Goal: Task Accomplishment & Management: Use online tool/utility

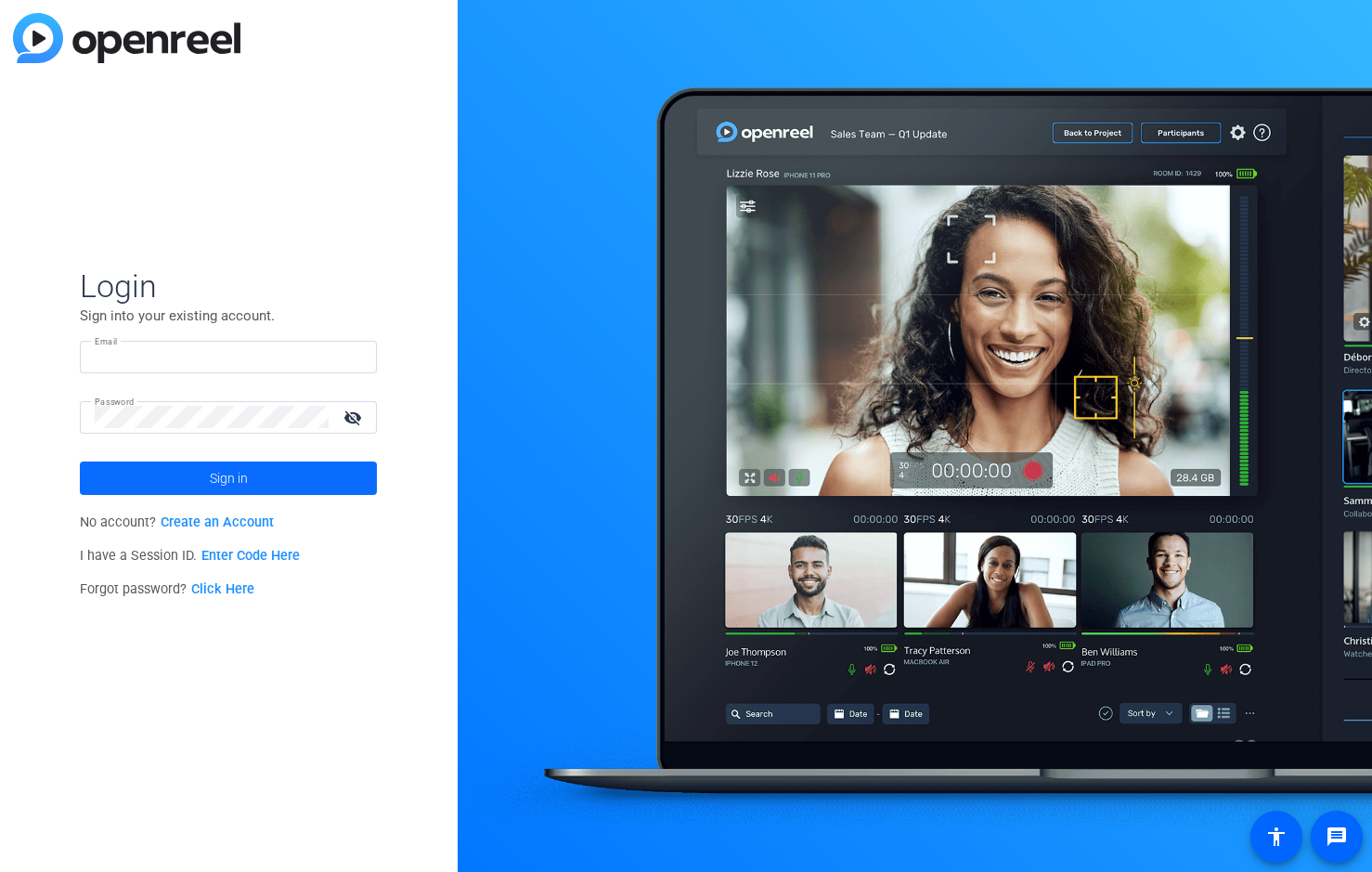
type input "evianna@multivisiondigital.com"
click at [270, 479] on span at bounding box center [228, 478] width 297 height 44
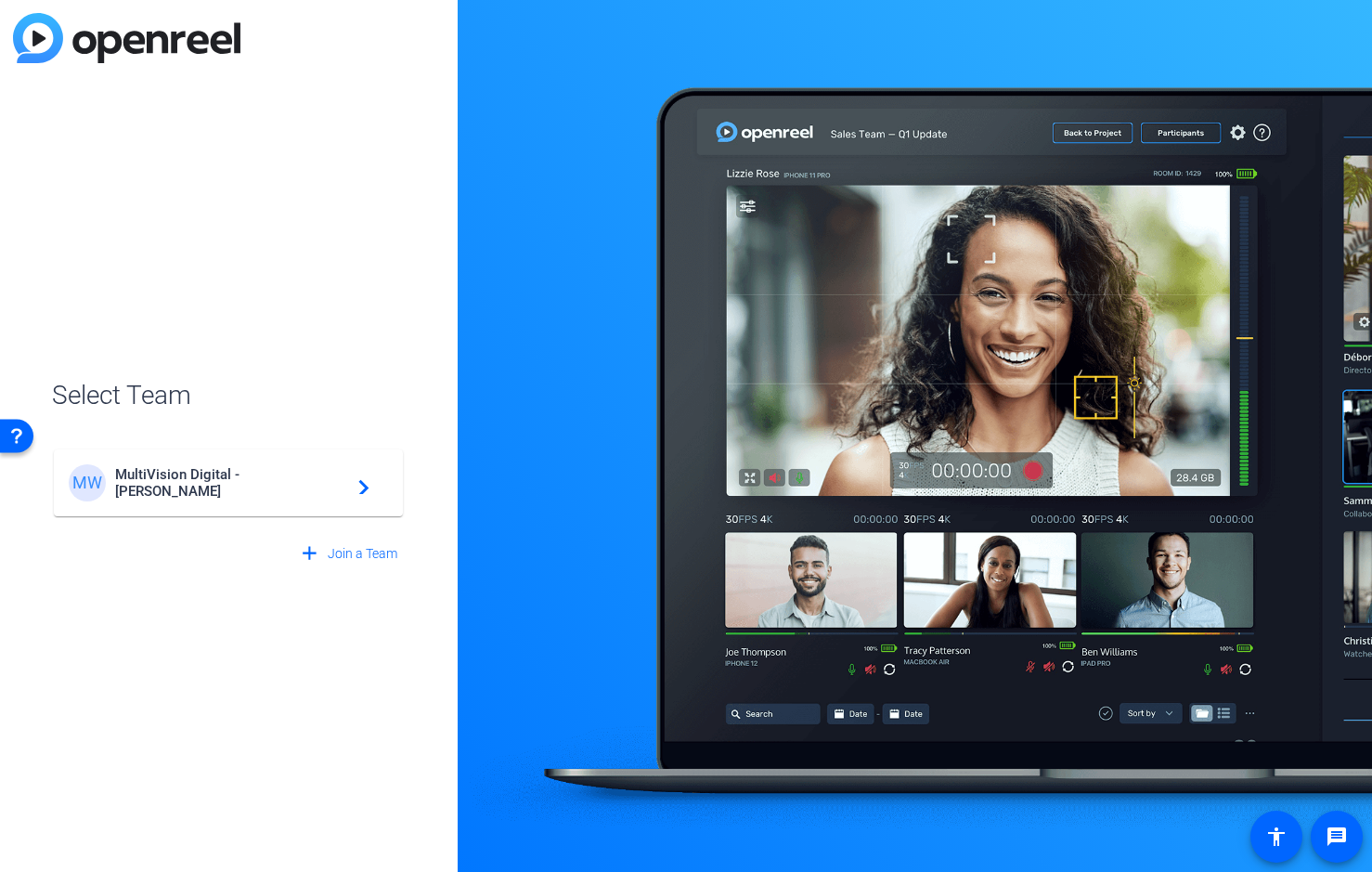
click at [240, 484] on span "MultiVision Digital - Robert Weiss" at bounding box center [231, 483] width 232 height 33
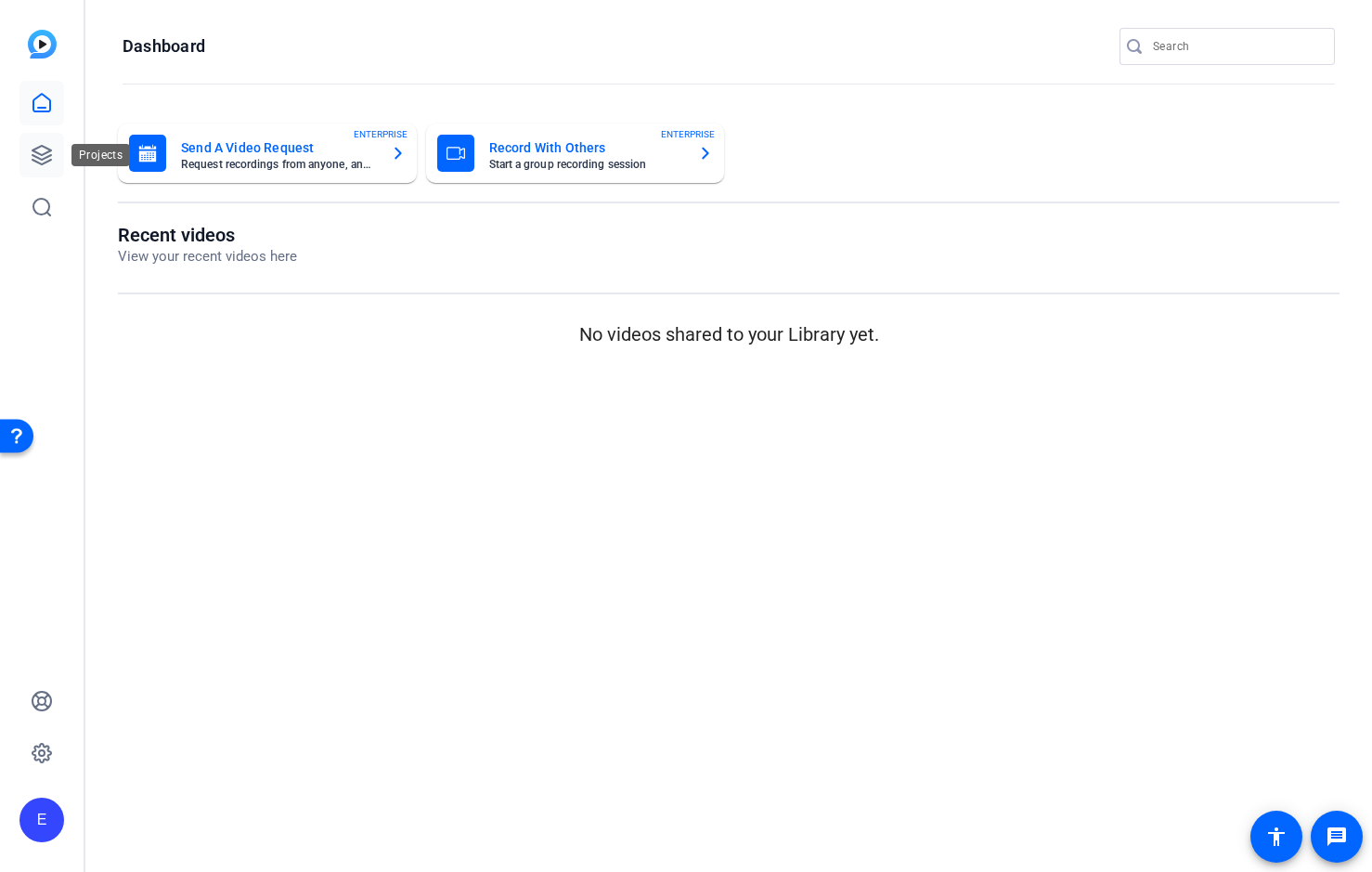
click at [39, 154] on icon at bounding box center [41, 154] width 19 height 19
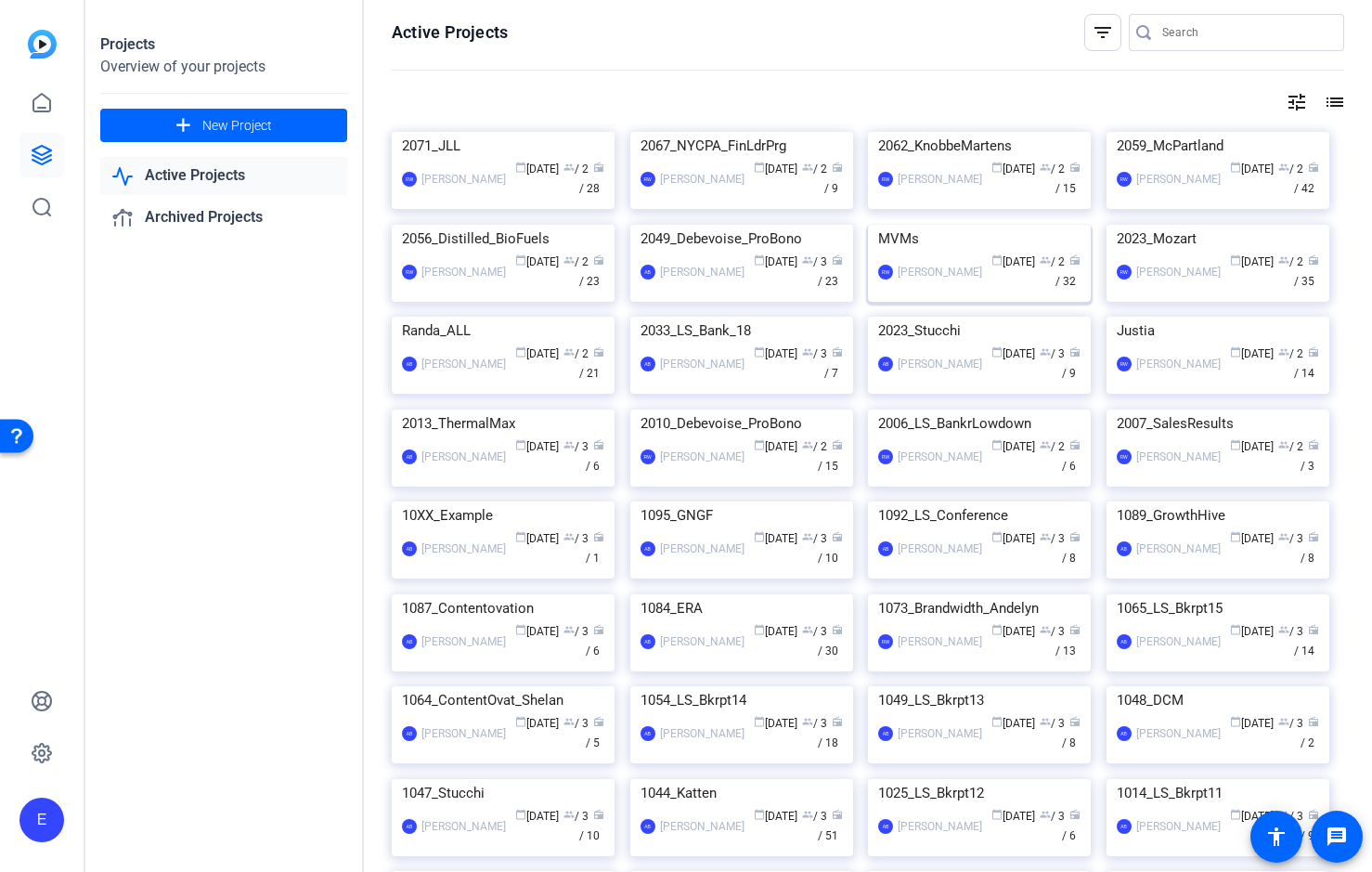
scroll to position [6, 0]
click at [968, 224] on img at bounding box center [979, 224] width 223 height 0
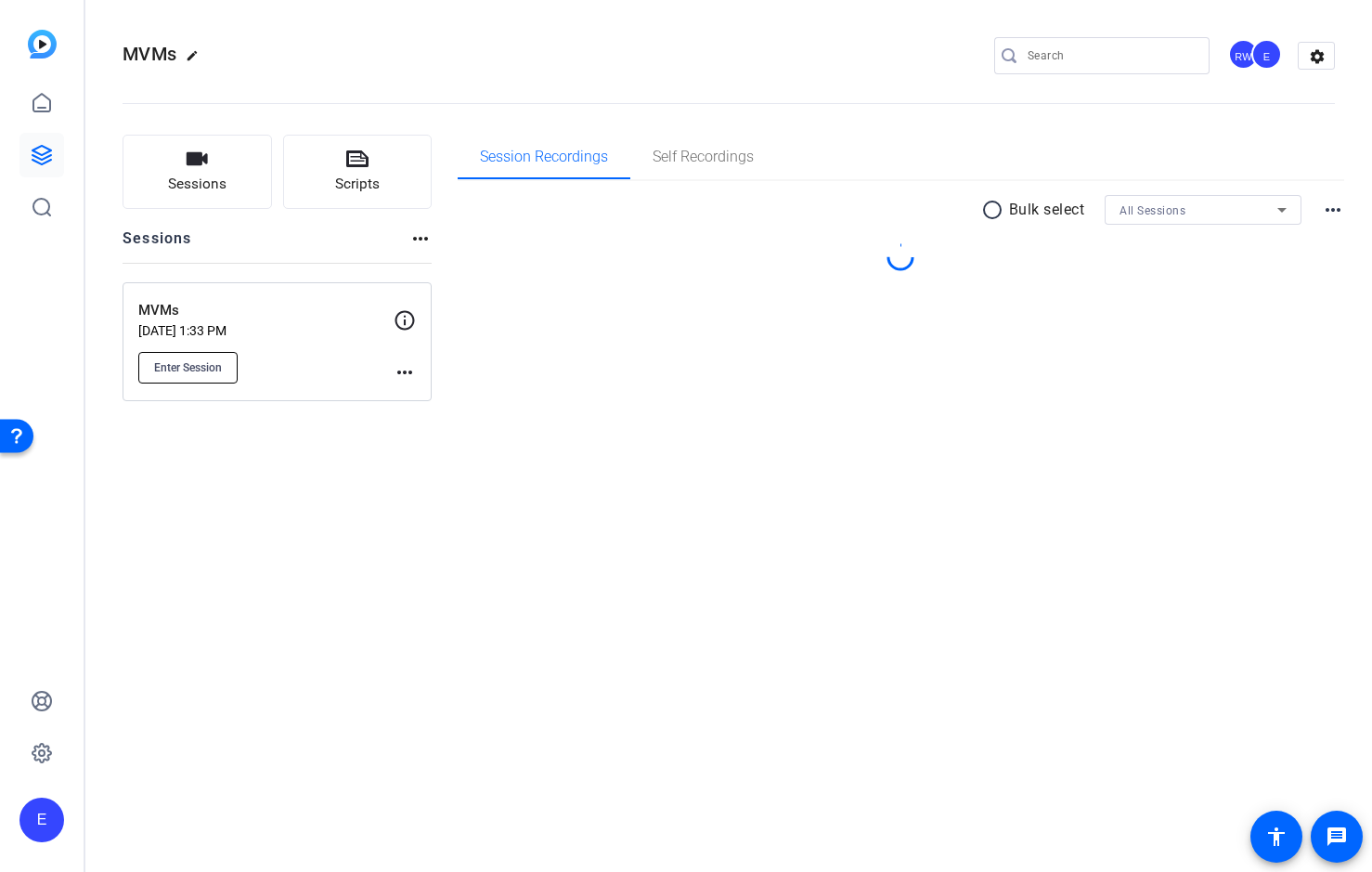
click at [200, 364] on span "Enter Session" at bounding box center [188, 368] width 68 height 15
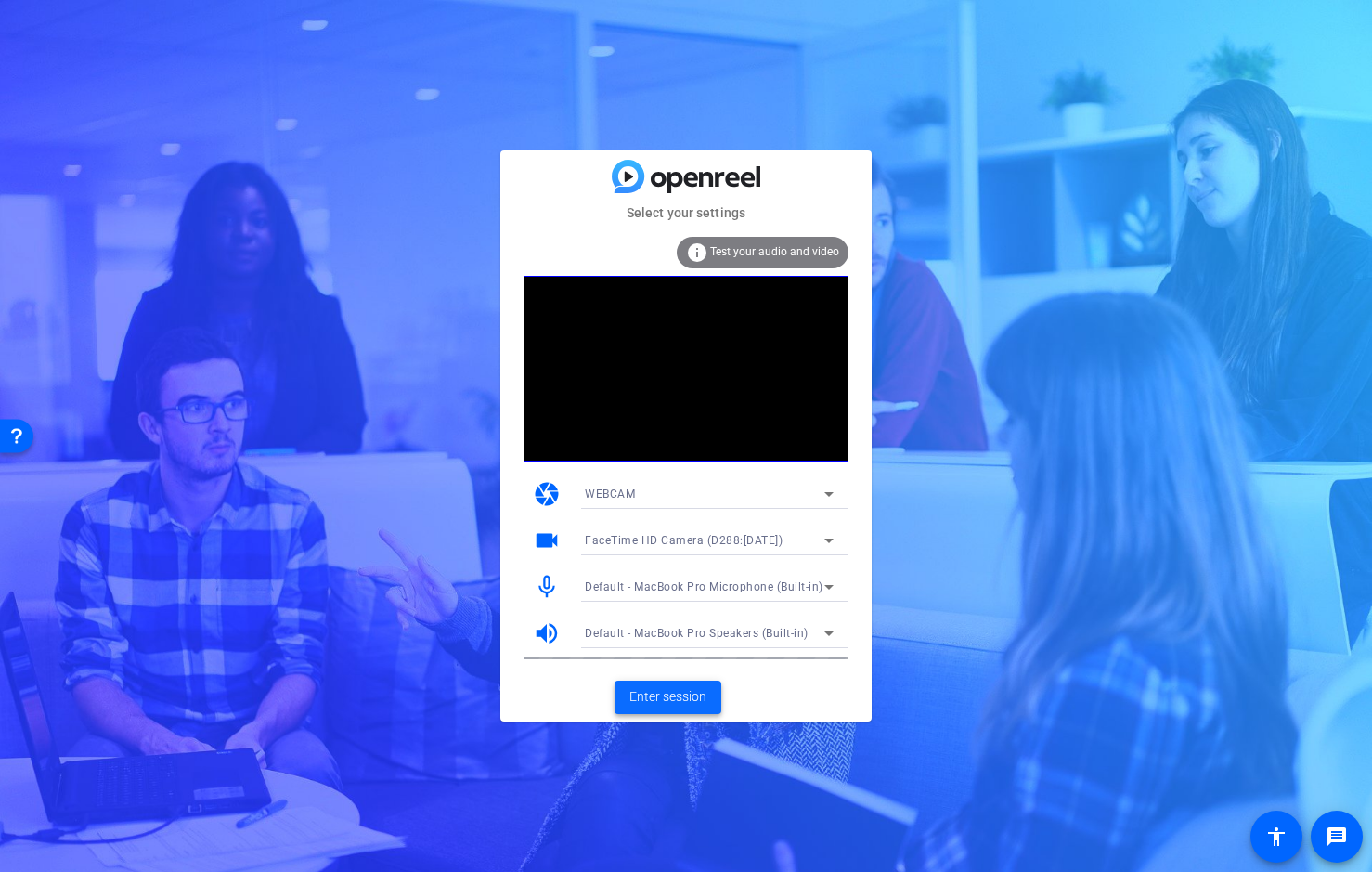
click at [664, 697] on span "Enter session" at bounding box center [668, 697] width 77 height 20
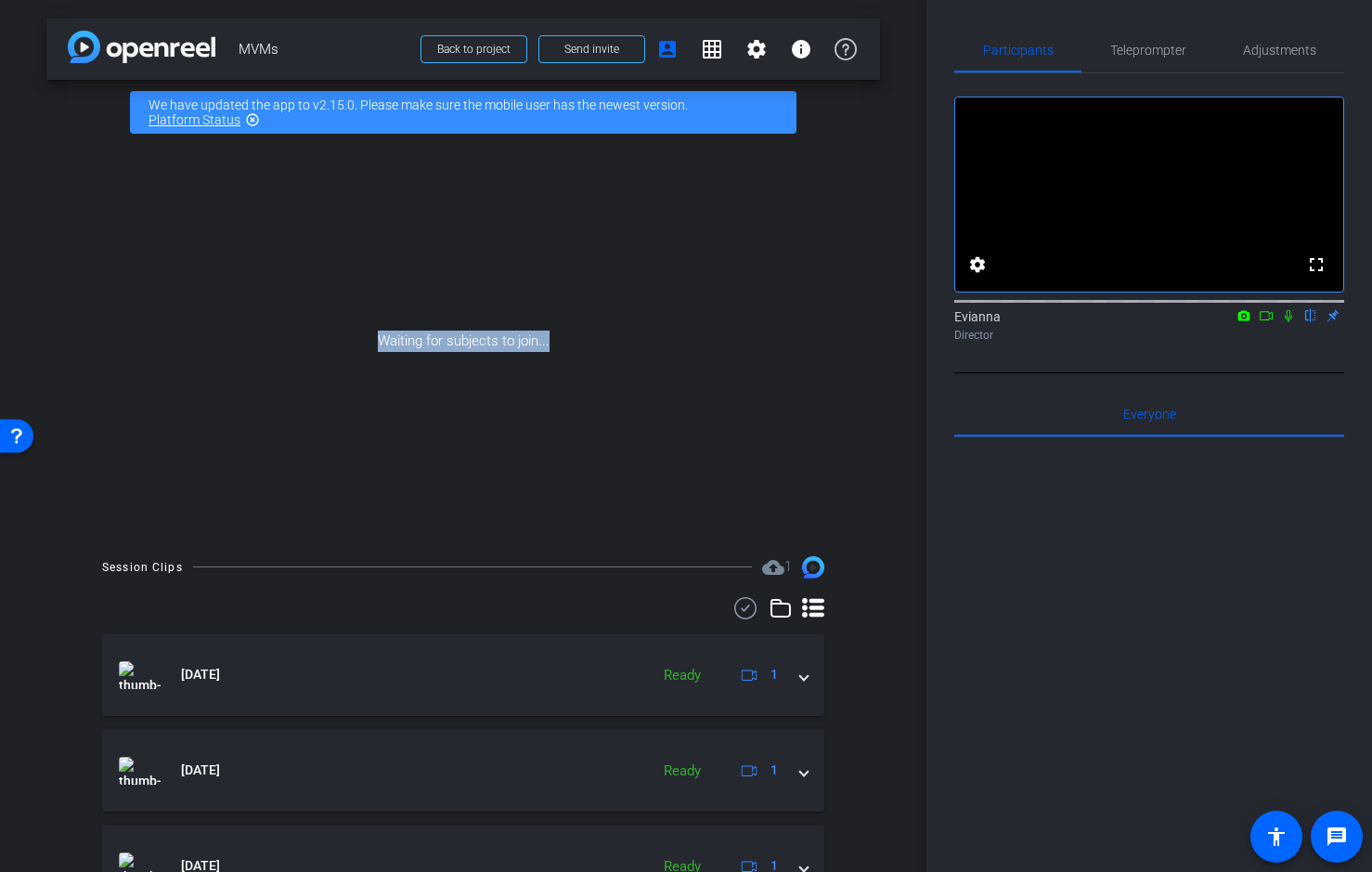
drag, startPoint x: 416, startPoint y: 337, endPoint x: 575, endPoint y: 351, distance: 159.6
click at [567, 343] on div "Waiting for subjects to join..." at bounding box center [463, 341] width 833 height 393
copy div "Waiting for subjects to join..."
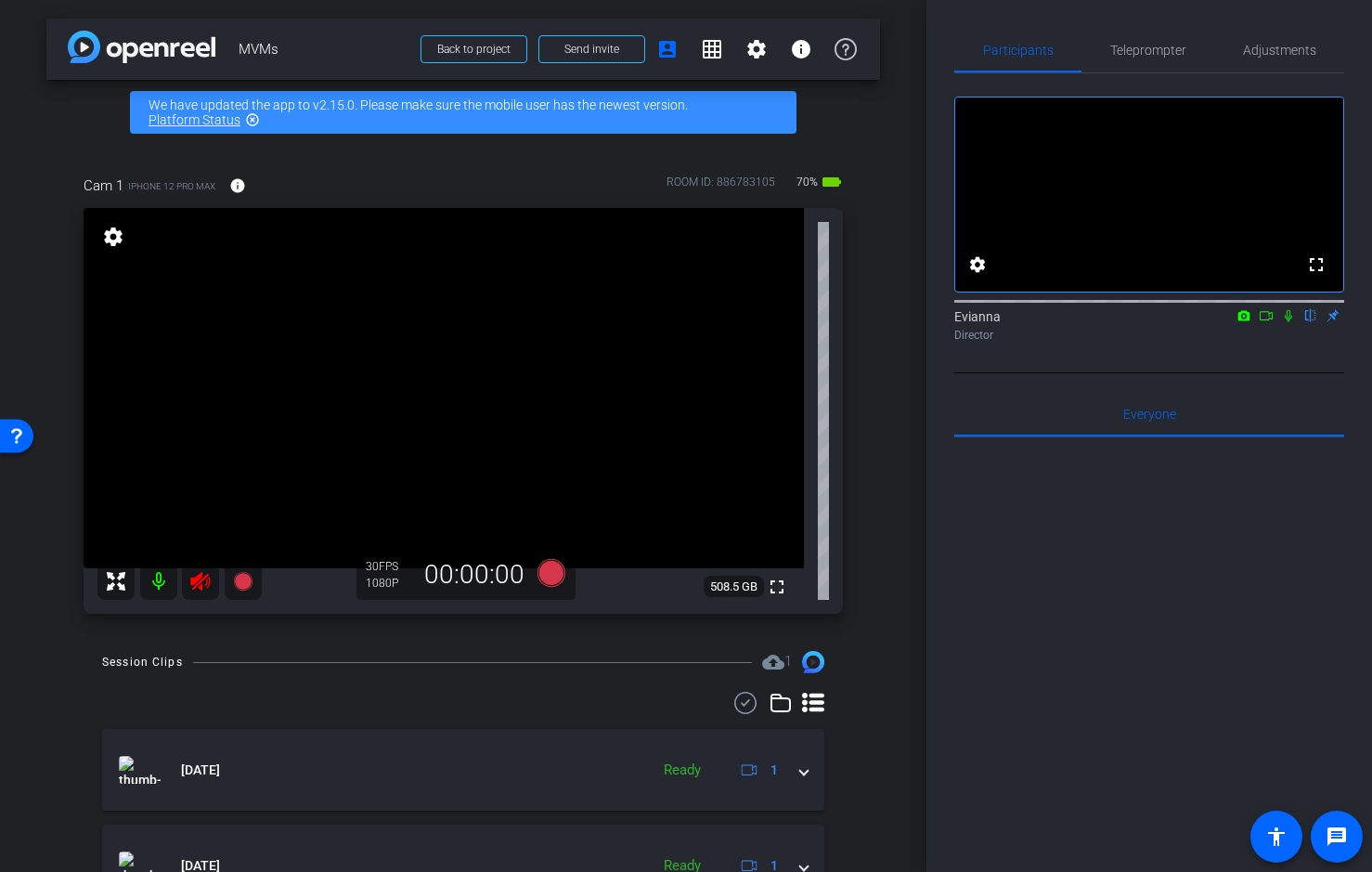
click at [203, 572] on icon at bounding box center [200, 581] width 23 height 23
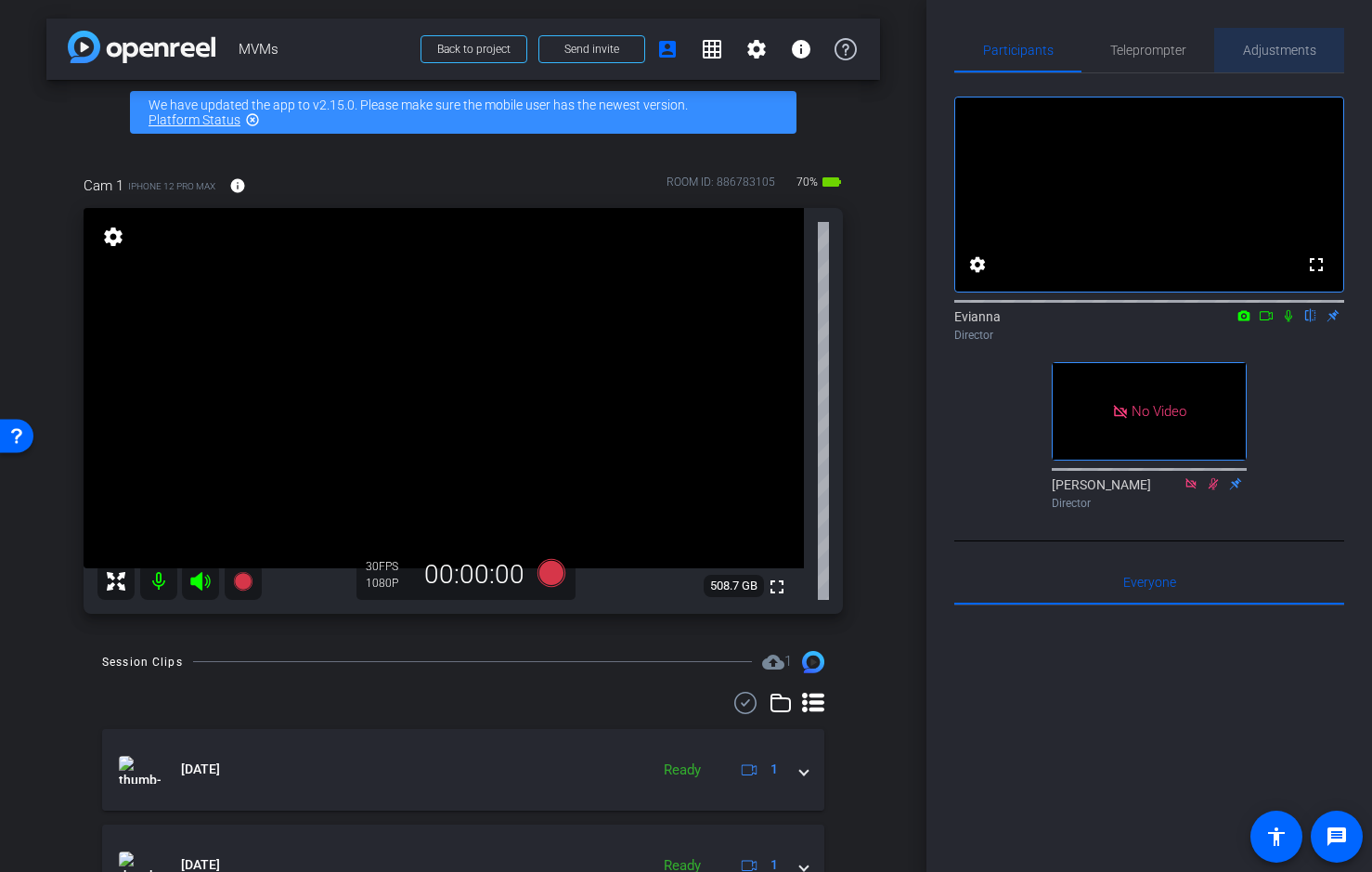
click at [1291, 55] on span "Adjustments" at bounding box center [1280, 49] width 74 height 13
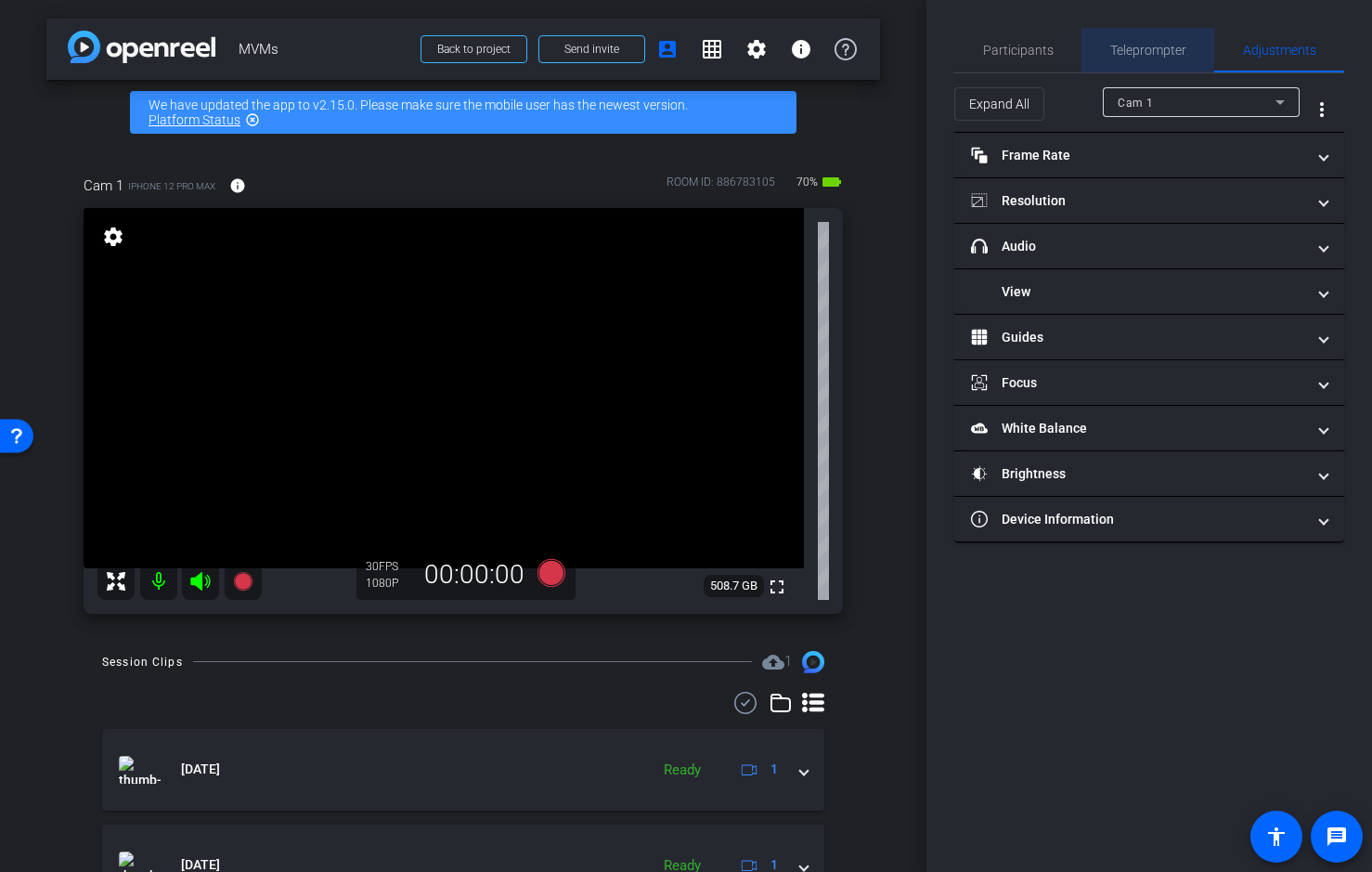
click at [1131, 49] on span "Teleprompter" at bounding box center [1148, 49] width 76 height 13
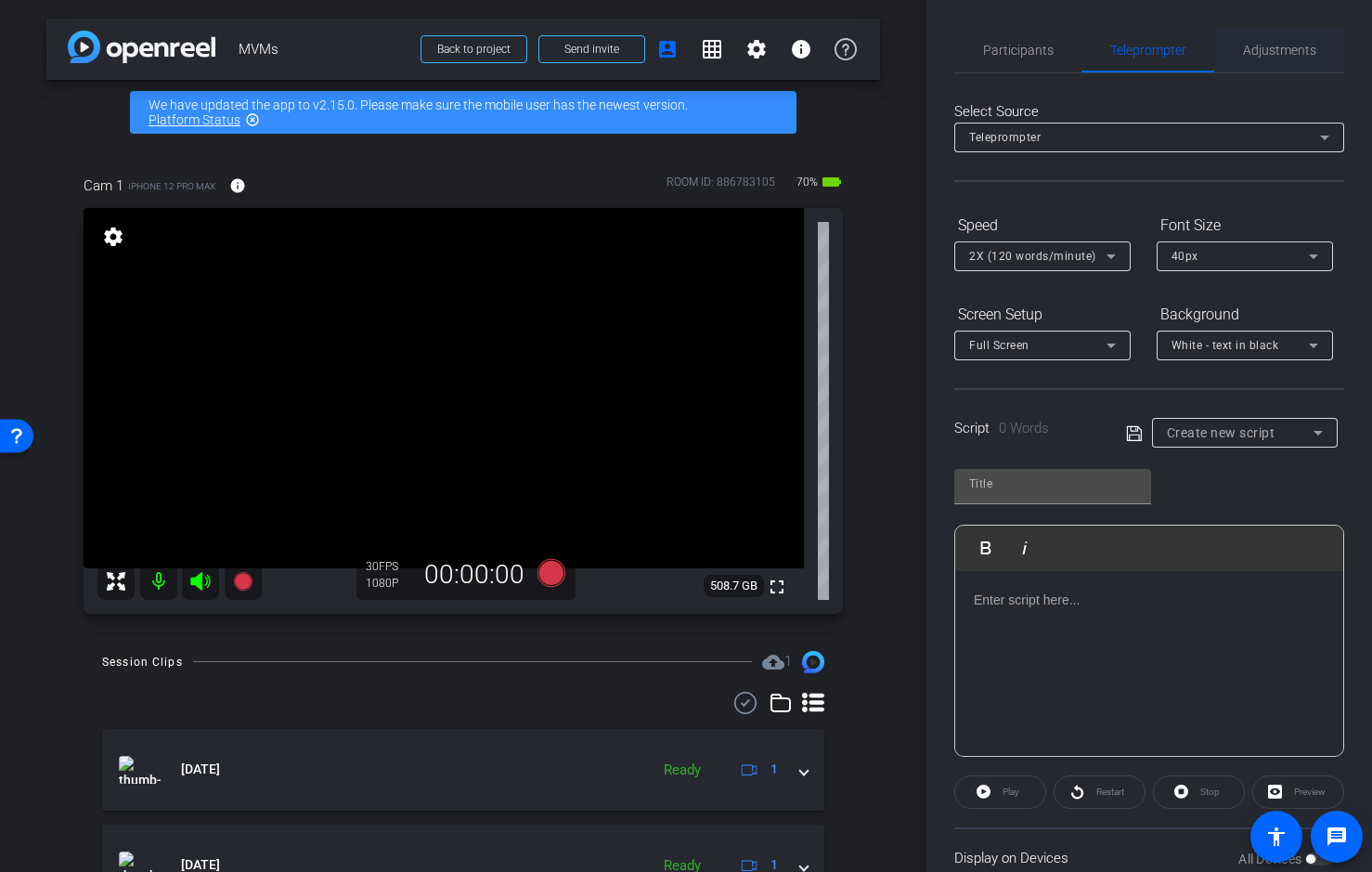
click at [1258, 50] on span "Adjustments" at bounding box center [1280, 49] width 74 height 13
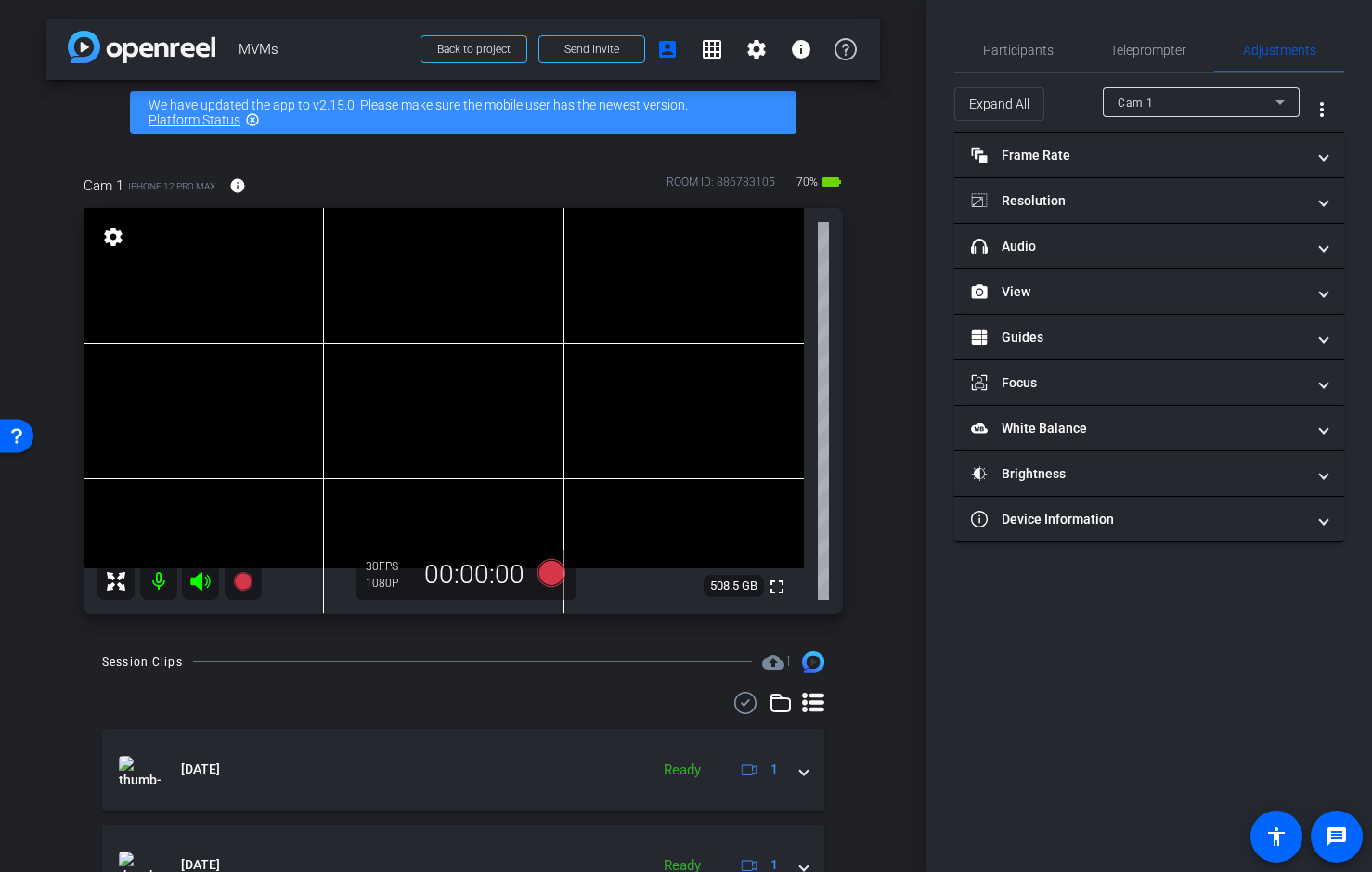
scroll to position [17, 0]
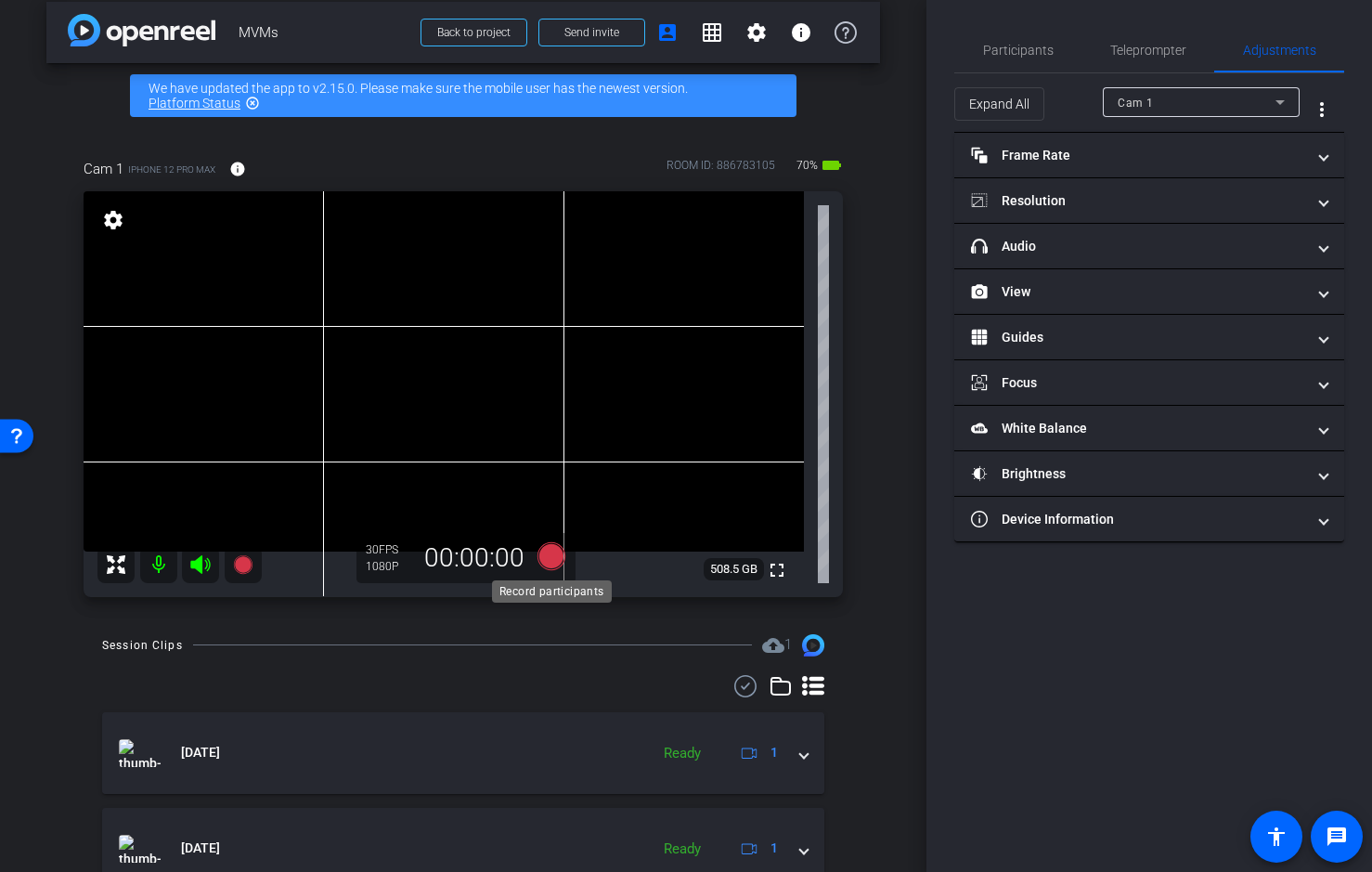
click at [551, 555] on icon at bounding box center [551, 555] width 28 height 28
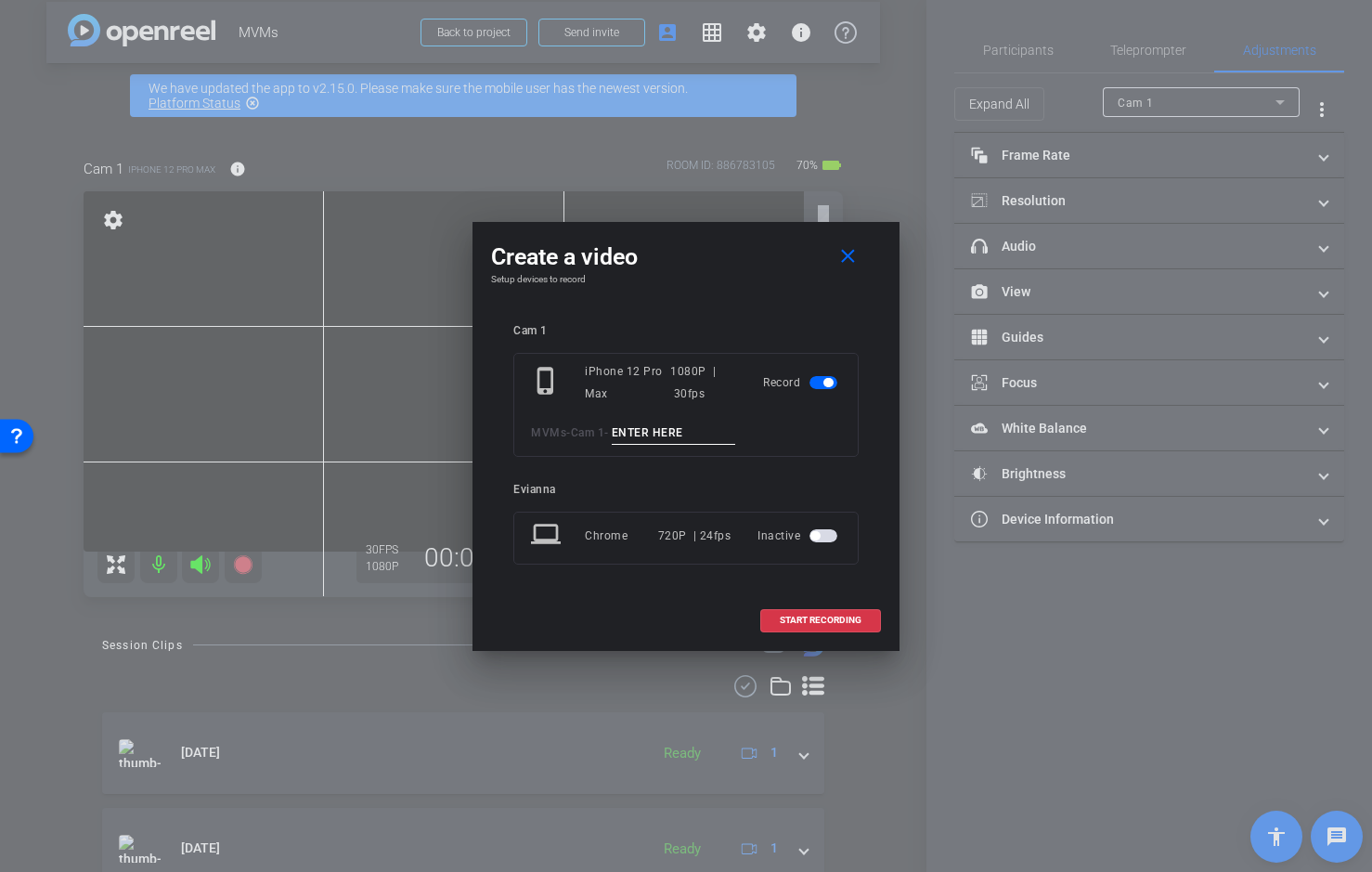
click at [680, 429] on input at bounding box center [674, 434] width 125 height 24
click at [713, 432] on input "RVC Demo_take 1" at bounding box center [674, 434] width 125 height 24
drag, startPoint x: 682, startPoint y: 429, endPoint x: 693, endPoint y: 429, distance: 11.0
click at [689, 429] on input "RVC Demo_take 01" at bounding box center [674, 434] width 125 height 24
drag, startPoint x: 731, startPoint y: 431, endPoint x: 596, endPoint y: 432, distance: 135.0
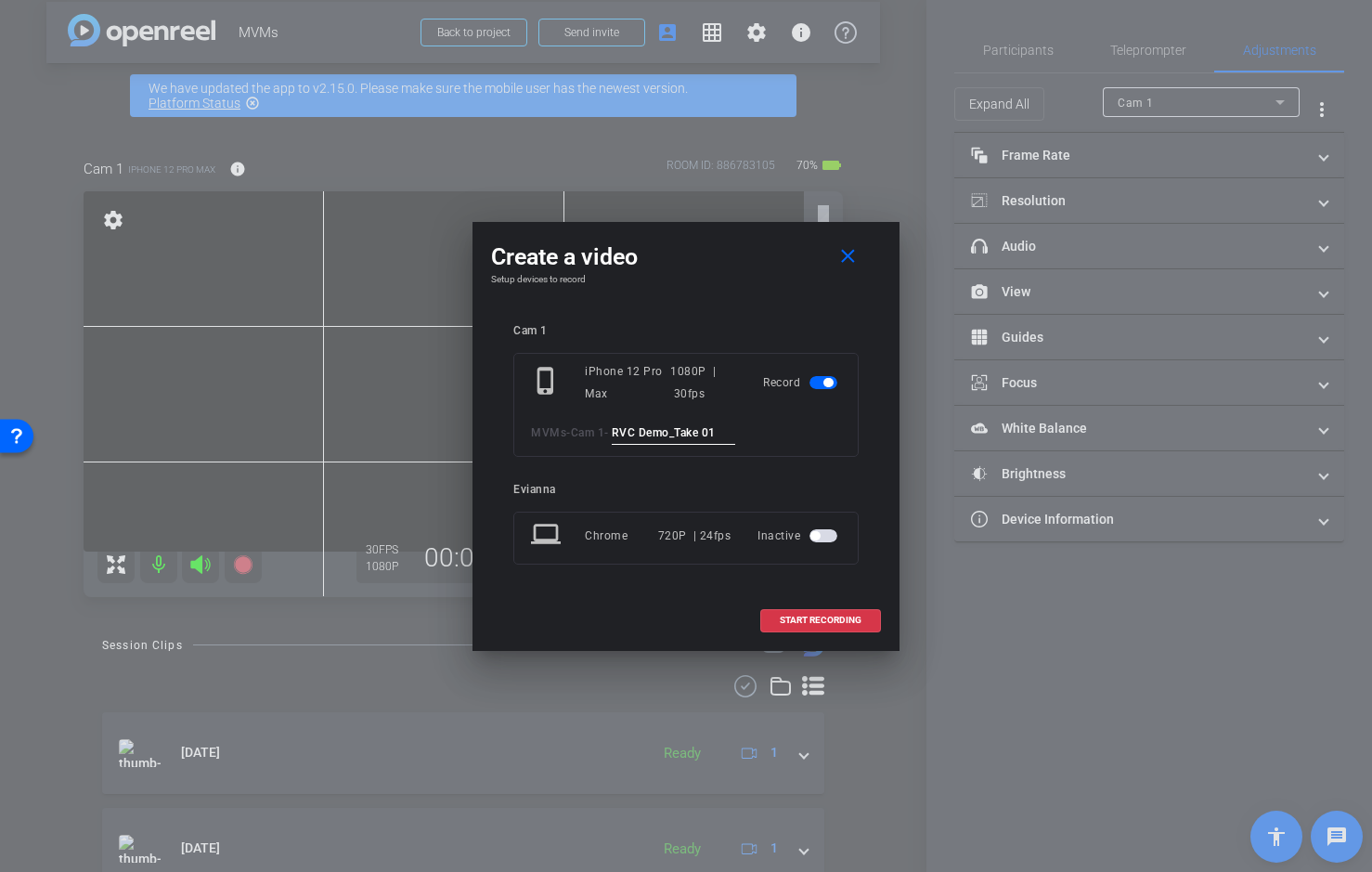
click at [596, 432] on div "MVMs - Cam 1 - RVC Demo_Take 01" at bounding box center [686, 434] width 311 height 24
type input "RVC Demo_Take 01"
click at [821, 617] on span "START RECORDING" at bounding box center [821, 619] width 82 height 9
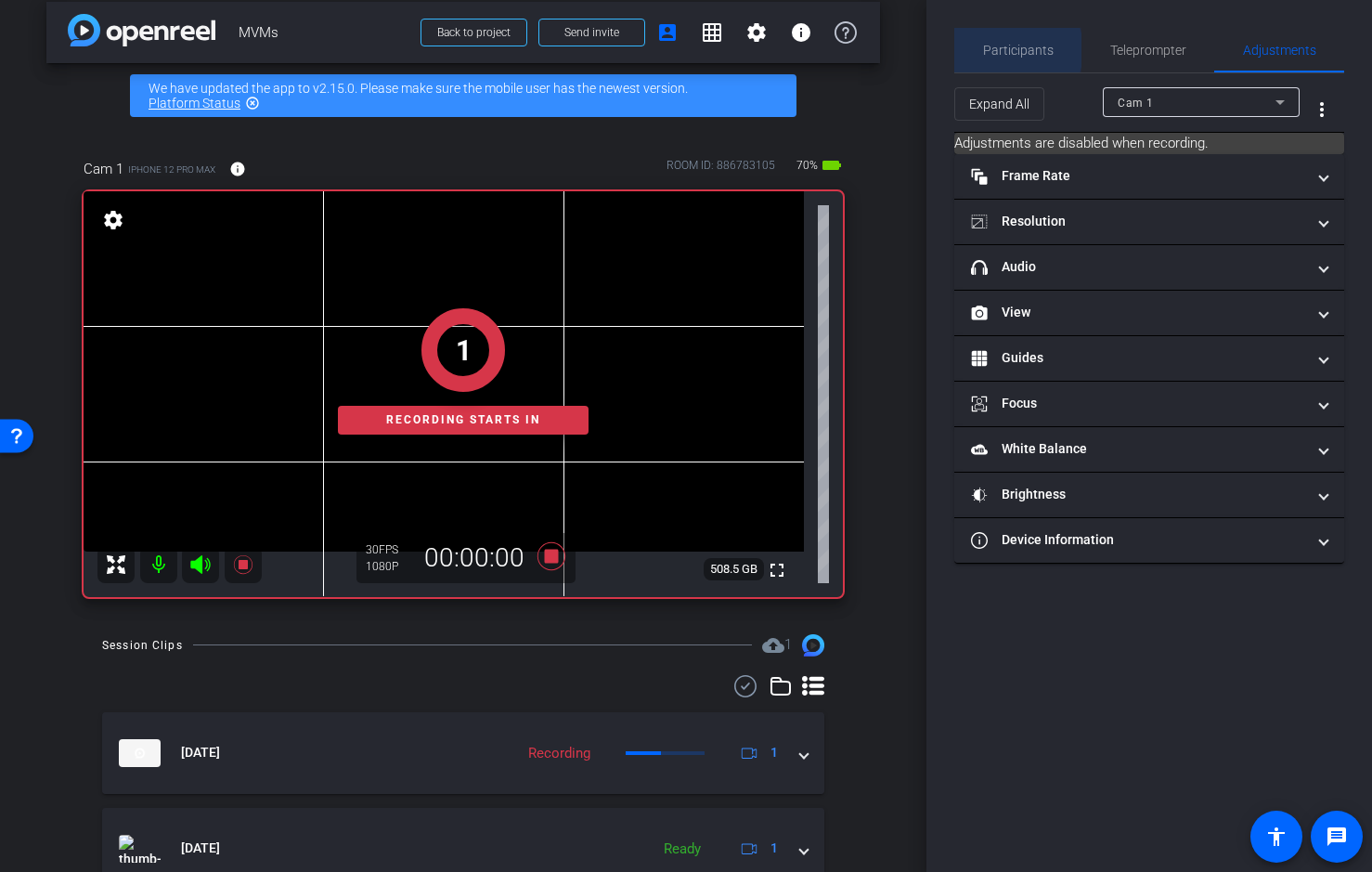
click at [1004, 50] on span "Participants" at bounding box center [1018, 49] width 71 height 13
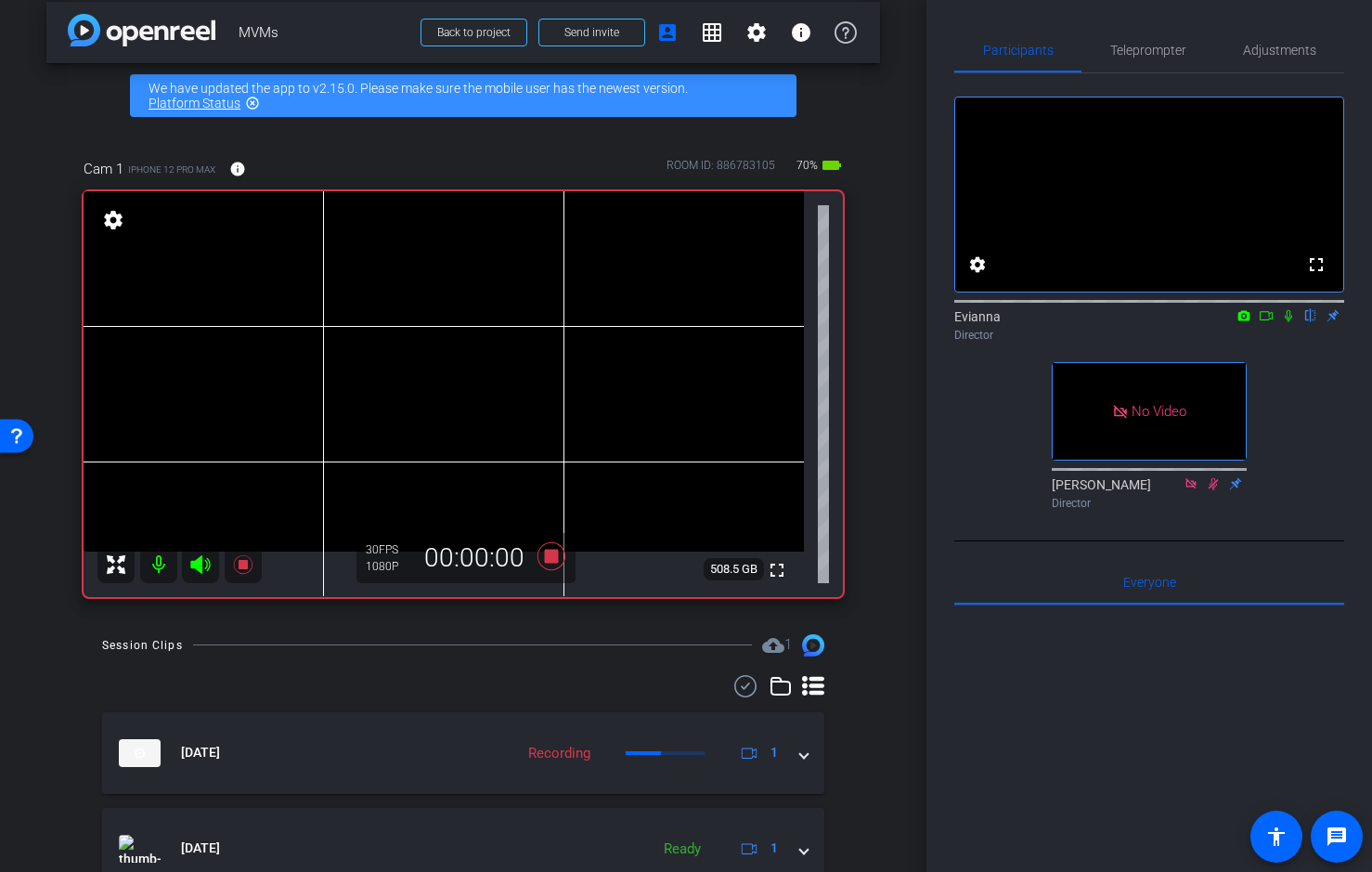
click at [1286, 322] on icon at bounding box center [1288, 316] width 15 height 13
click at [546, 552] on icon at bounding box center [551, 555] width 28 height 28
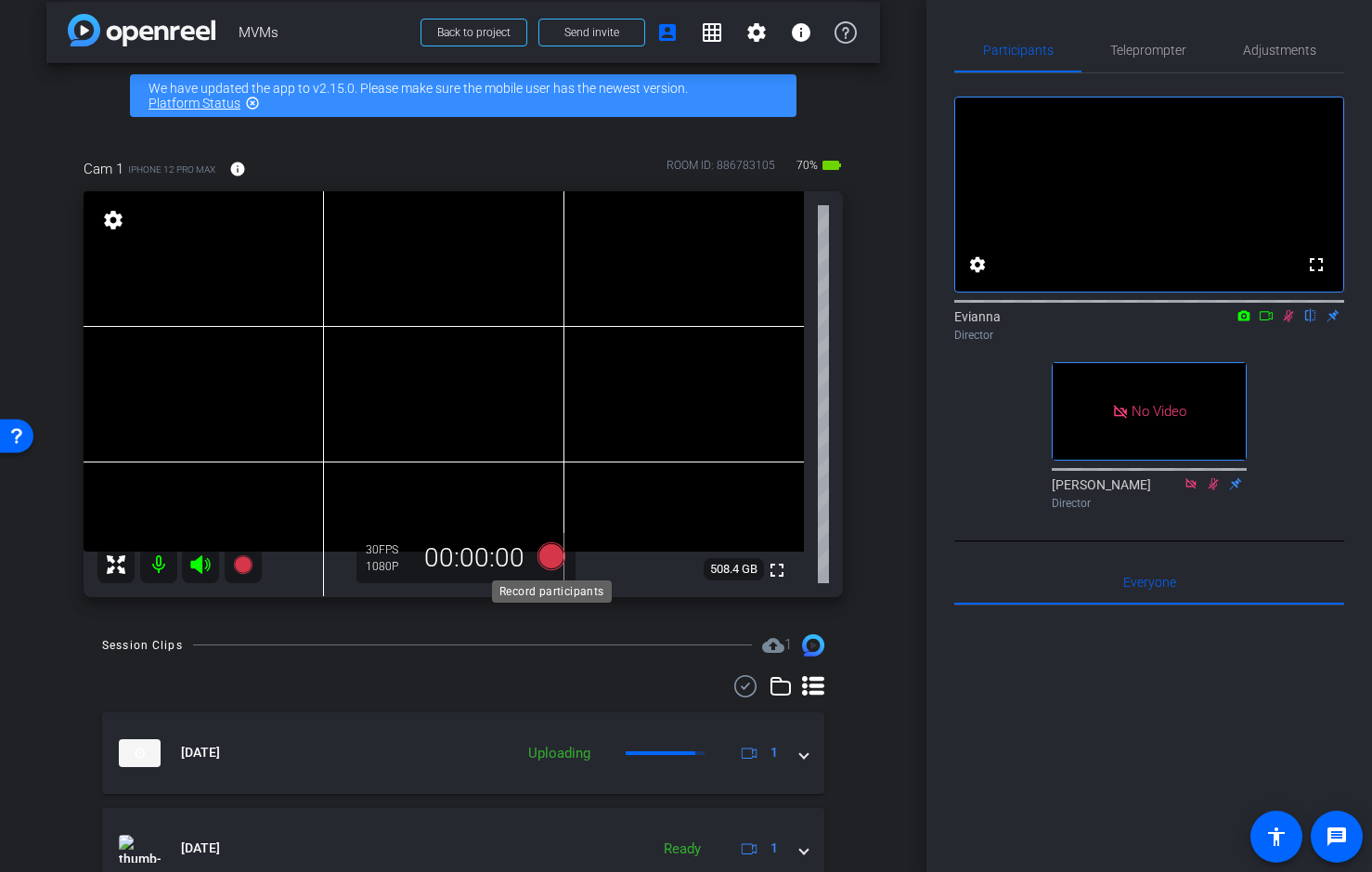
click at [550, 557] on icon at bounding box center [551, 555] width 28 height 28
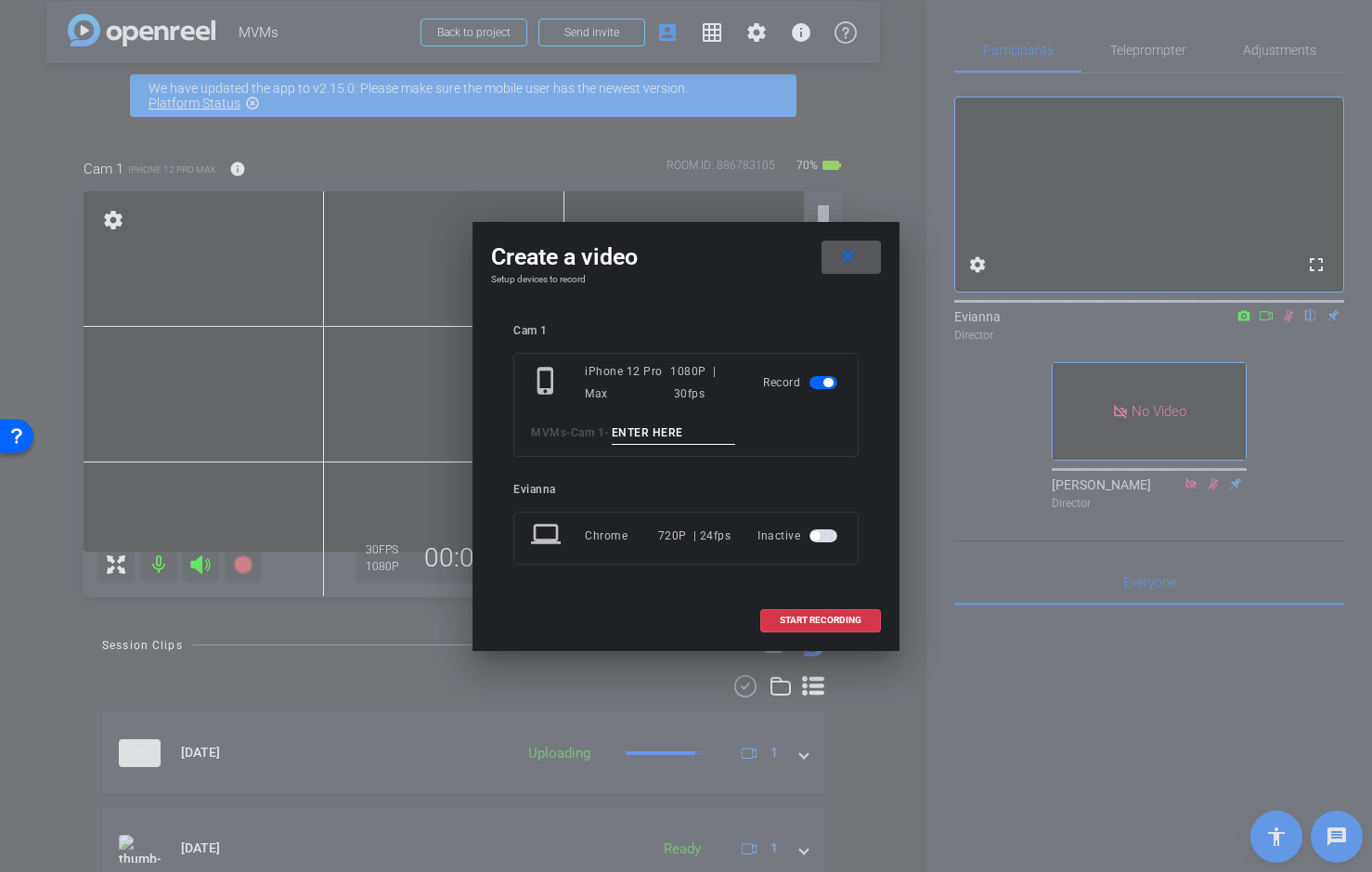
click at [650, 429] on input at bounding box center [674, 434] width 125 height 24
paste input "RVC Demo_Take 01"
drag, startPoint x: 716, startPoint y: 429, endPoint x: 739, endPoint y: 427, distance: 23.1
click at [736, 427] on input "RVC Demo_Take 01" at bounding box center [674, 434] width 125 height 24
type input "RVC Demo_Take 02"
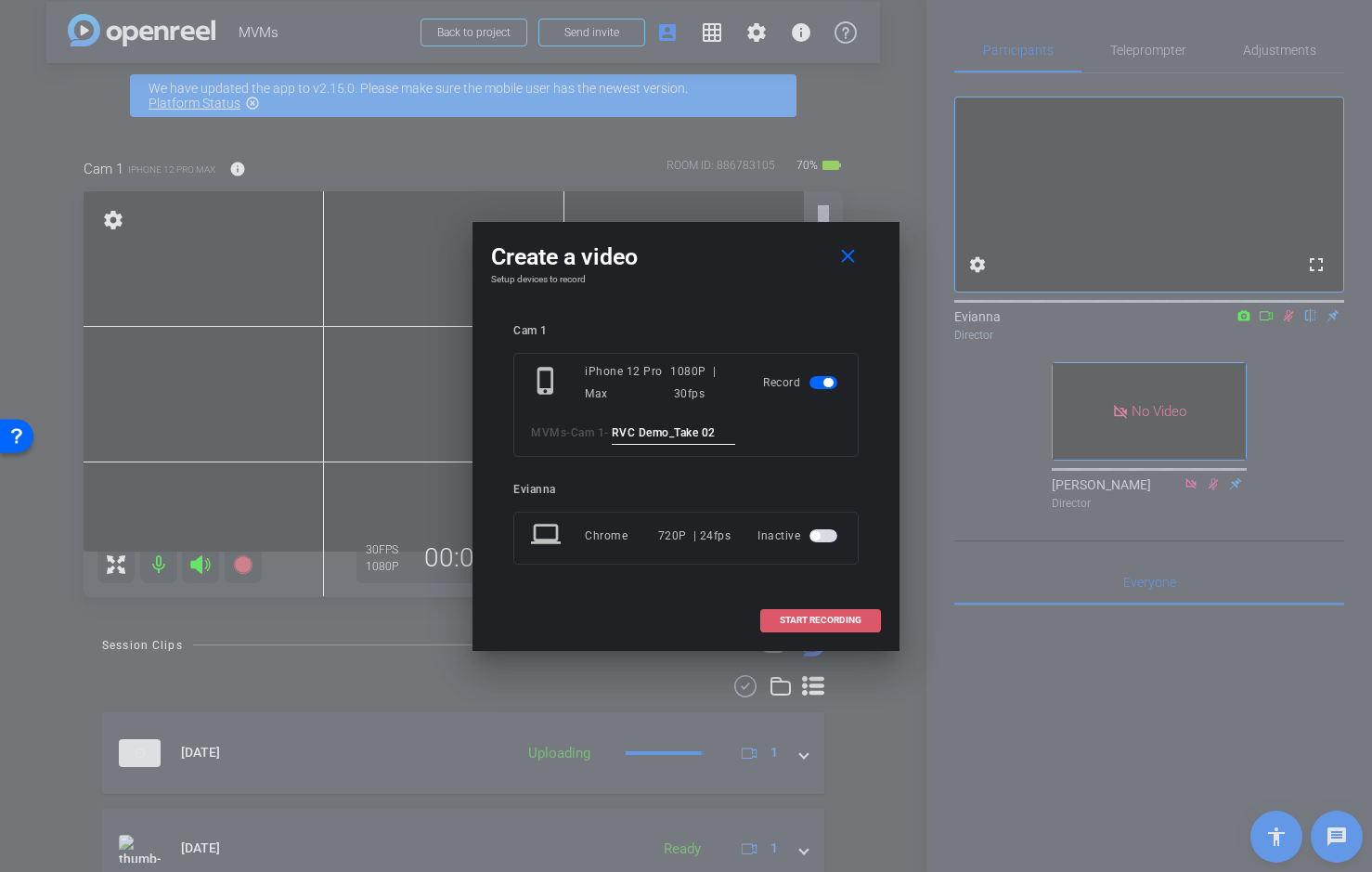
click at [815, 618] on span "START RECORDING" at bounding box center [821, 619] width 82 height 9
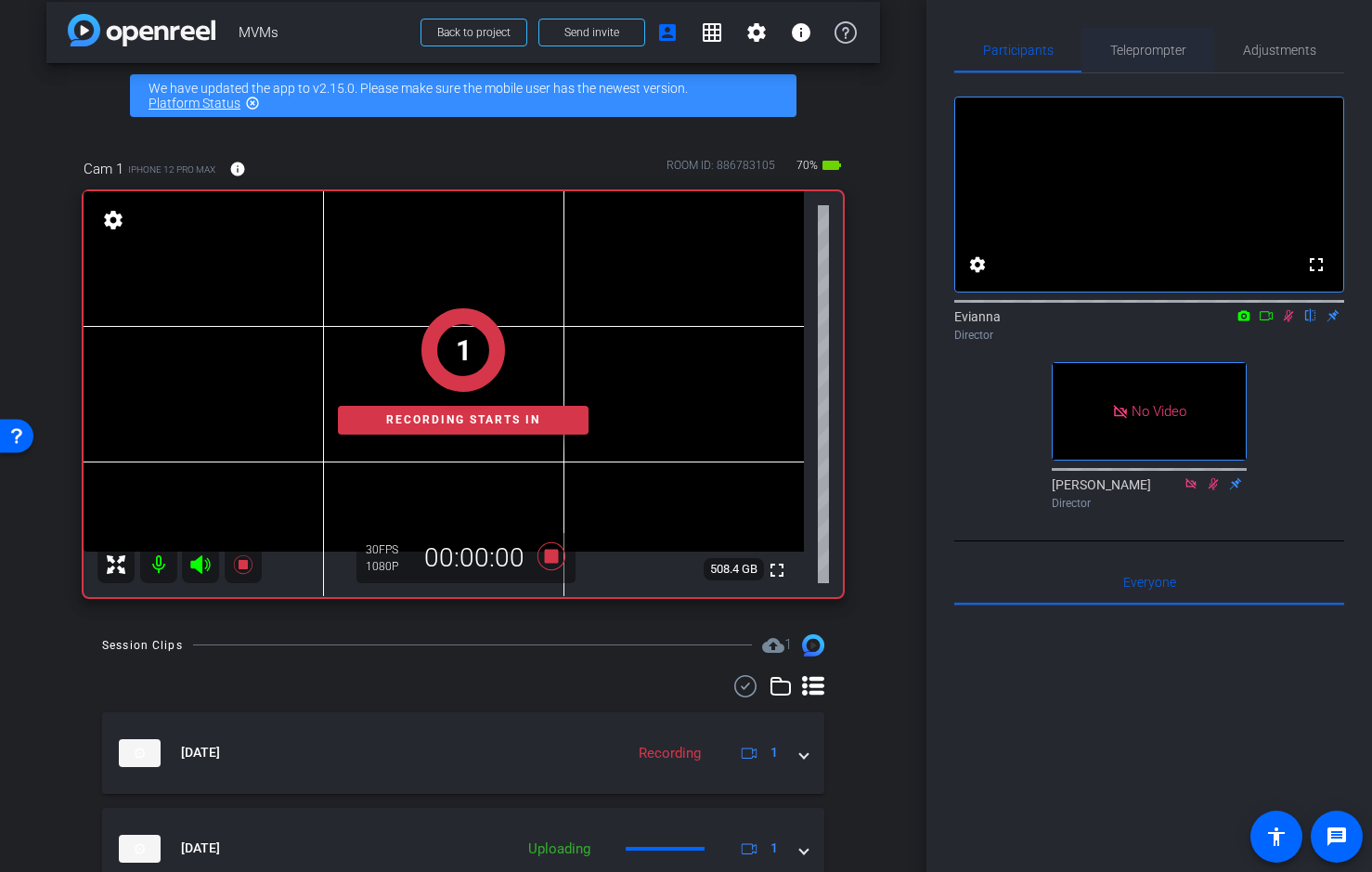
click at [1152, 47] on span "Teleprompter" at bounding box center [1148, 49] width 76 height 13
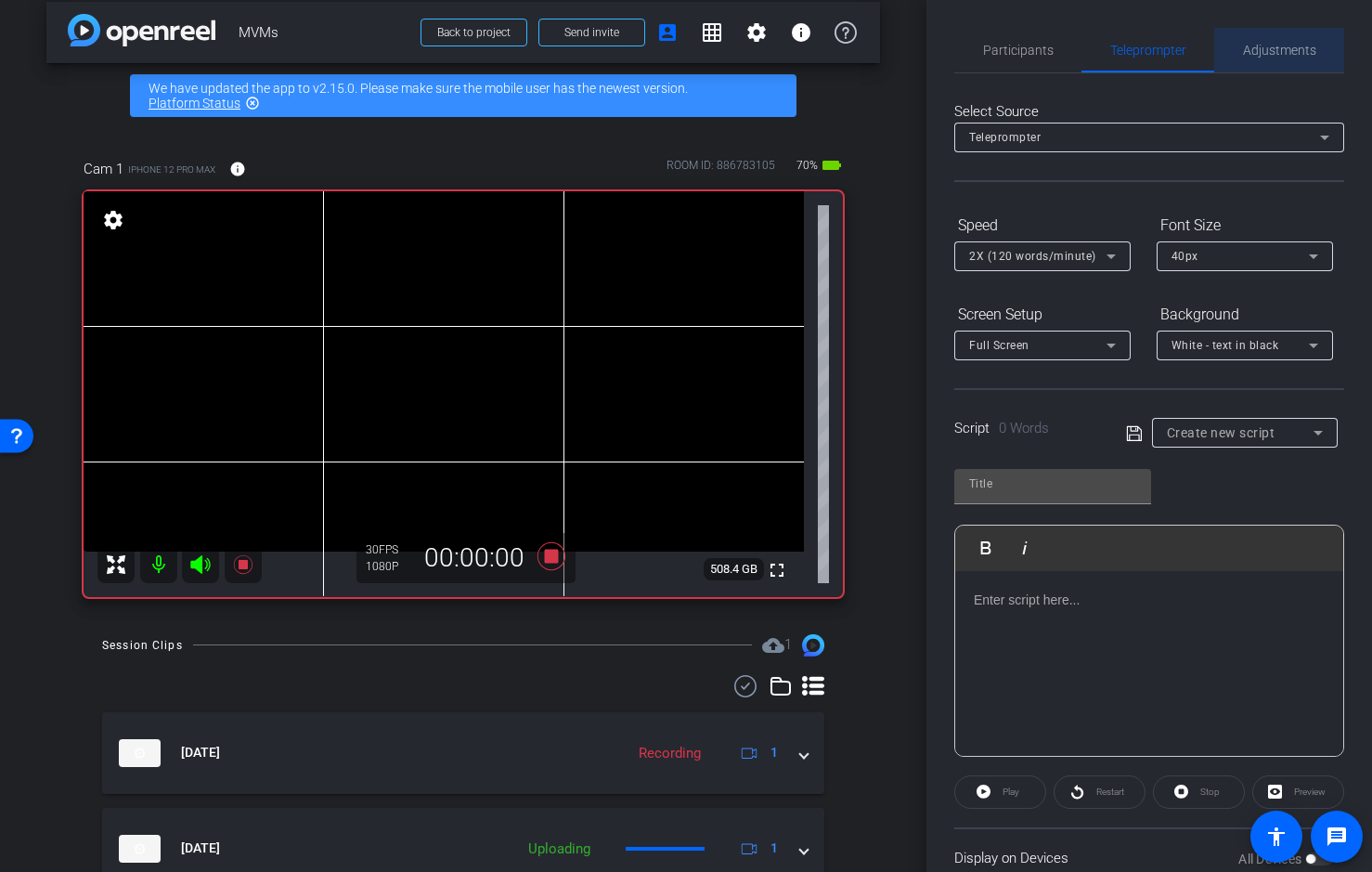
click at [1282, 46] on span "Adjustments" at bounding box center [1280, 49] width 74 height 13
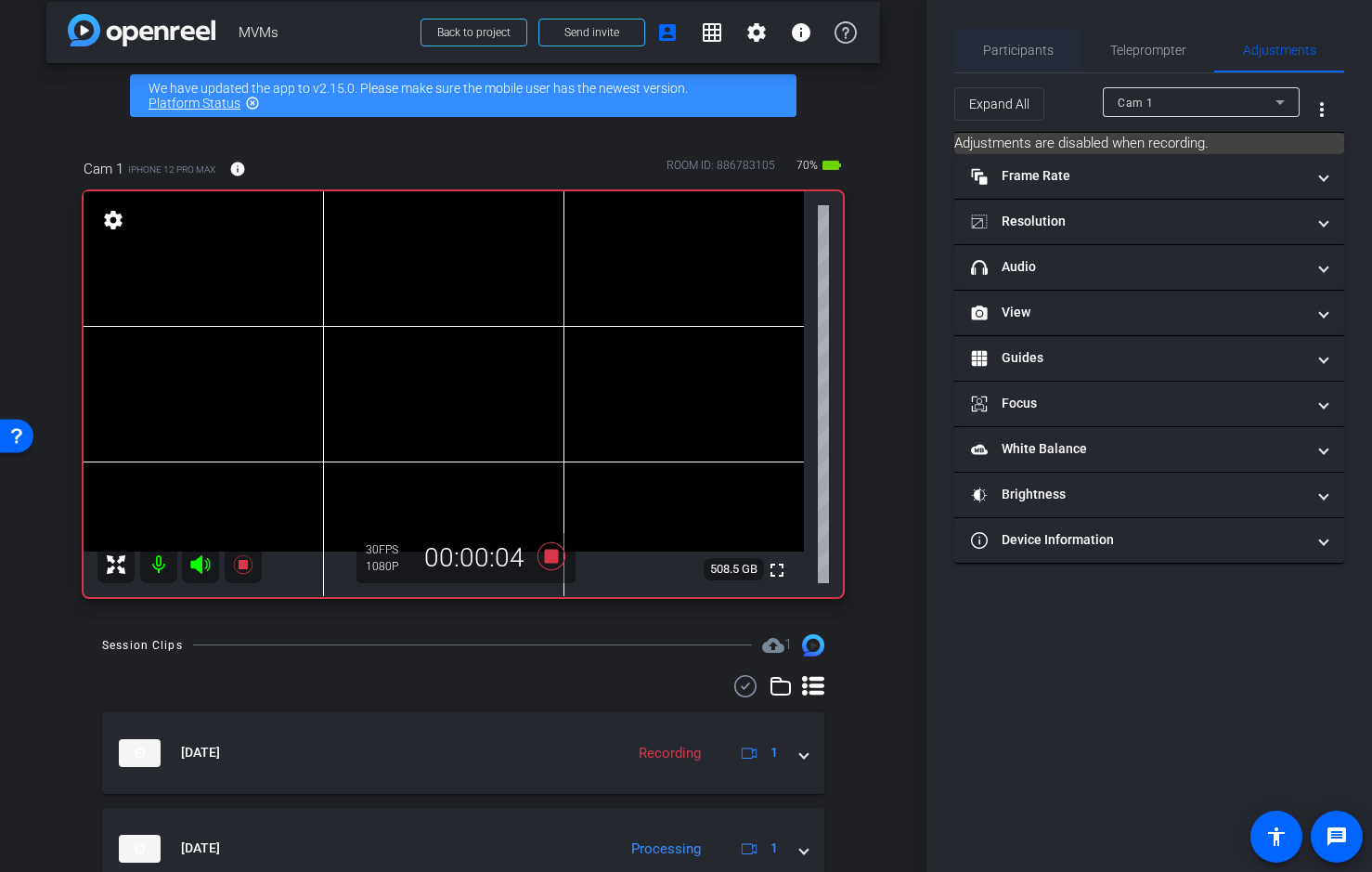
click at [1029, 58] on span "Participants" at bounding box center [1018, 49] width 71 height 44
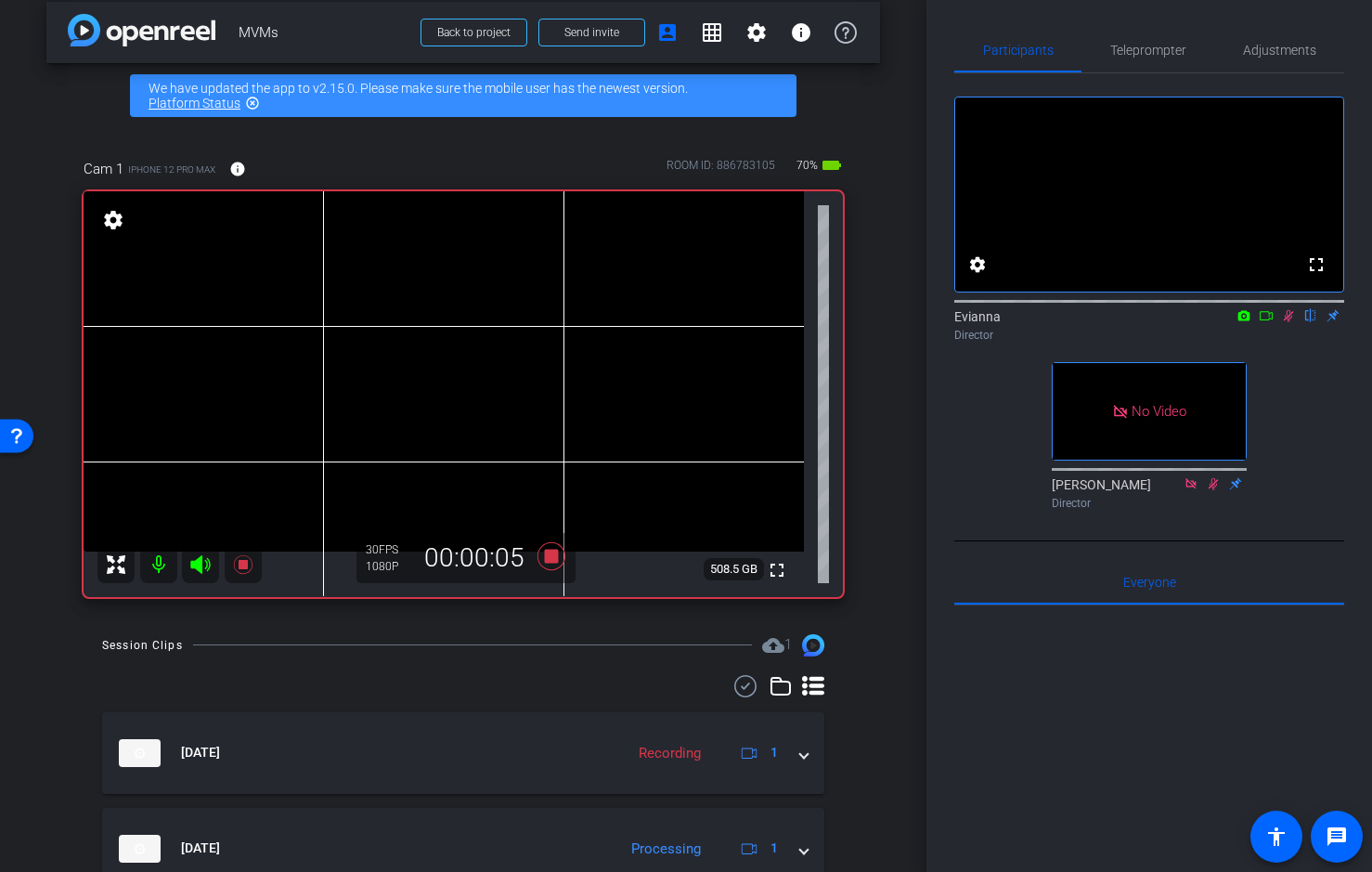
click at [1287, 322] on icon at bounding box center [1288, 316] width 15 height 13
click at [1286, 322] on icon at bounding box center [1288, 316] width 15 height 13
click at [1274, 48] on span "Adjustments" at bounding box center [1280, 49] width 74 height 13
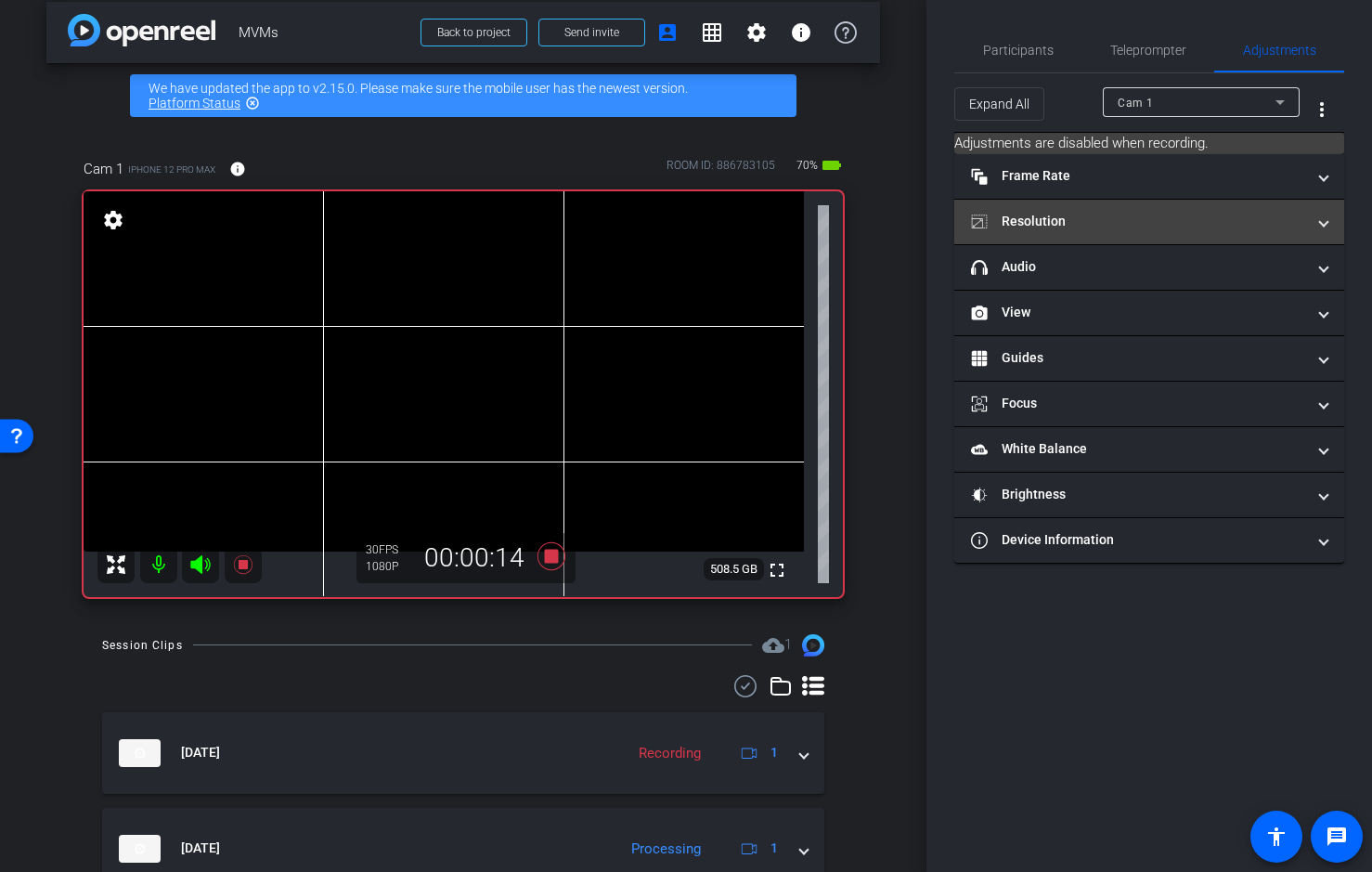
click at [1054, 219] on mat-panel-title "Resolution" at bounding box center [1138, 221] width 334 height 20
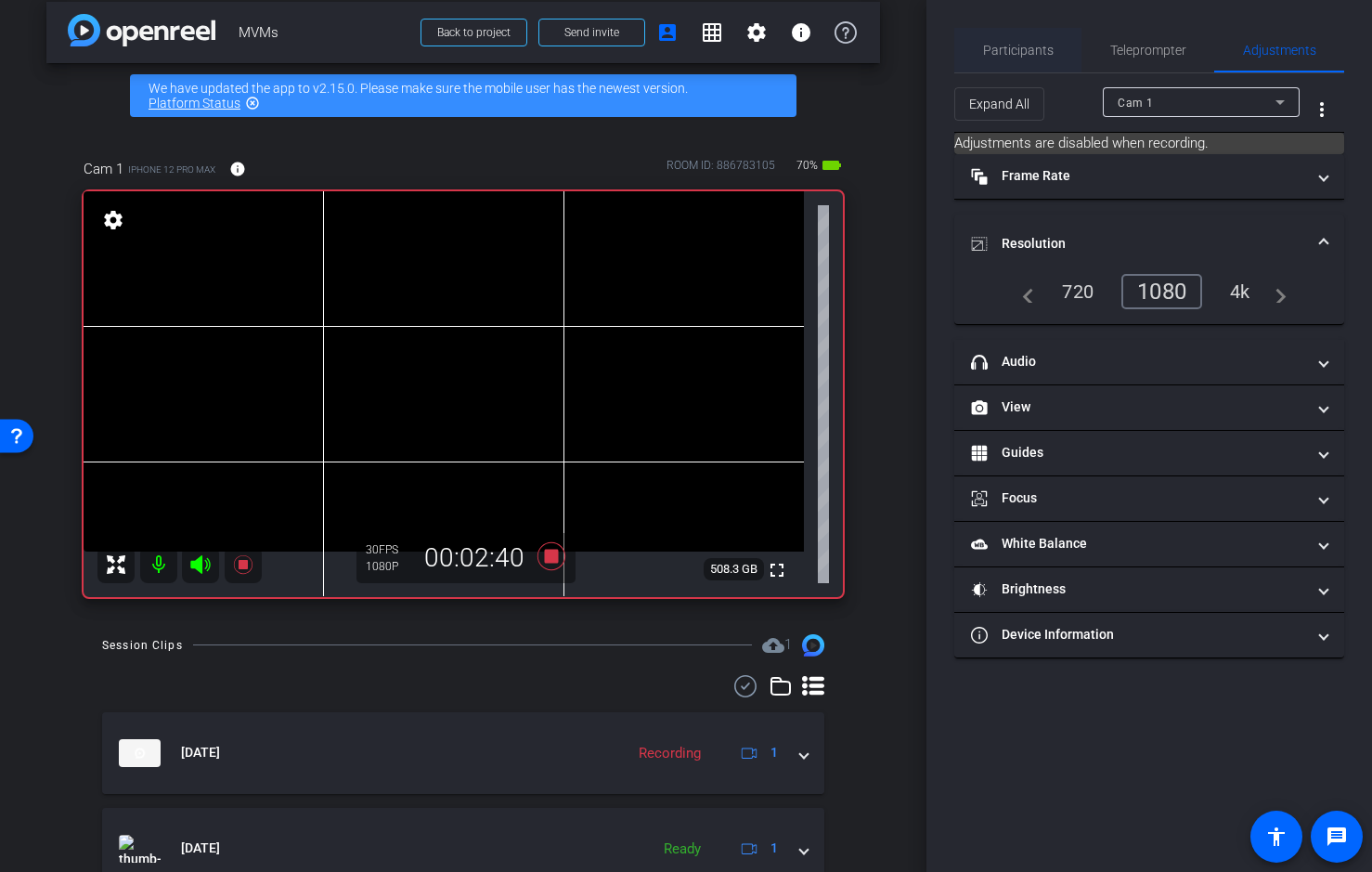
click at [1038, 56] on span "Participants" at bounding box center [1018, 49] width 71 height 13
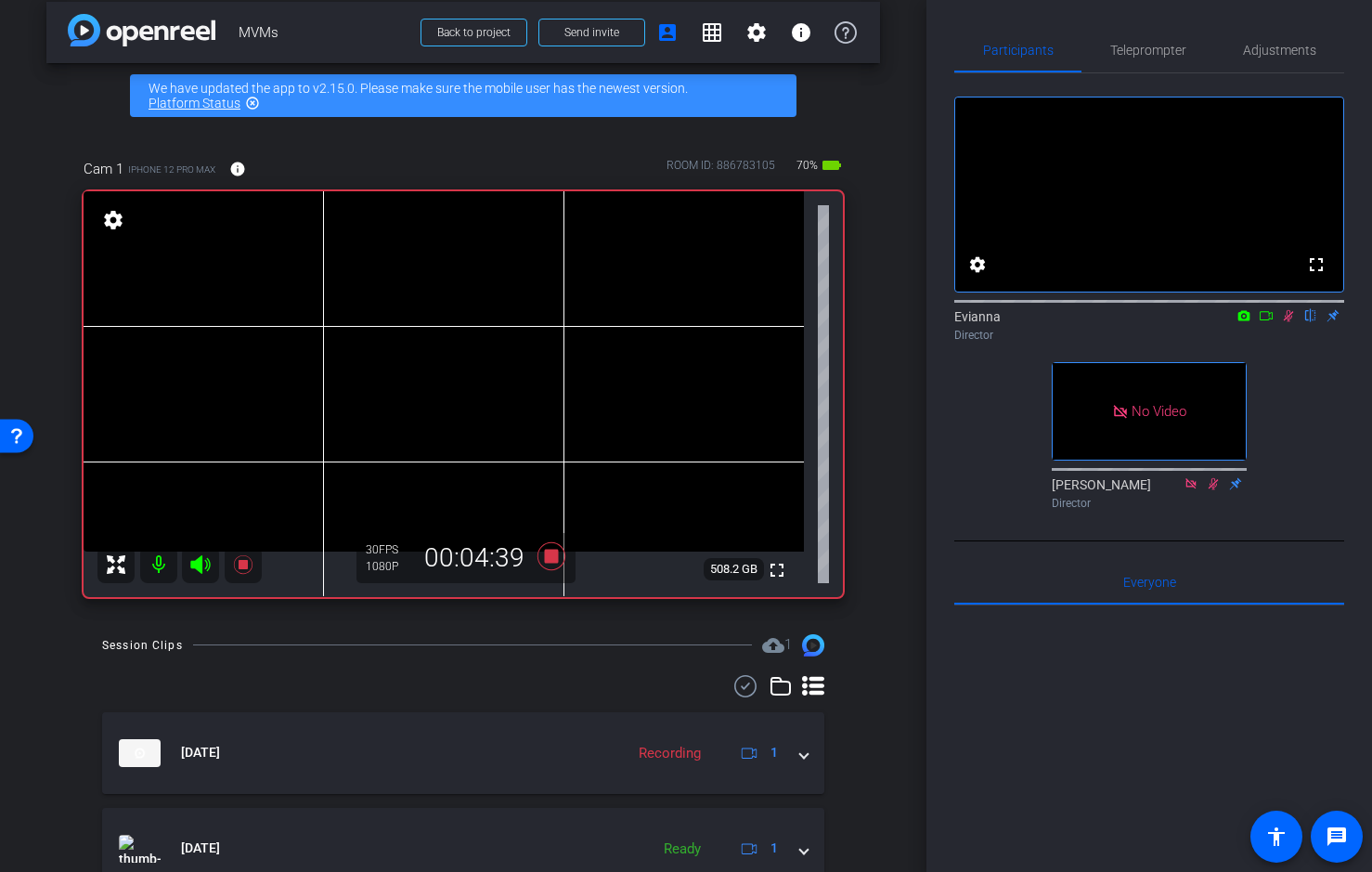
click at [1287, 322] on icon at bounding box center [1289, 317] width 10 height 12
drag, startPoint x: 549, startPoint y: 552, endPoint x: 957, endPoint y: 232, distance: 518.5
click at [549, 552] on icon at bounding box center [551, 555] width 28 height 28
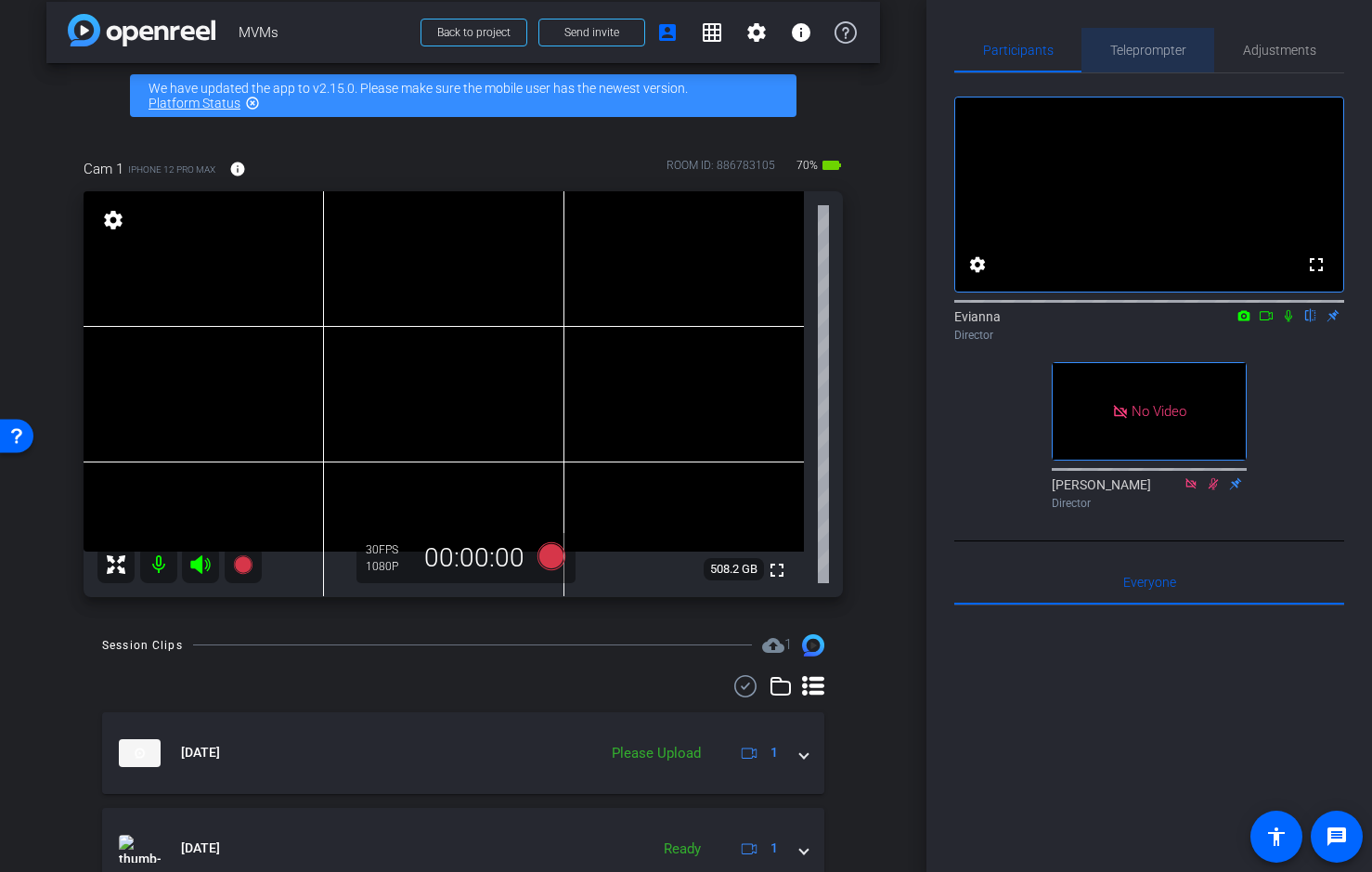
click at [1160, 43] on span "Teleprompter" at bounding box center [1148, 49] width 76 height 13
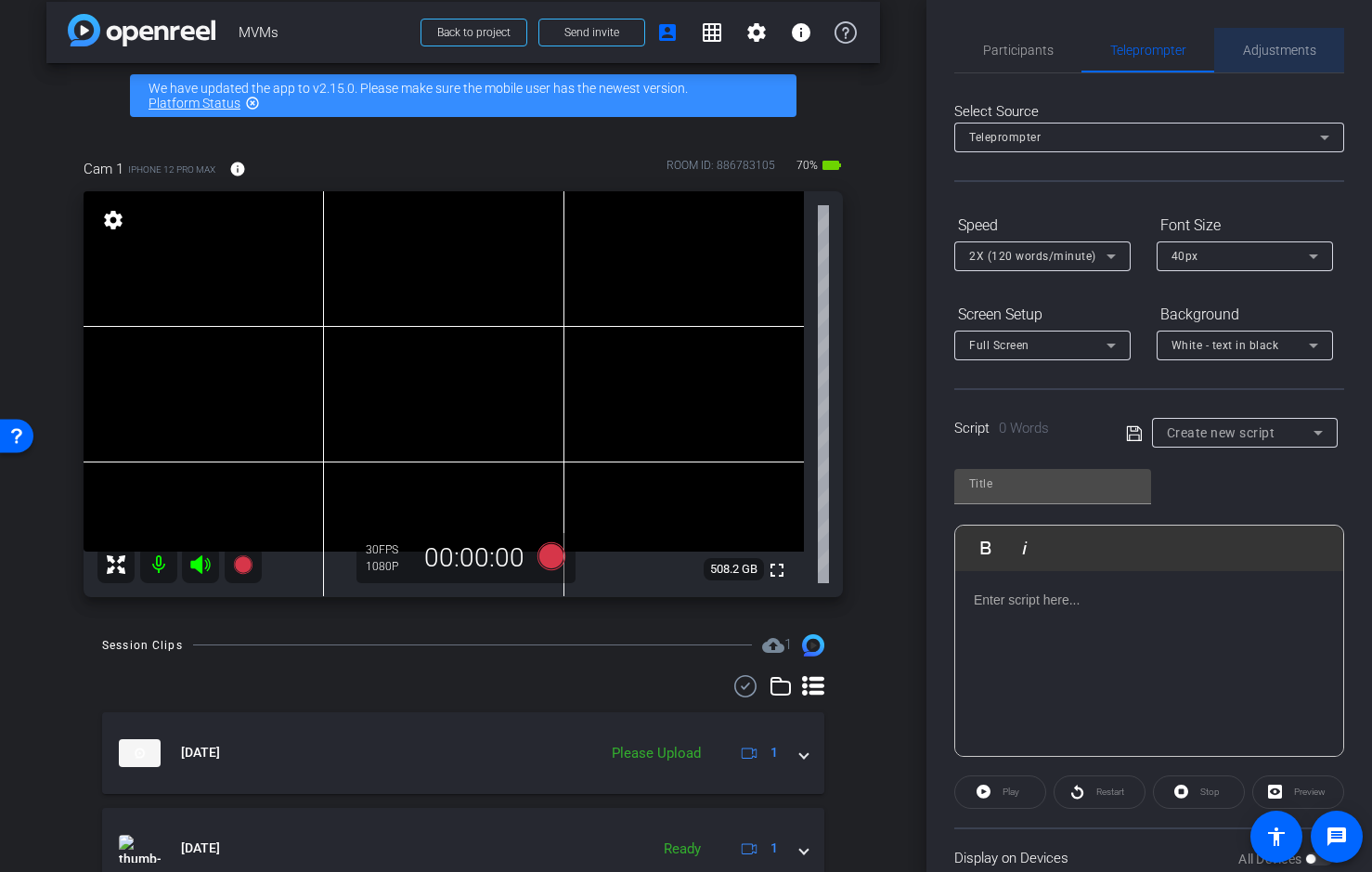
click at [1272, 49] on span "Adjustments" at bounding box center [1280, 49] width 74 height 13
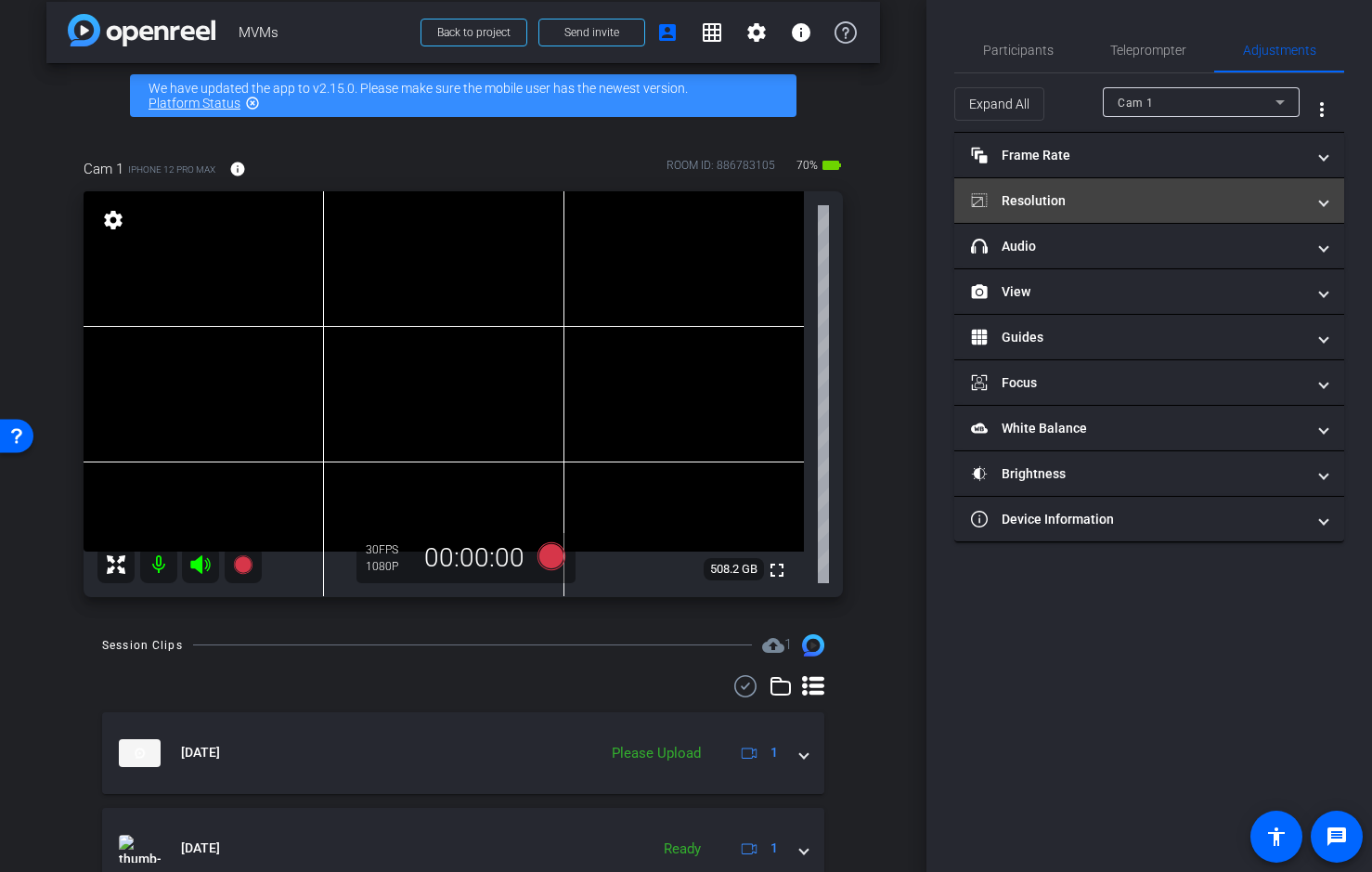
click at [1050, 203] on mat-panel-title "Resolution" at bounding box center [1138, 202] width 334 height 20
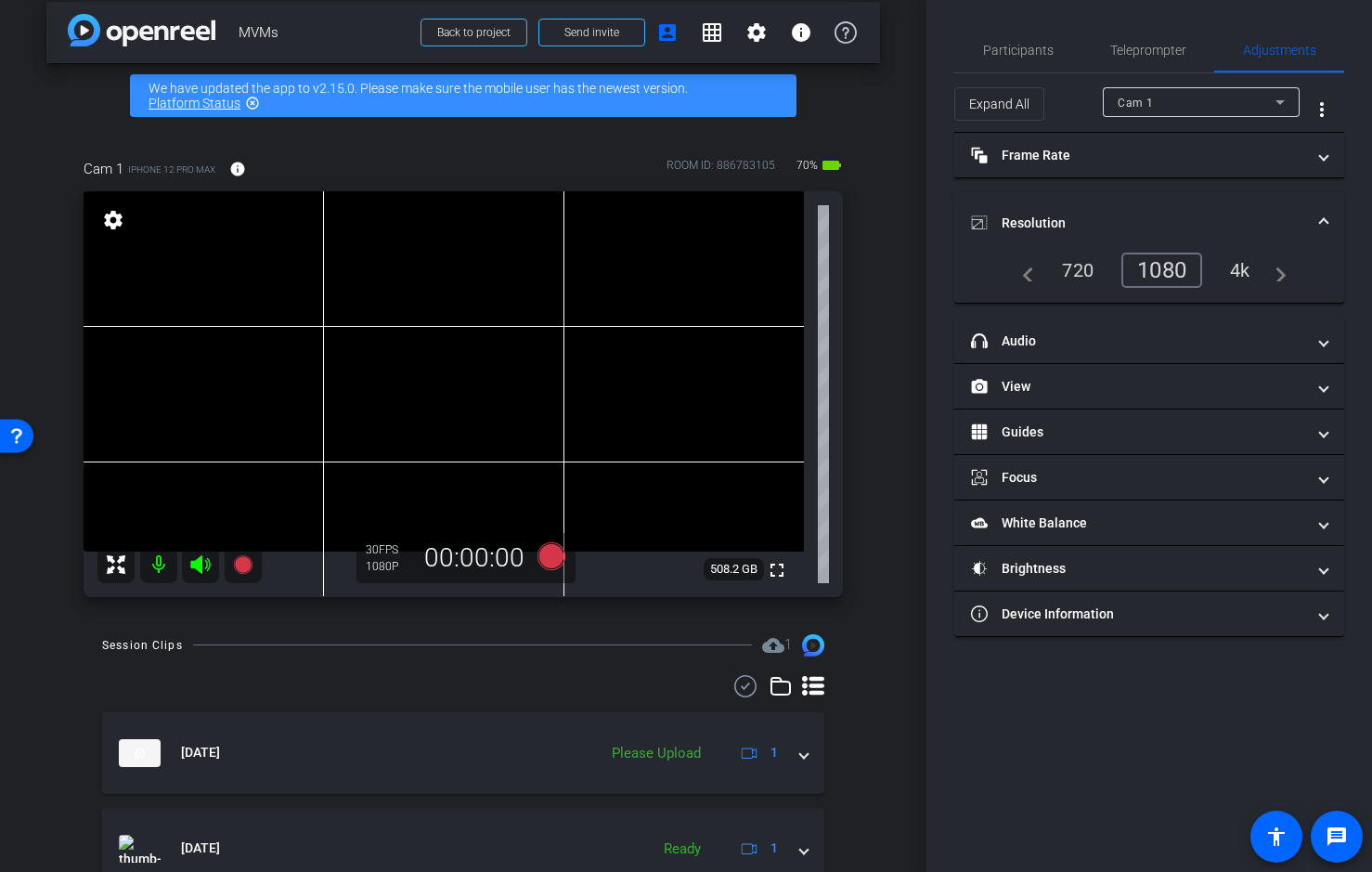
click at [1244, 268] on div "4k" at bounding box center [1240, 270] width 48 height 31
click at [549, 557] on icon at bounding box center [551, 555] width 28 height 28
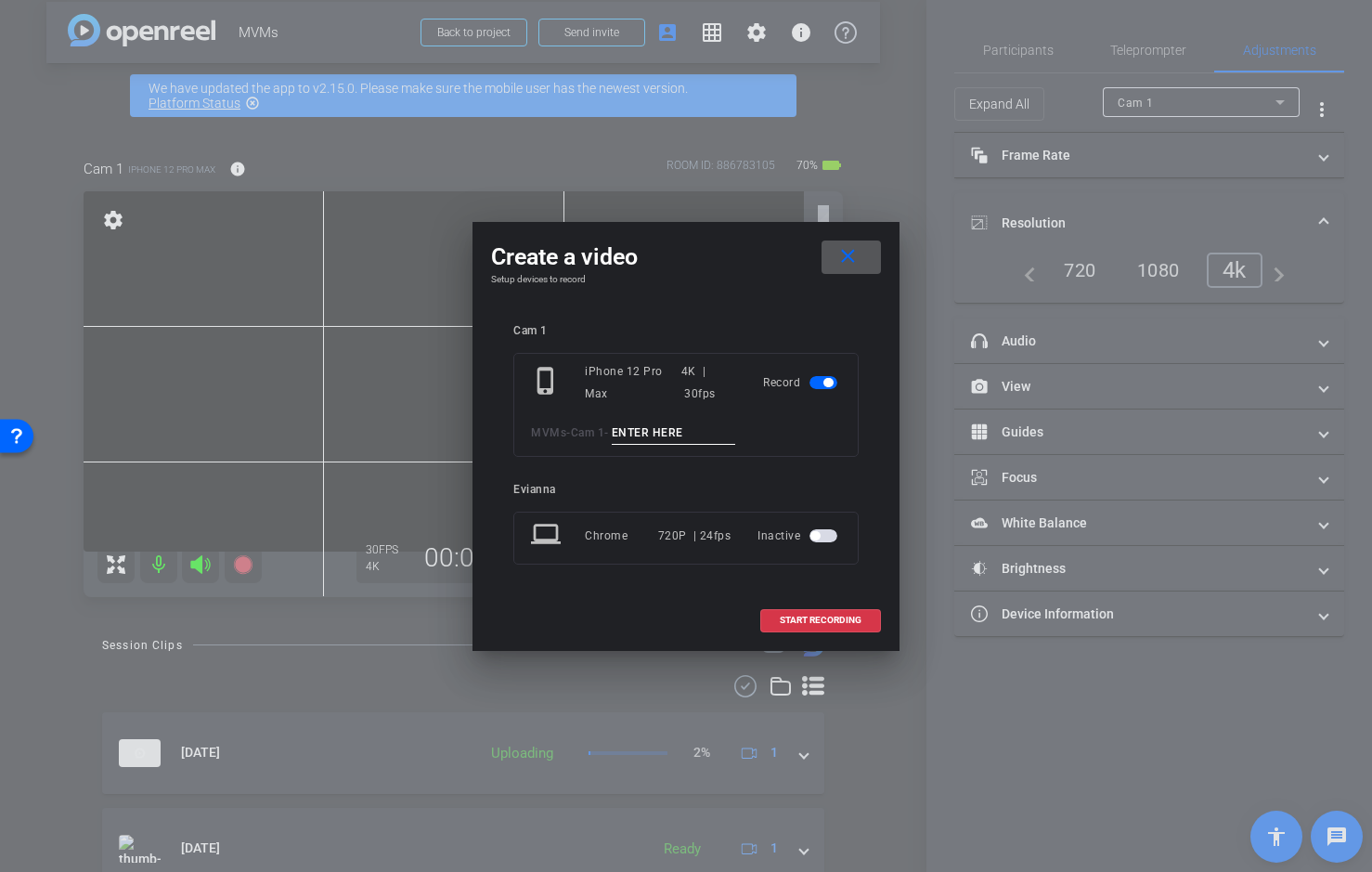
click at [677, 430] on input at bounding box center [674, 434] width 125 height 24
paste input "RVC Demo_Take 01"
drag, startPoint x: 716, startPoint y: 430, endPoint x: 732, endPoint y: 430, distance: 16.0
click at [734, 430] on input "RVC Demo_Take 01" at bounding box center [674, 434] width 125 height 24
type input "RVC Demo_Take 03"
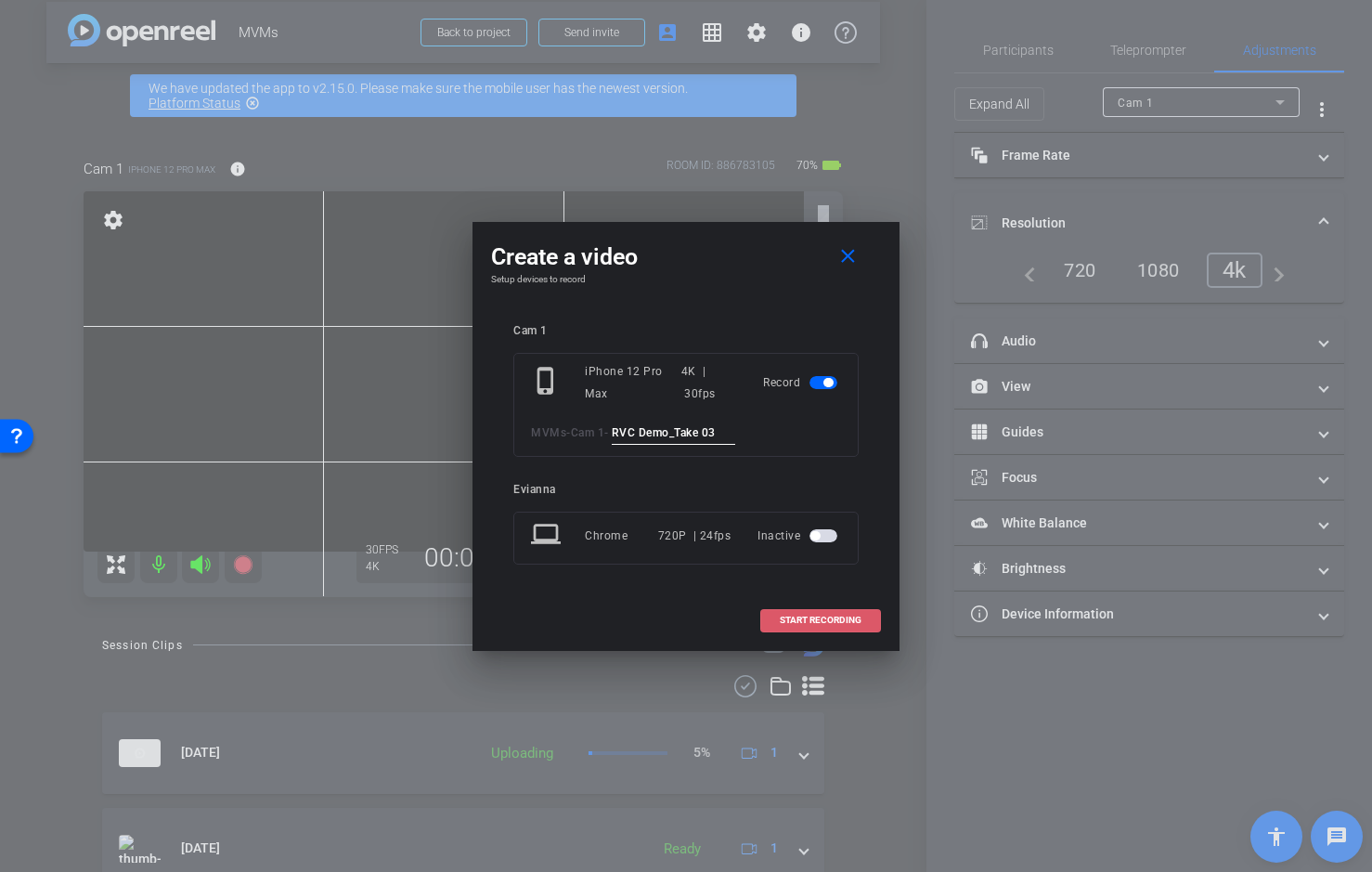
click at [828, 617] on span "START RECORDING" at bounding box center [821, 619] width 82 height 9
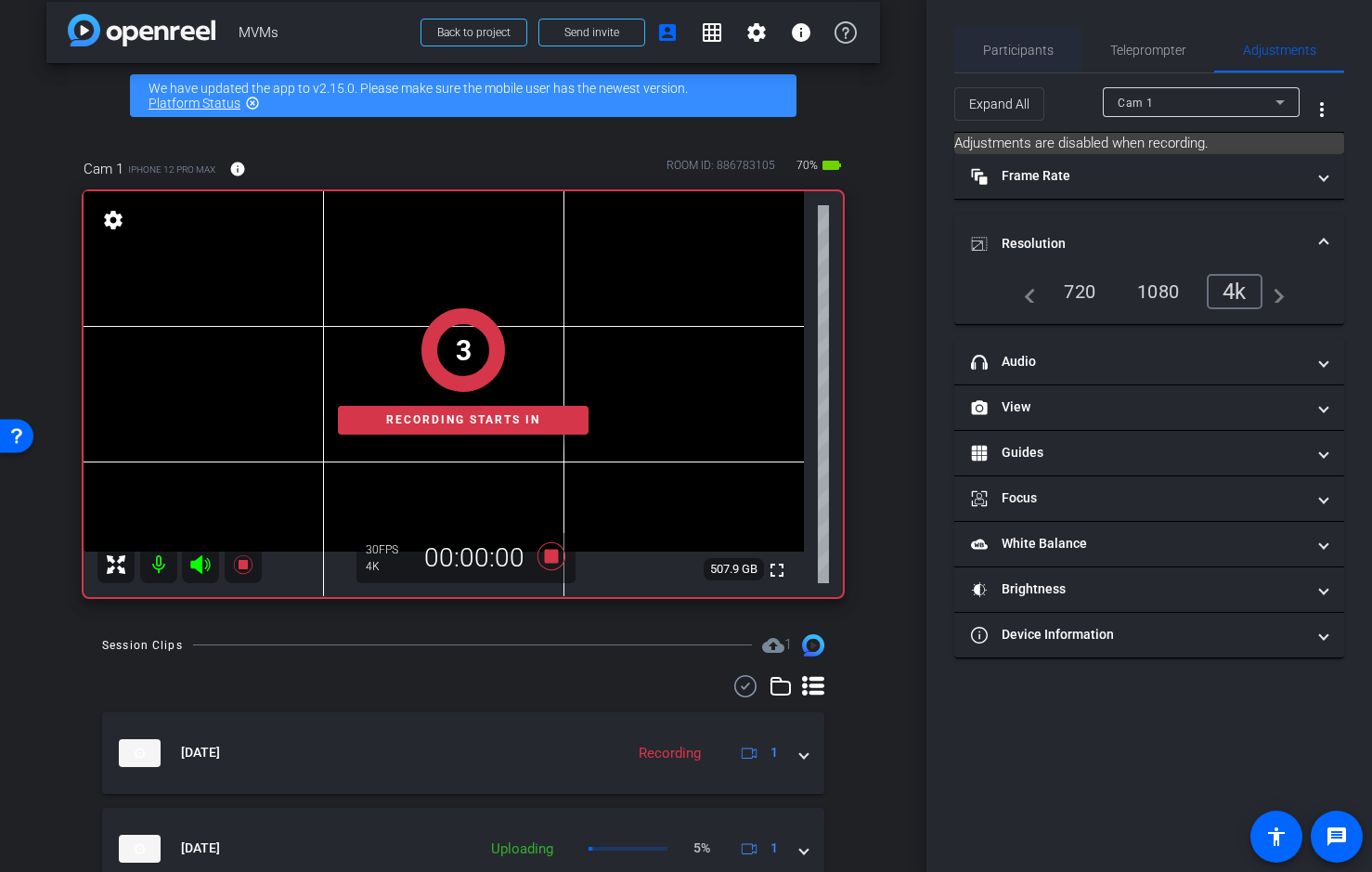
click at [1020, 47] on span "Participants" at bounding box center [1018, 49] width 71 height 13
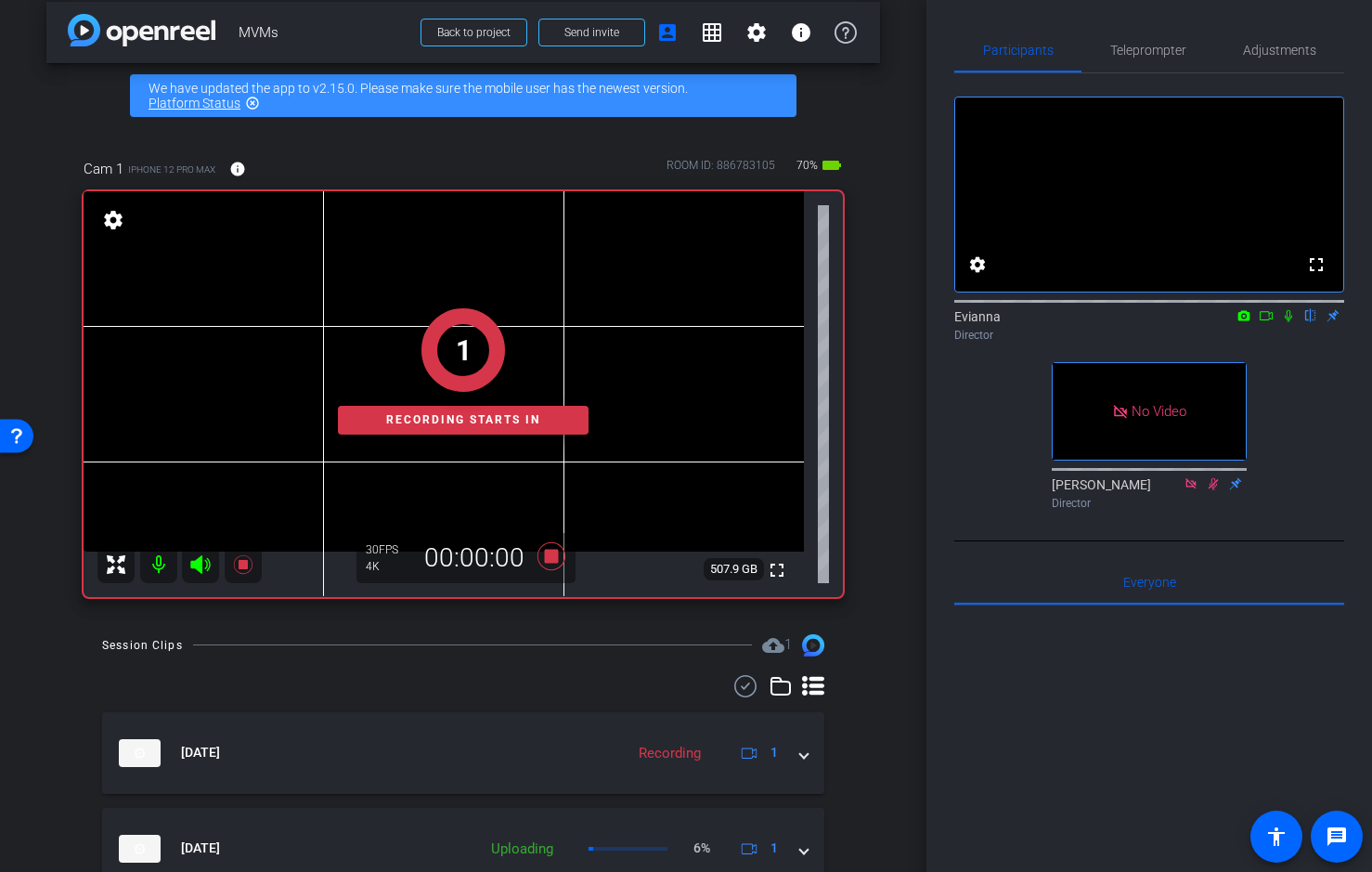
click at [1289, 322] on icon at bounding box center [1289, 317] width 8 height 12
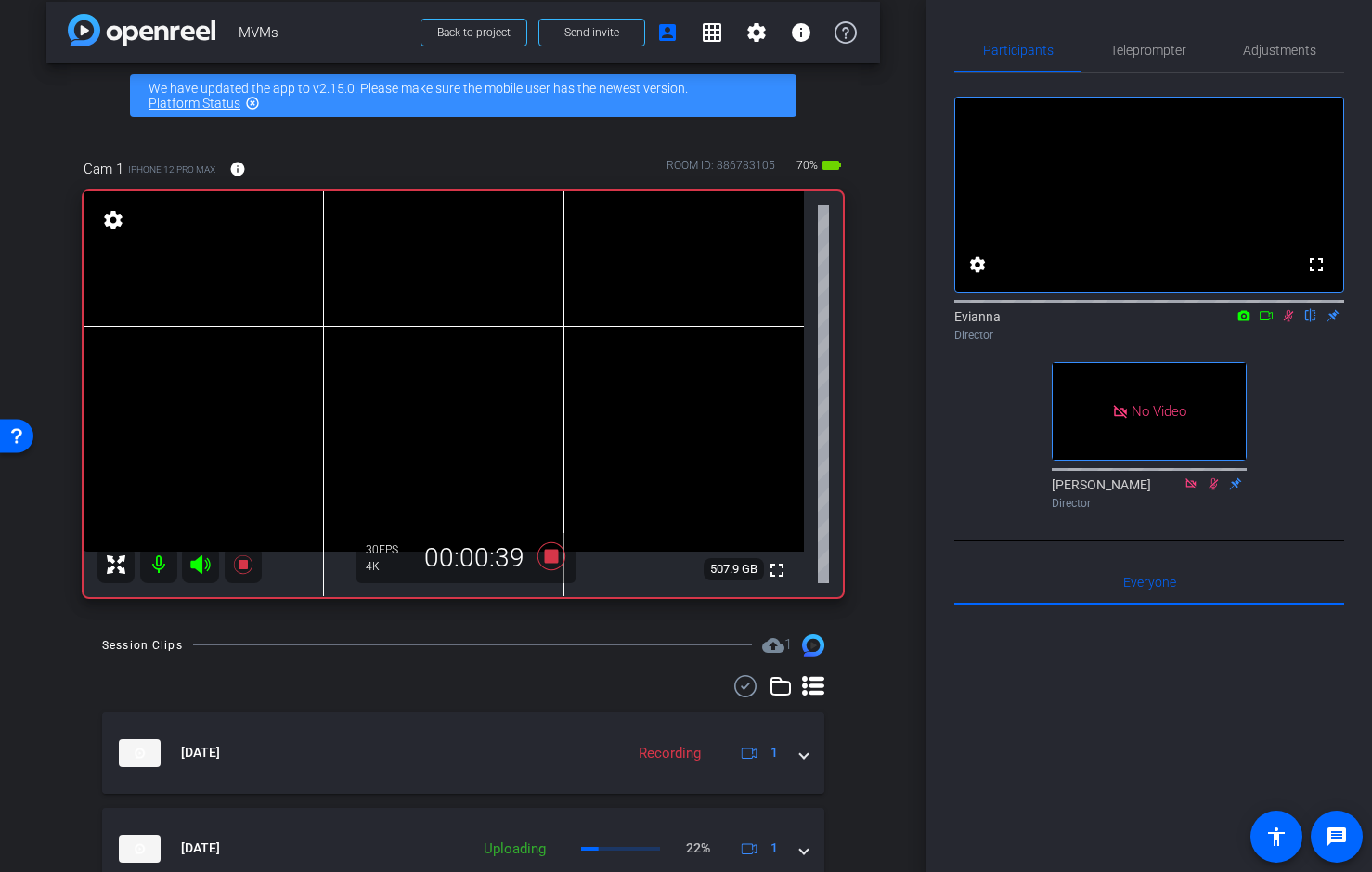
click at [1292, 322] on icon at bounding box center [1288, 316] width 15 height 13
click at [1286, 322] on icon at bounding box center [1289, 317] width 8 height 12
click at [1293, 322] on icon at bounding box center [1288, 316] width 15 height 13
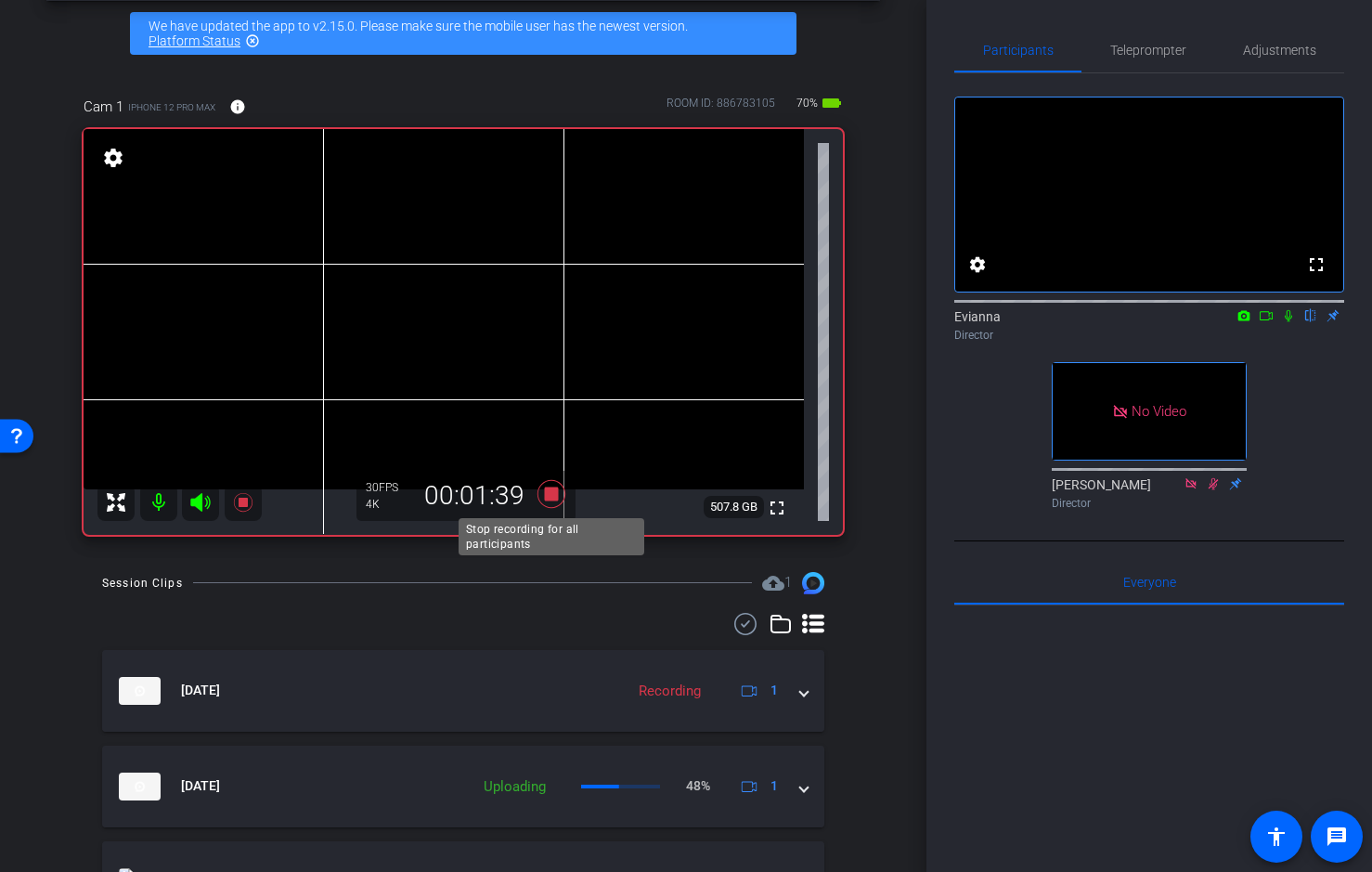
click at [553, 490] on icon at bounding box center [551, 493] width 28 height 28
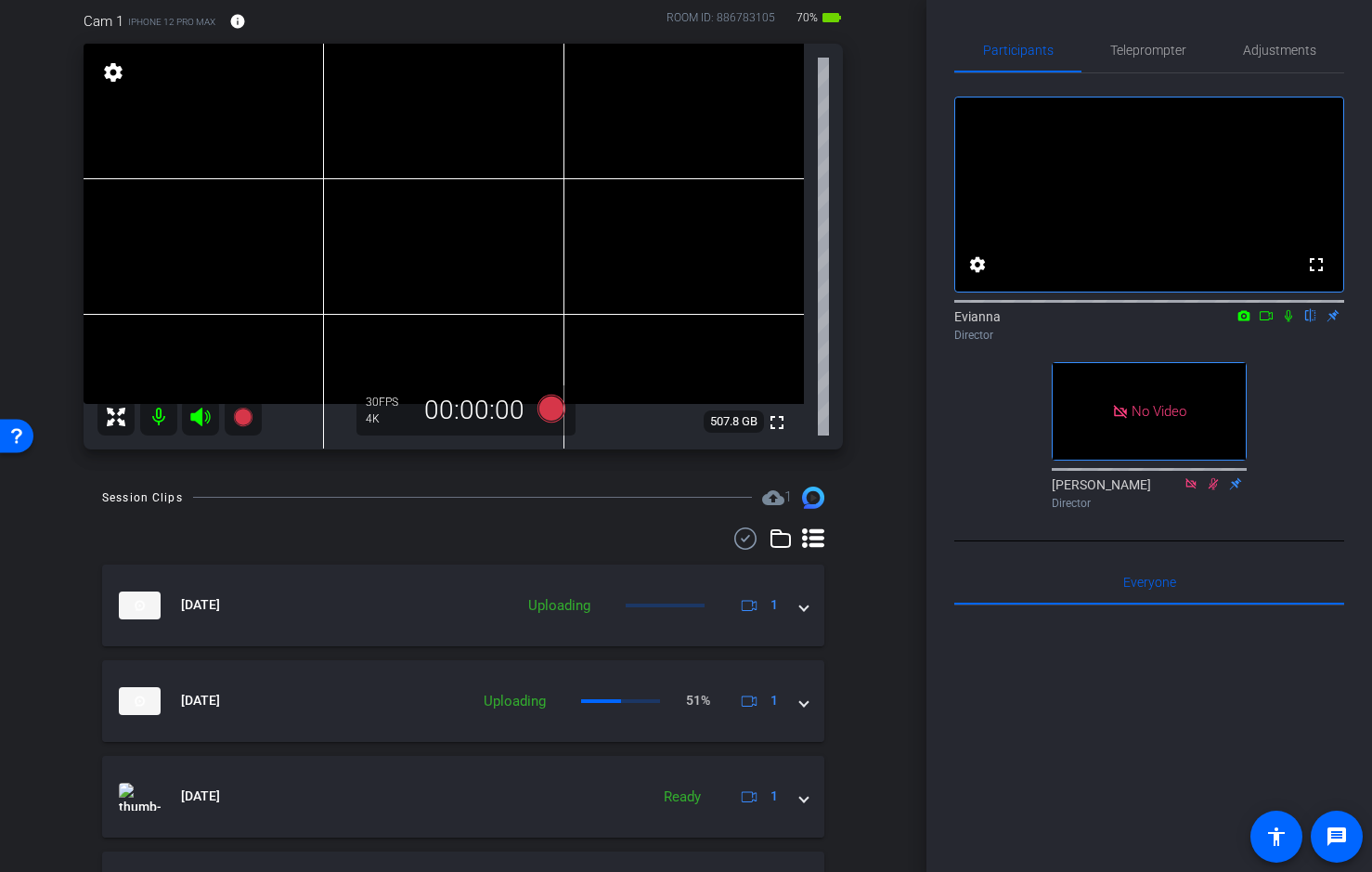
scroll to position [191, 0]
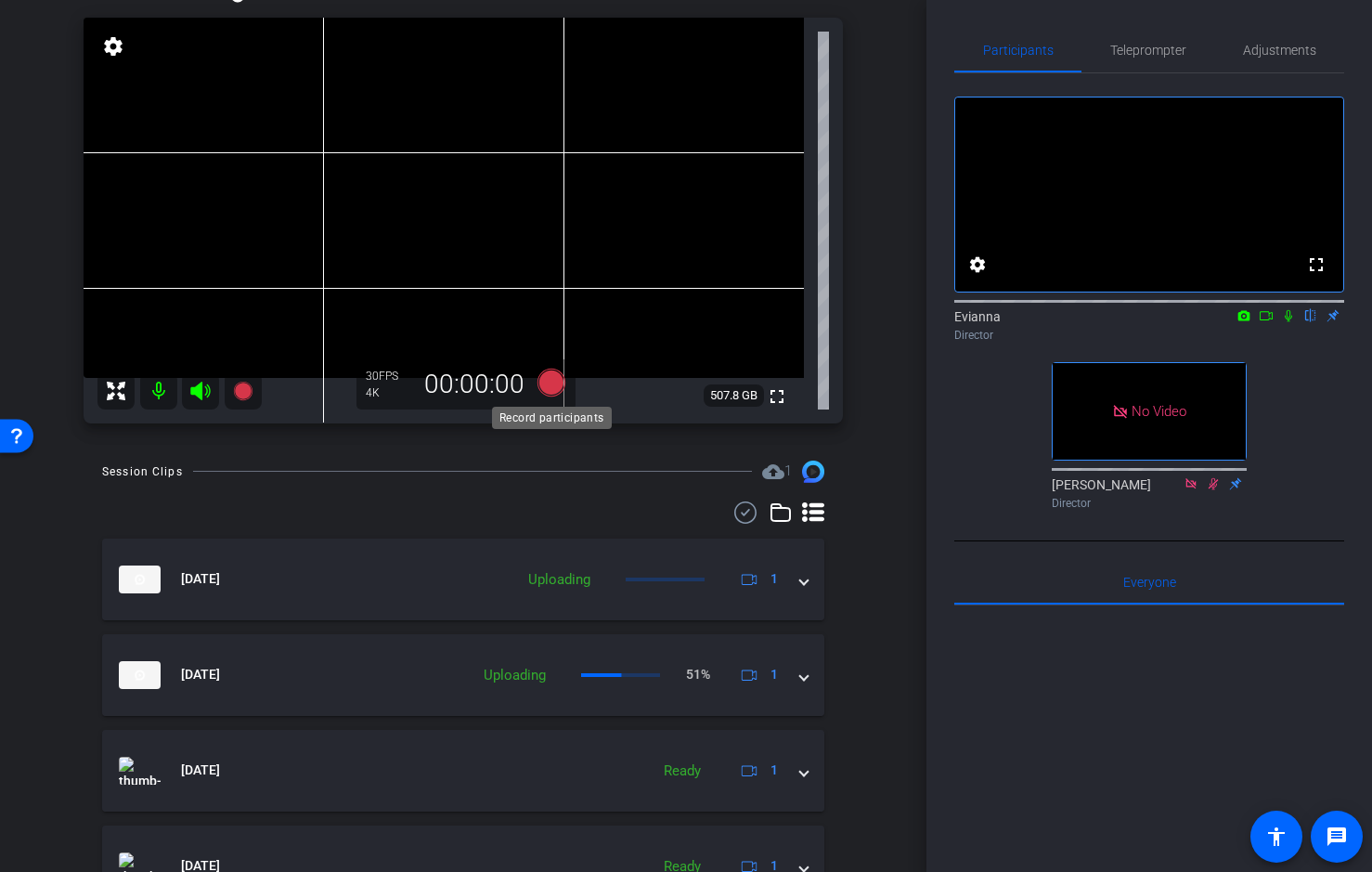
click at [556, 380] on icon at bounding box center [551, 381] width 28 height 28
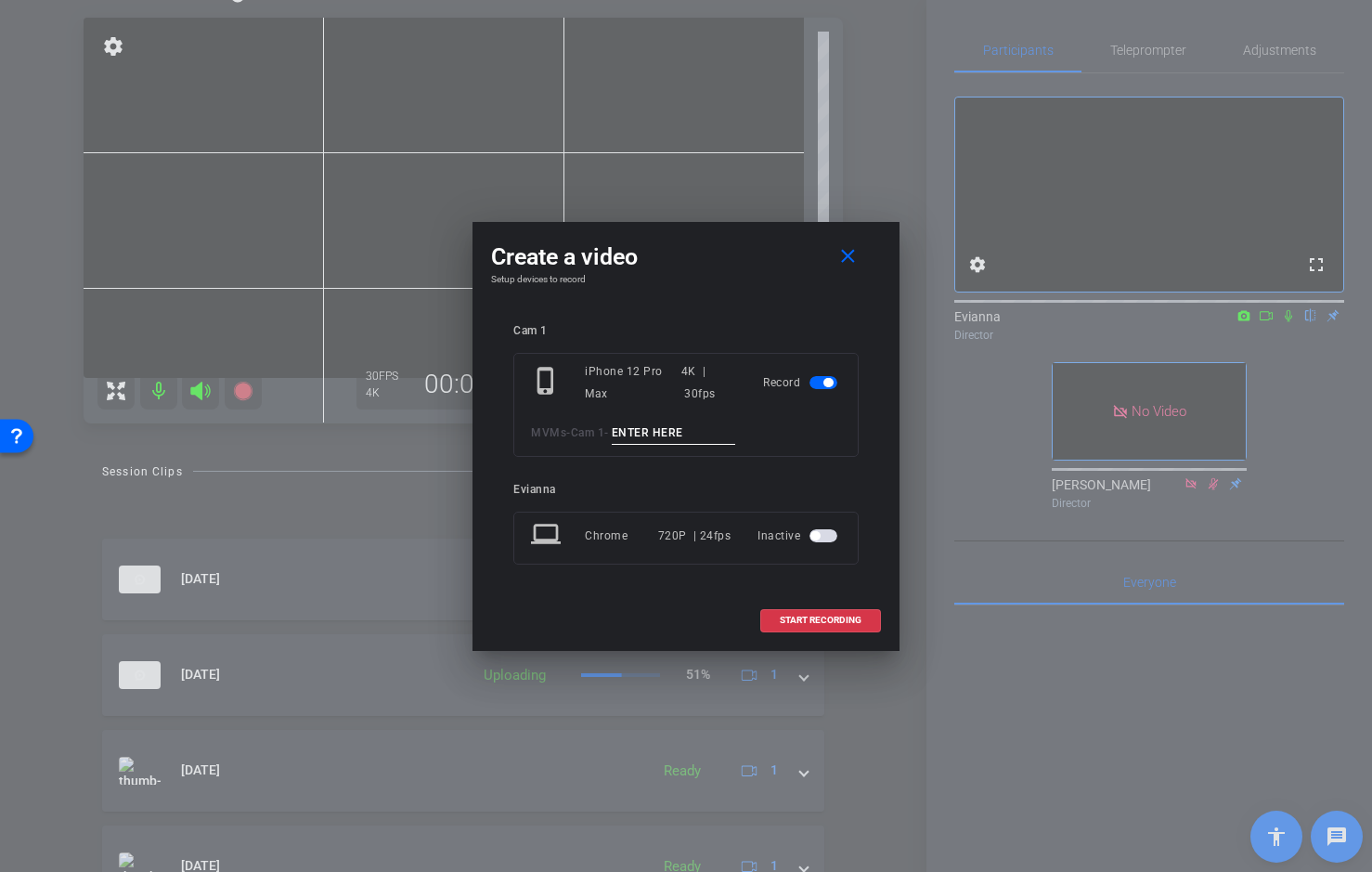
click at [677, 436] on input at bounding box center [674, 434] width 125 height 24
paste input "RVC Demo_Take 01"
drag, startPoint x: 721, startPoint y: 431, endPoint x: 734, endPoint y: 431, distance: 13.0
click at [734, 431] on input "RVC Demo_Take 01" at bounding box center [674, 434] width 125 height 24
type input "RVC Demo_Take 03"
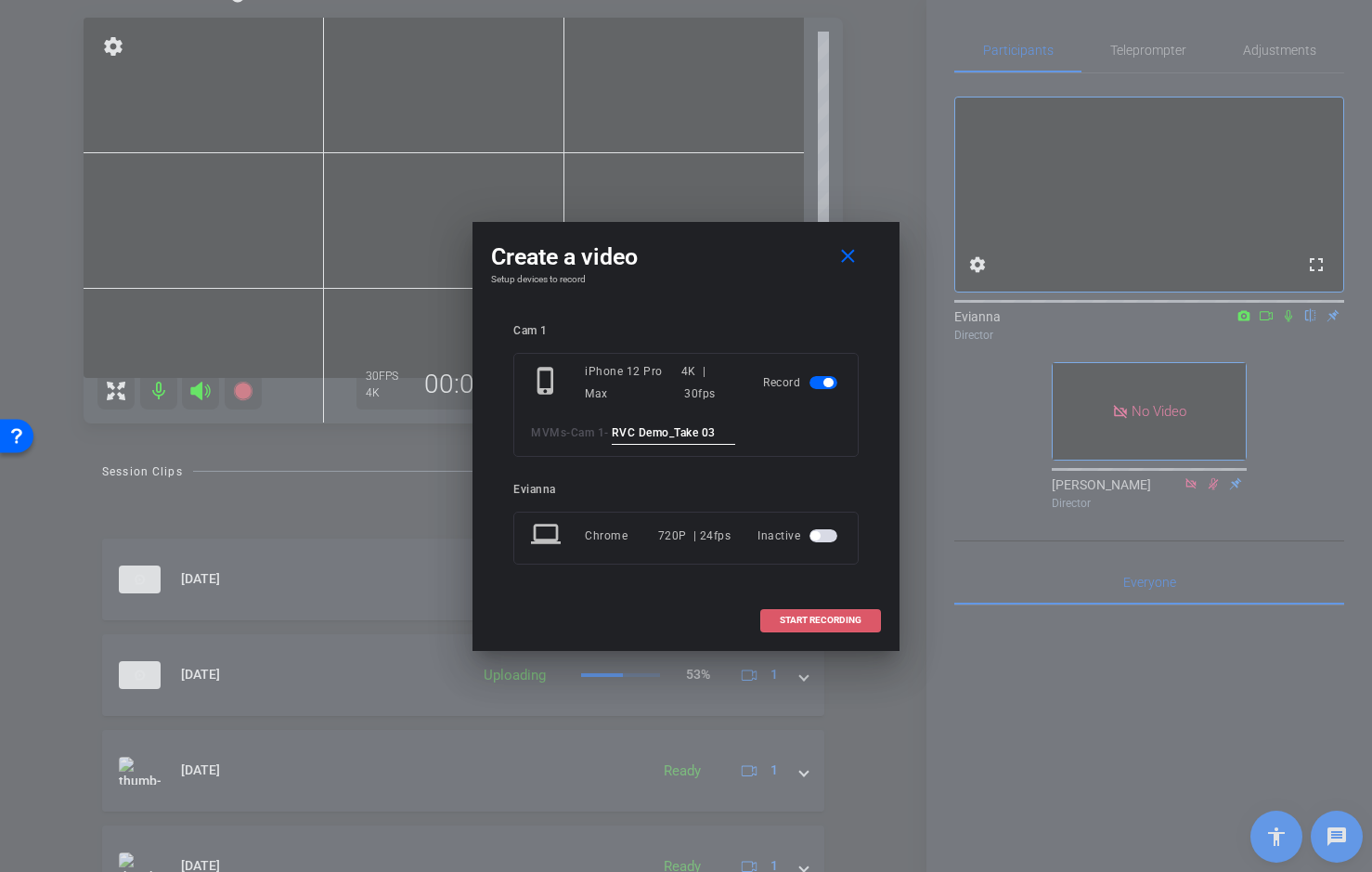
click at [832, 617] on span "START RECORDING" at bounding box center [821, 619] width 82 height 9
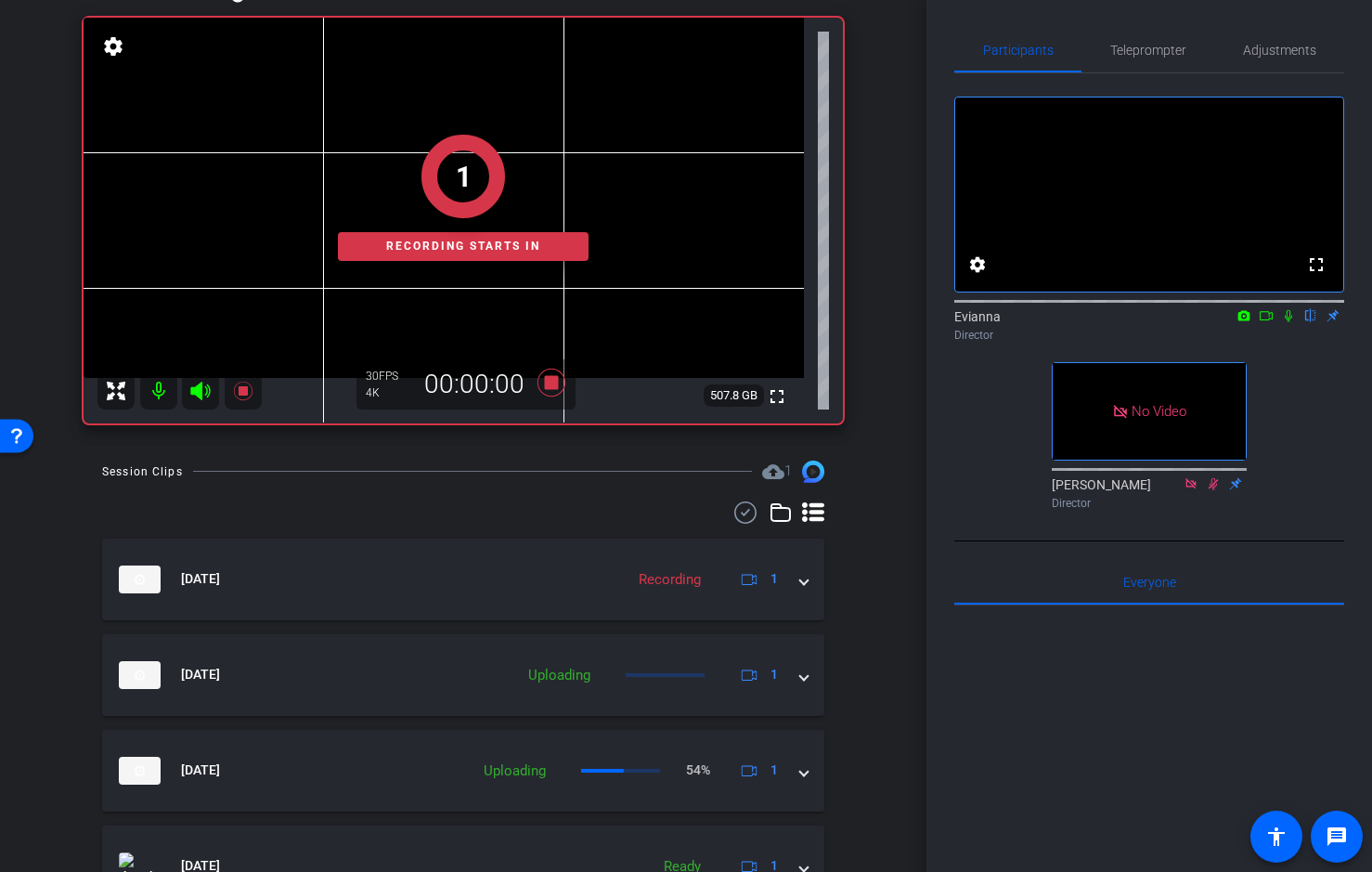
click at [1290, 322] on icon at bounding box center [1288, 316] width 15 height 13
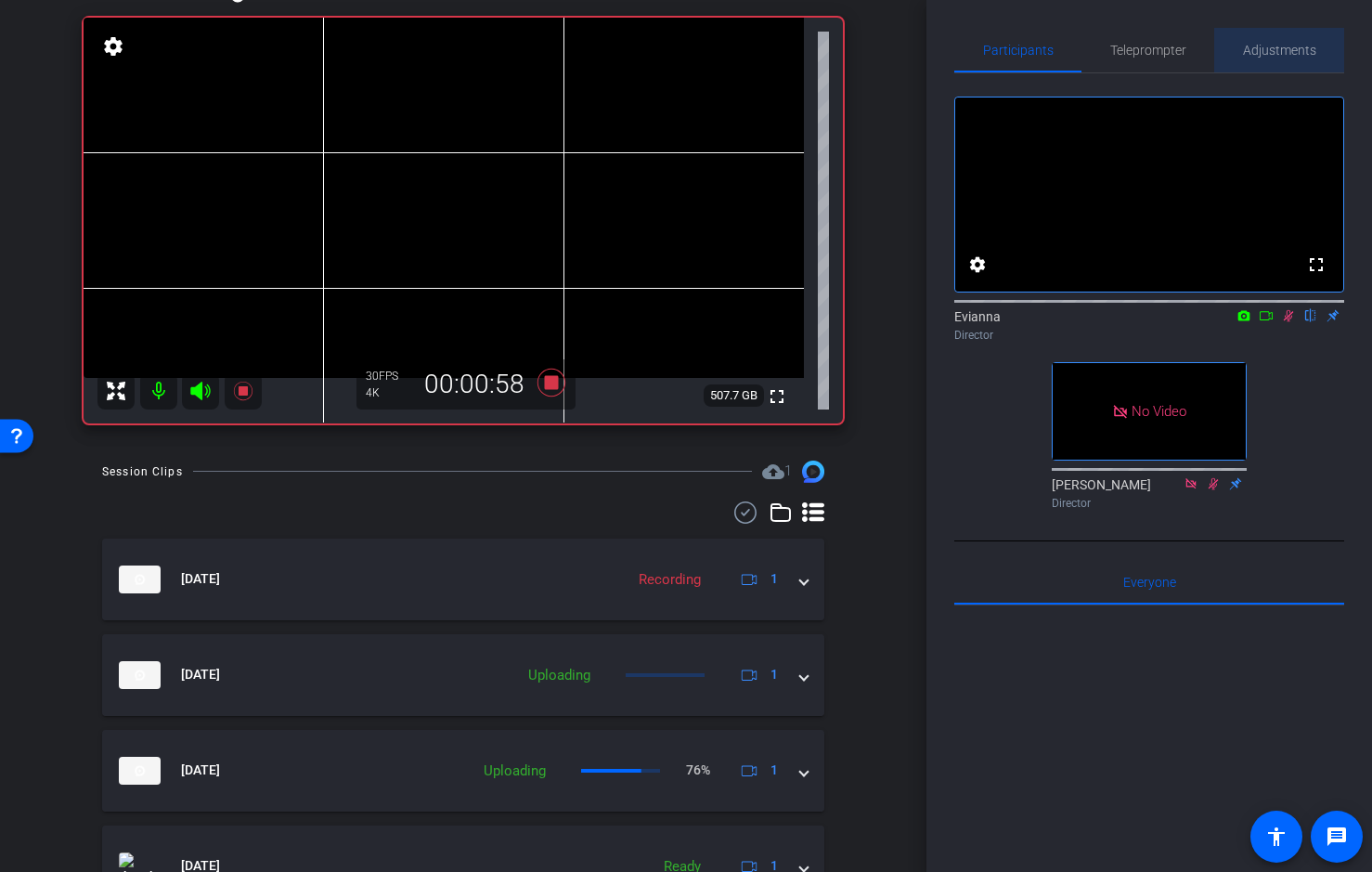
click at [1267, 45] on span "Adjustments" at bounding box center [1280, 49] width 74 height 13
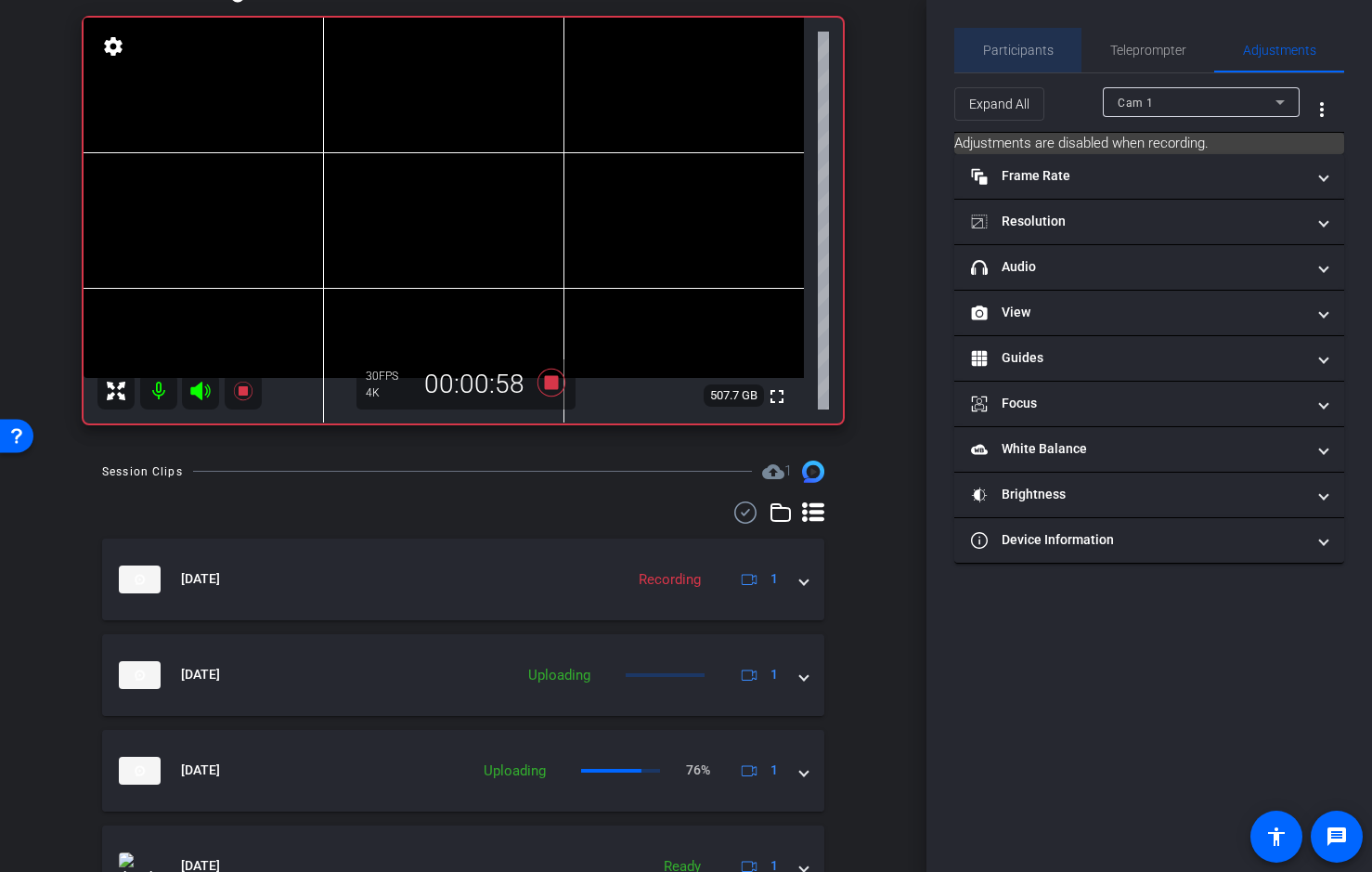
click at [1030, 53] on span "Participants" at bounding box center [1018, 49] width 71 height 13
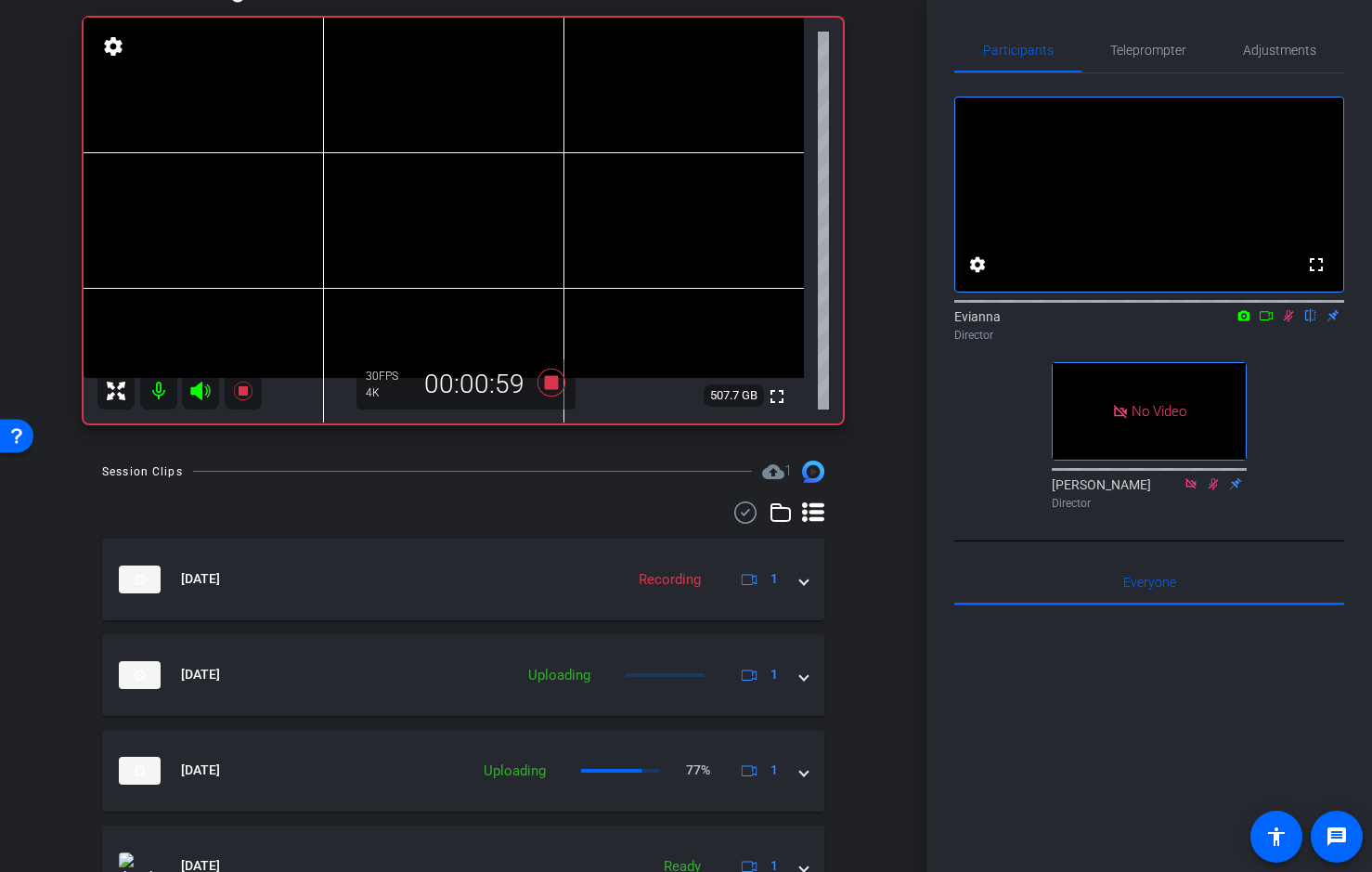
drag, startPoint x: 1290, startPoint y: 339, endPoint x: 1265, endPoint y: 354, distance: 29.2
click at [1290, 322] on icon at bounding box center [1288, 316] width 15 height 13
click at [554, 379] on icon at bounding box center [551, 381] width 28 height 28
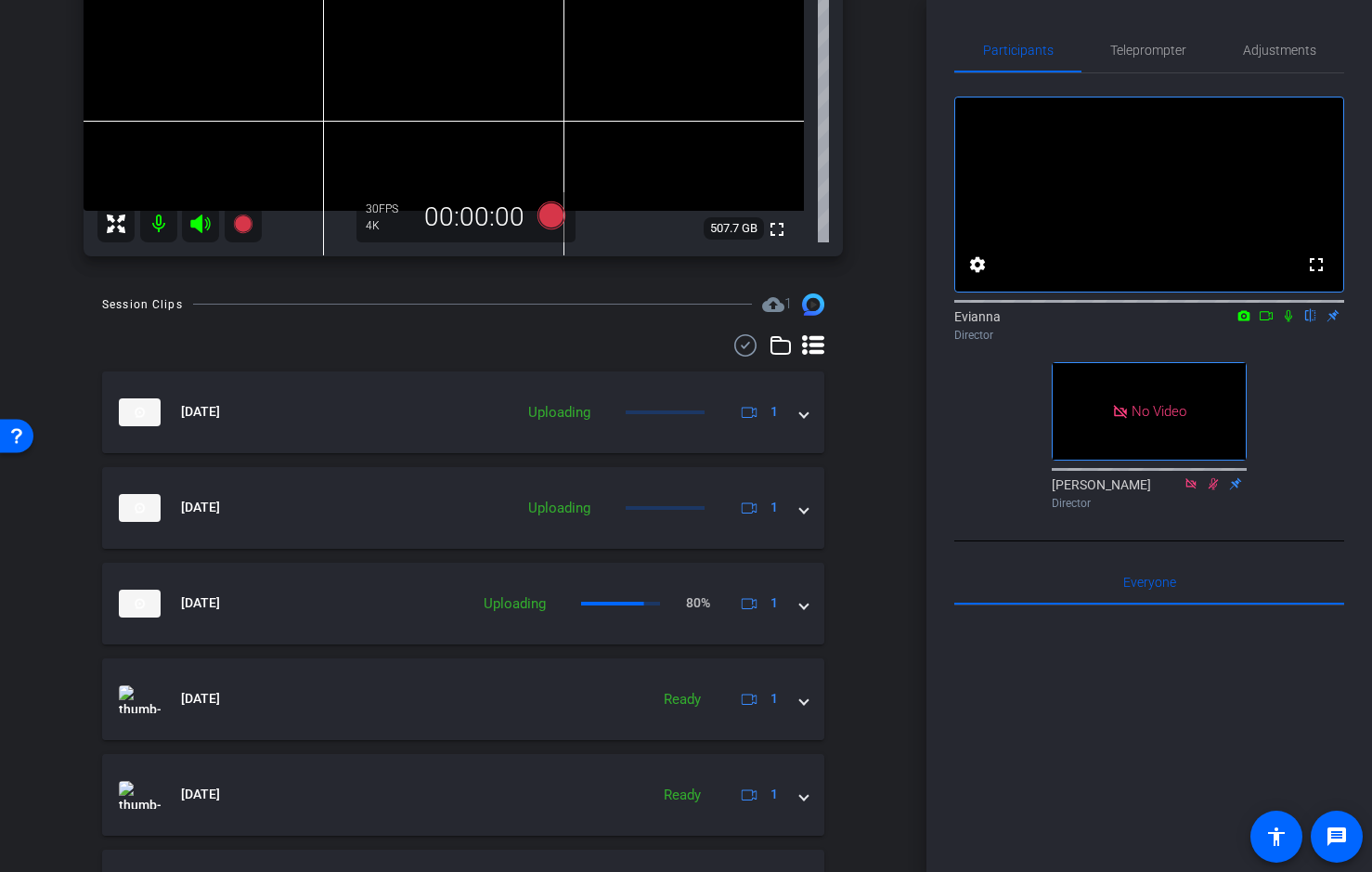
scroll to position [361, 0]
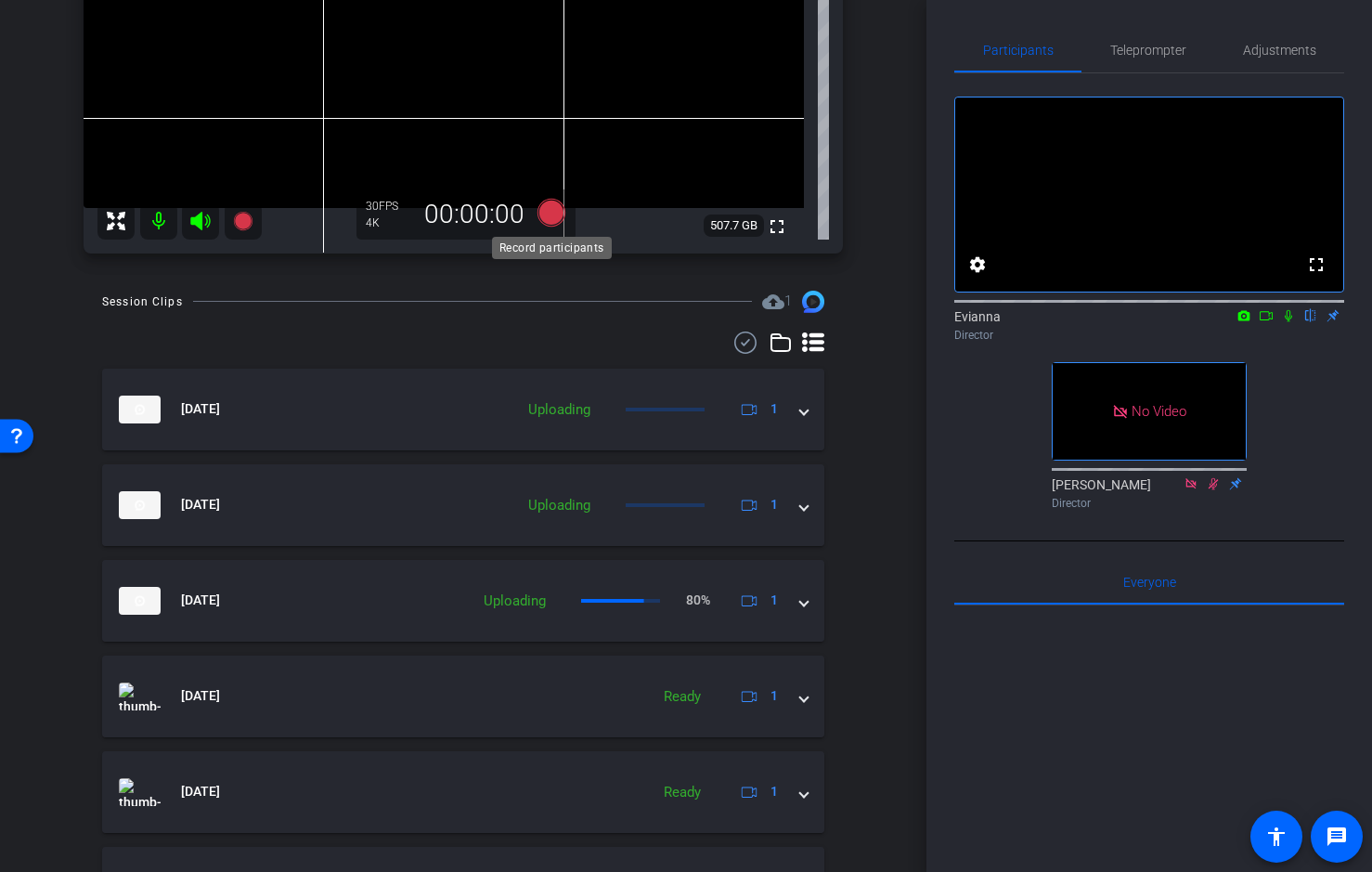
click at [549, 207] on icon at bounding box center [551, 211] width 28 height 28
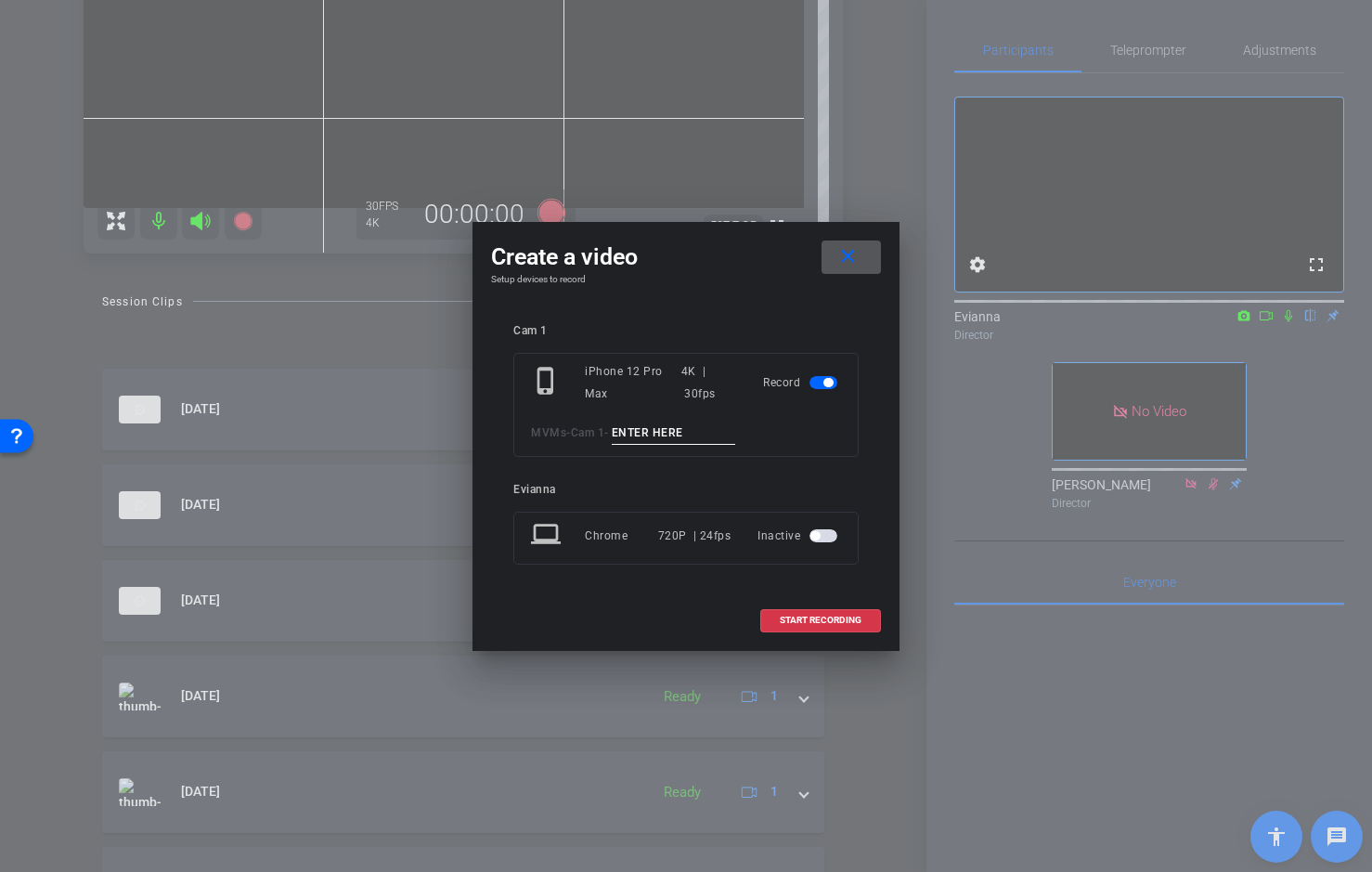
click at [670, 422] on input at bounding box center [674, 434] width 125 height 24
paste input "RVC Demo_Take 01"
type input "RVC Demo_Take 05"
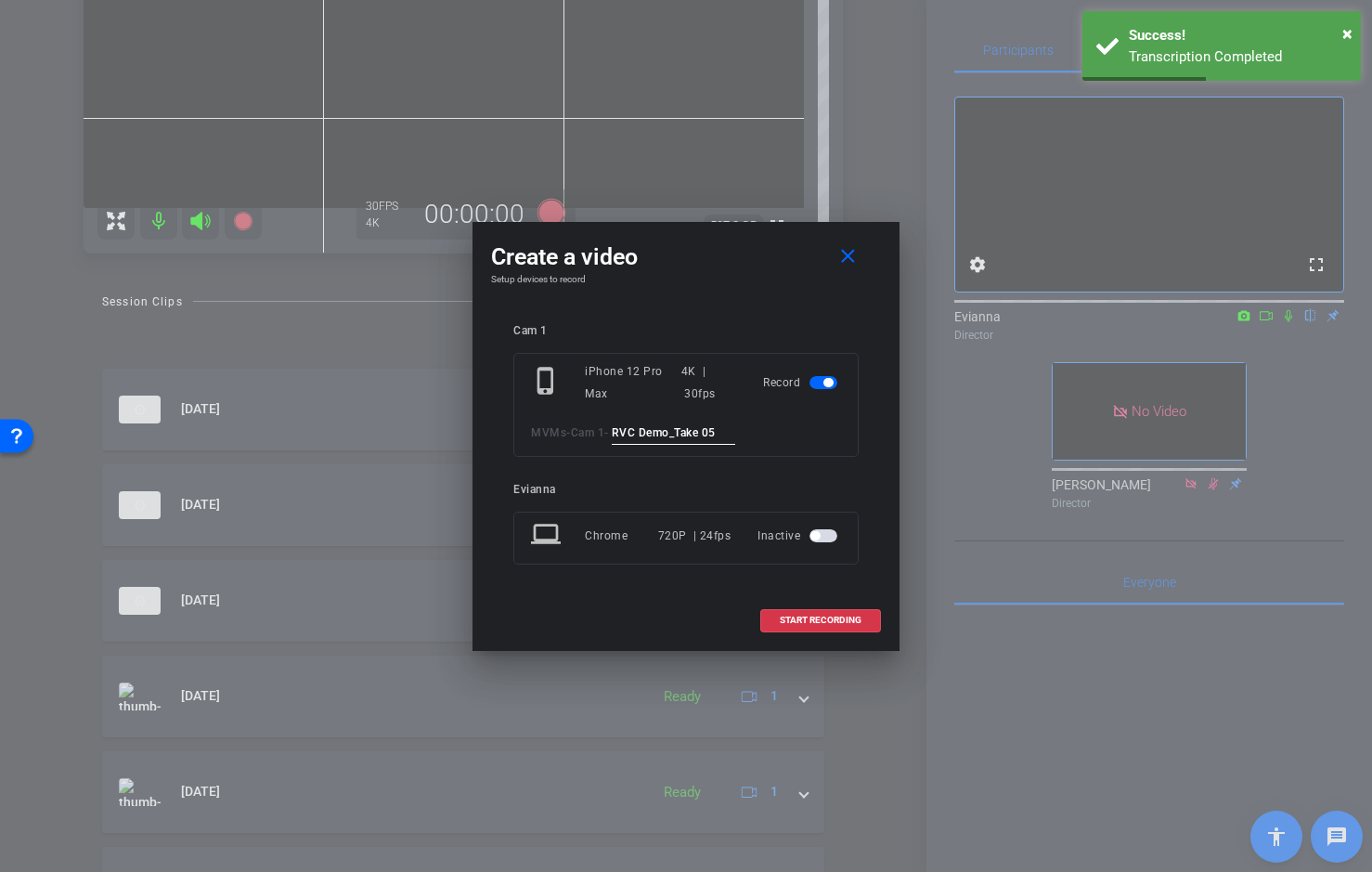
drag, startPoint x: 730, startPoint y: 433, endPoint x: 548, endPoint y: 423, distance: 182.3
click at [549, 420] on div "phone_iphone iPhone 12 Pro Max 4K | 30fps Record MVMs - Cam 1 - RVC Demo_Take 05" at bounding box center [685, 405] width 345 height 104
click at [847, 261] on mat-icon "close" at bounding box center [848, 257] width 24 height 24
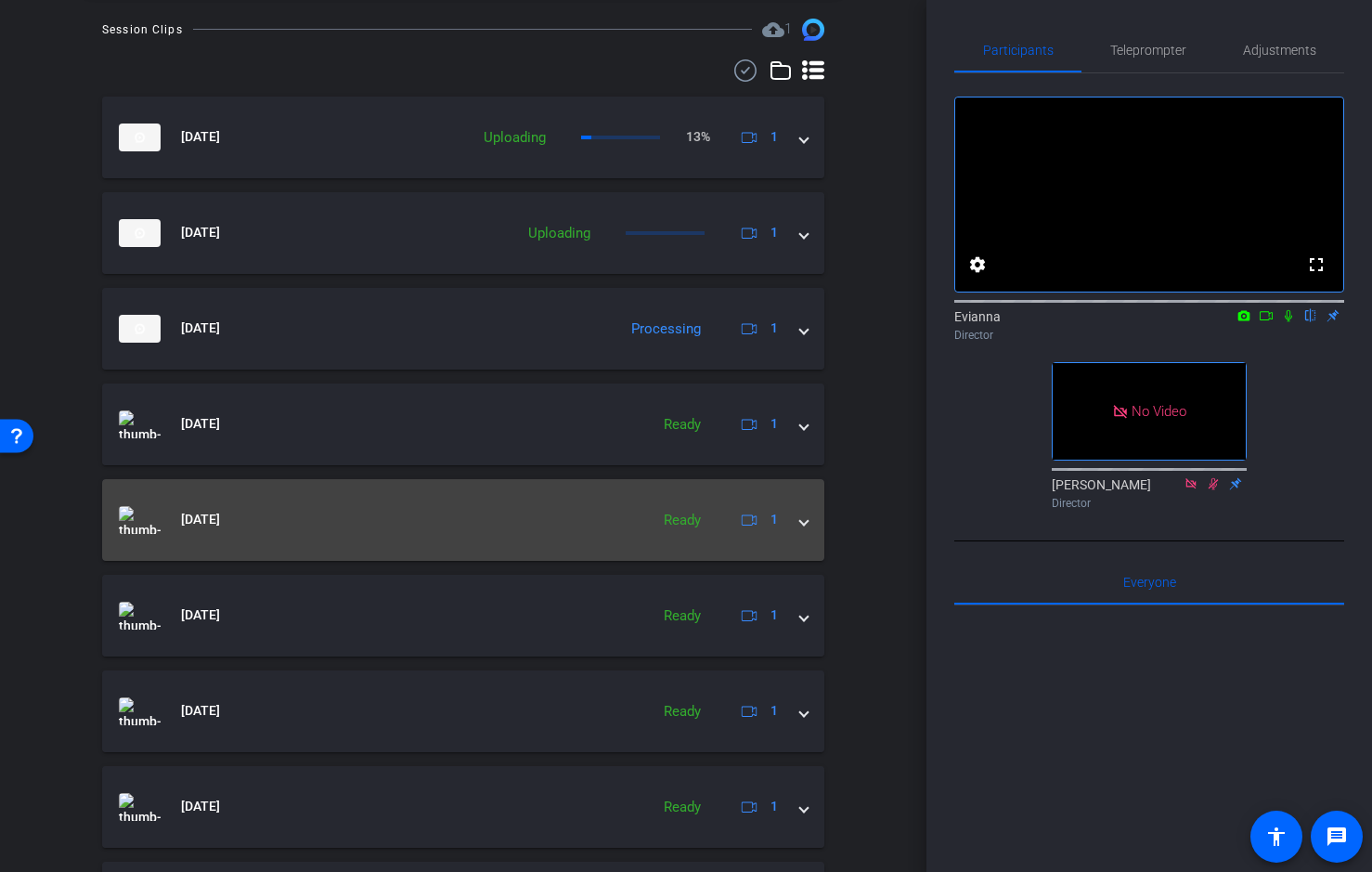
scroll to position [629, 0]
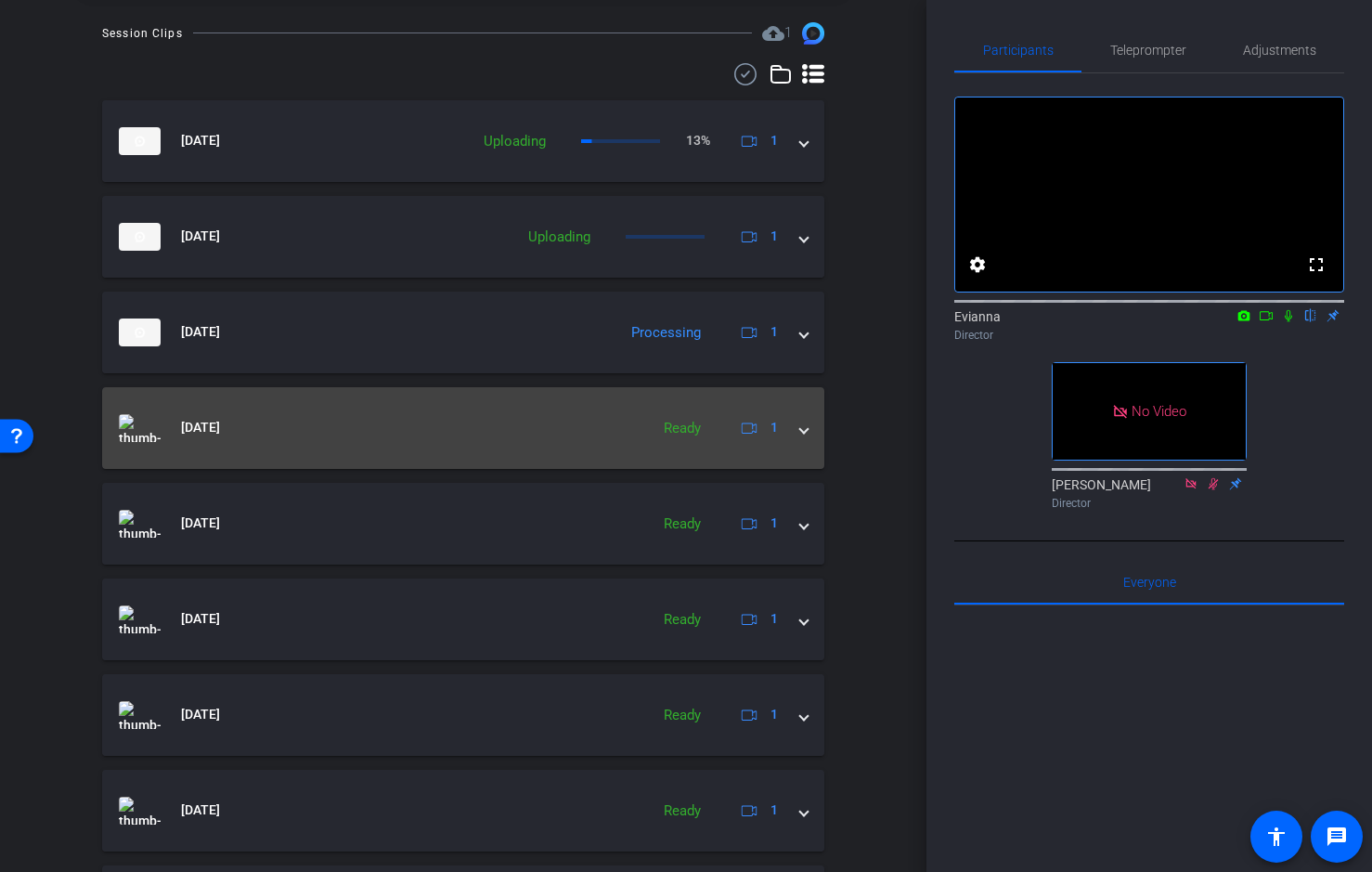
click at [459, 425] on mat-panel-title "Aug 19, 2025" at bounding box center [379, 428] width 521 height 28
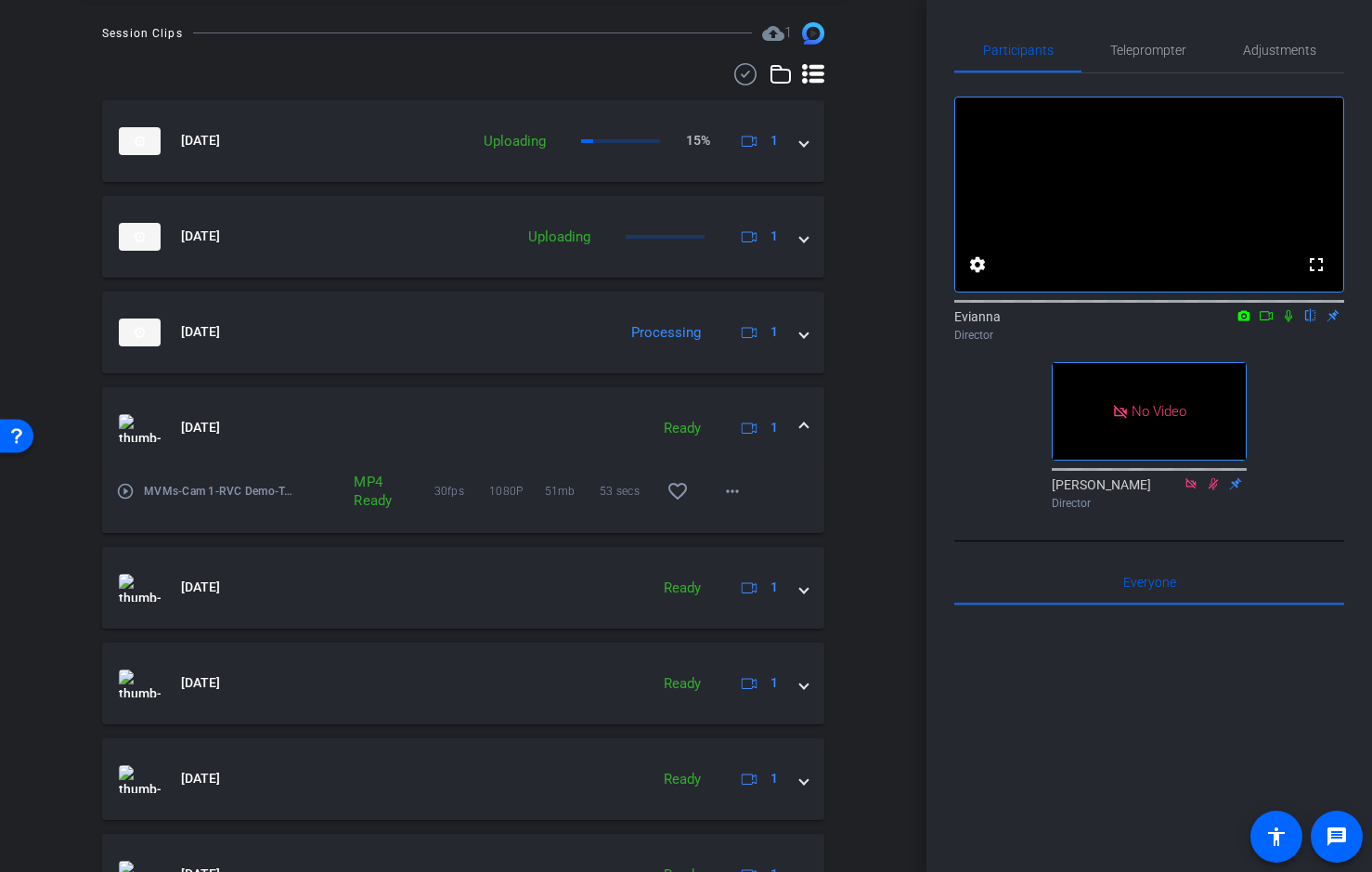
click at [126, 489] on mat-icon "play_circle_outline" at bounding box center [125, 491] width 19 height 19
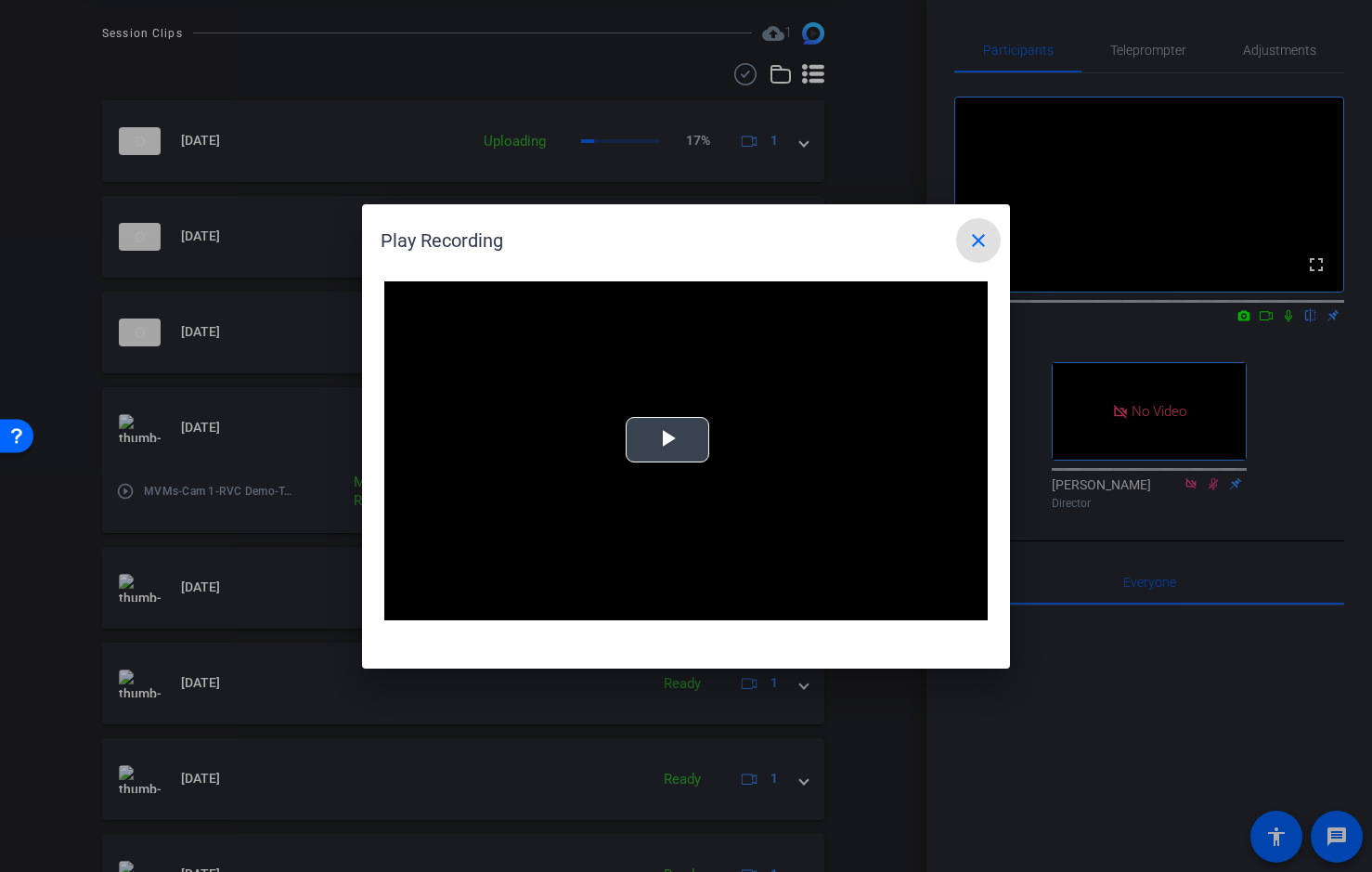
click at [667, 439] on span "Video Player" at bounding box center [667, 439] width 0 height 0
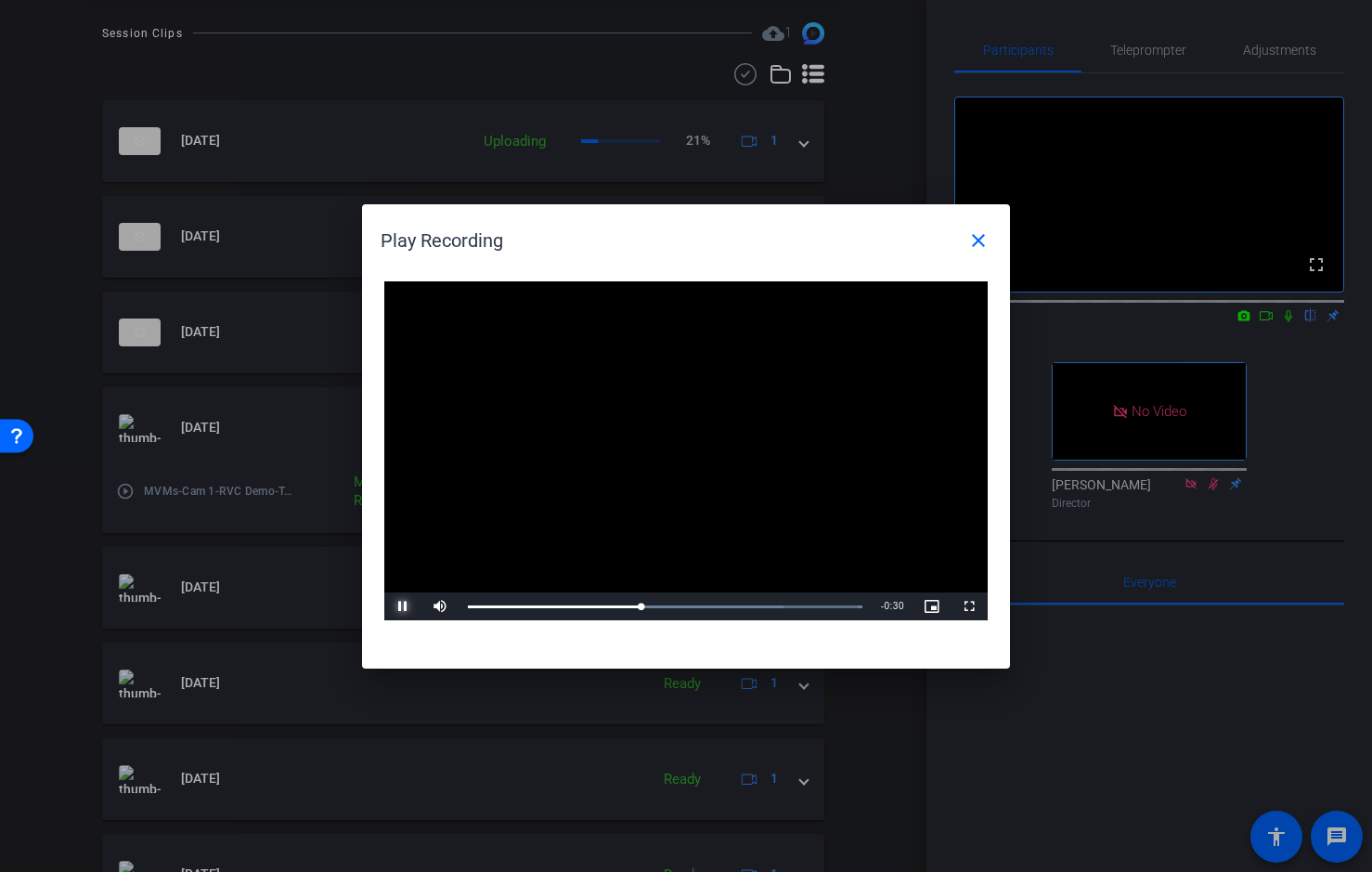
click at [401, 607] on span "Video Player" at bounding box center [403, 607] width 37 height 0
click at [604, 609] on div "Loaded : 100.00% 0:18 0:24" at bounding box center [665, 607] width 413 height 28
click at [567, 607] on div "Loaded : 100.00% 0:13 0:13" at bounding box center [665, 607] width 395 height 5
click at [547, 605] on div "Loaded : 100.00% 0:10 0:14" at bounding box center [665, 607] width 395 height 5
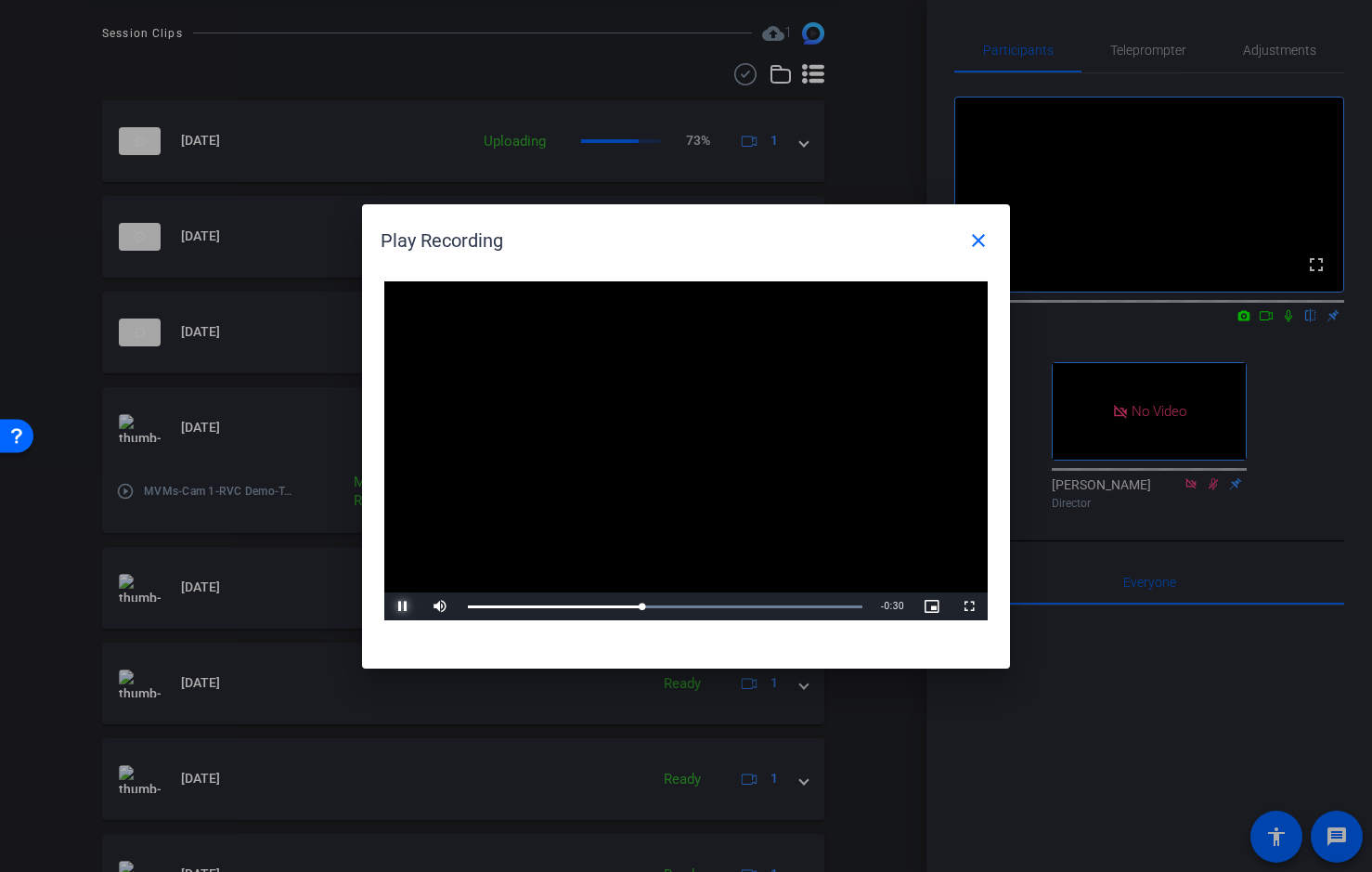
click at [403, 607] on span "Video Player" at bounding box center [403, 607] width 37 height 0
click at [974, 236] on mat-icon "close" at bounding box center [978, 240] width 23 height 23
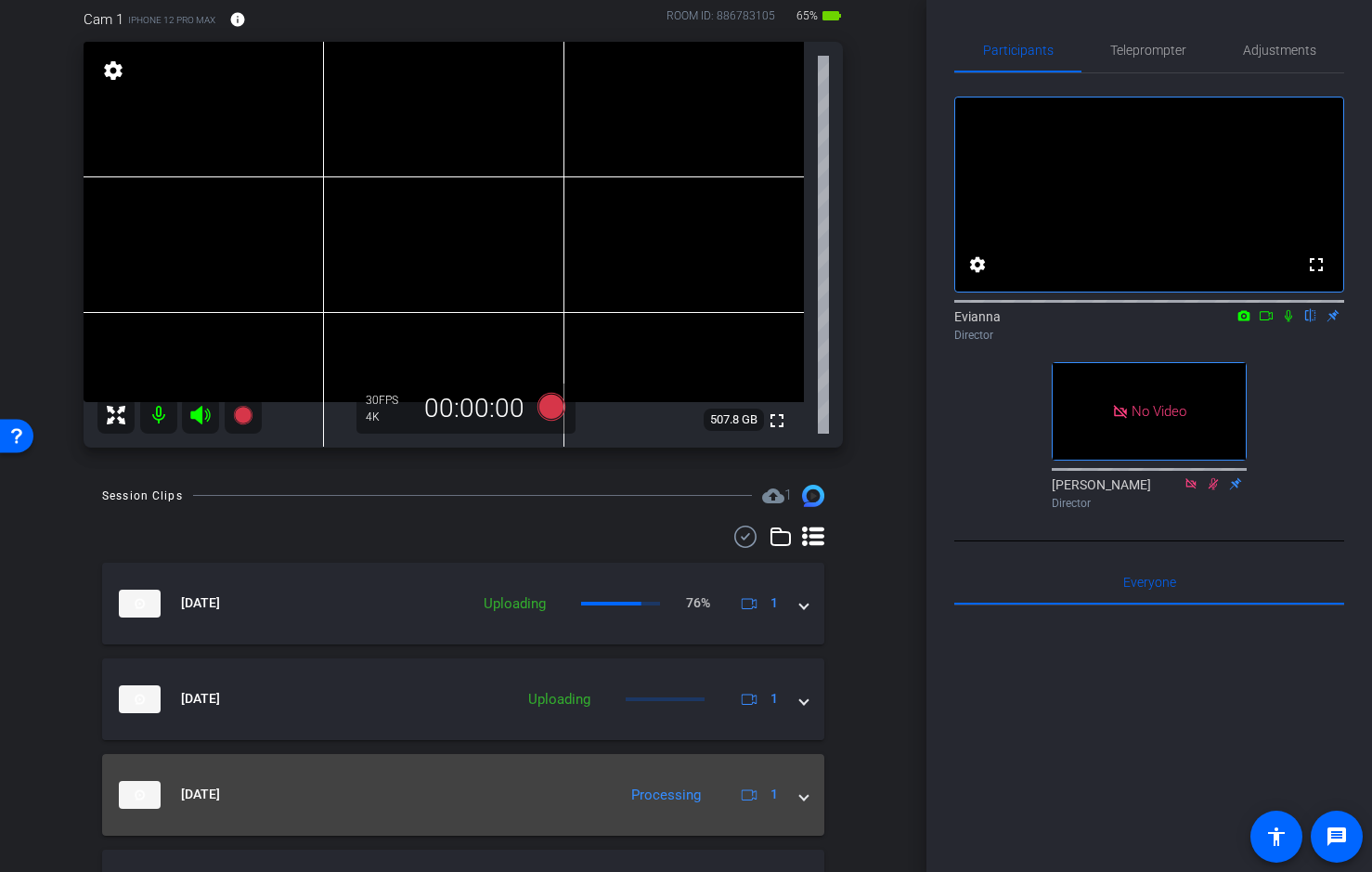
scroll to position [0, 0]
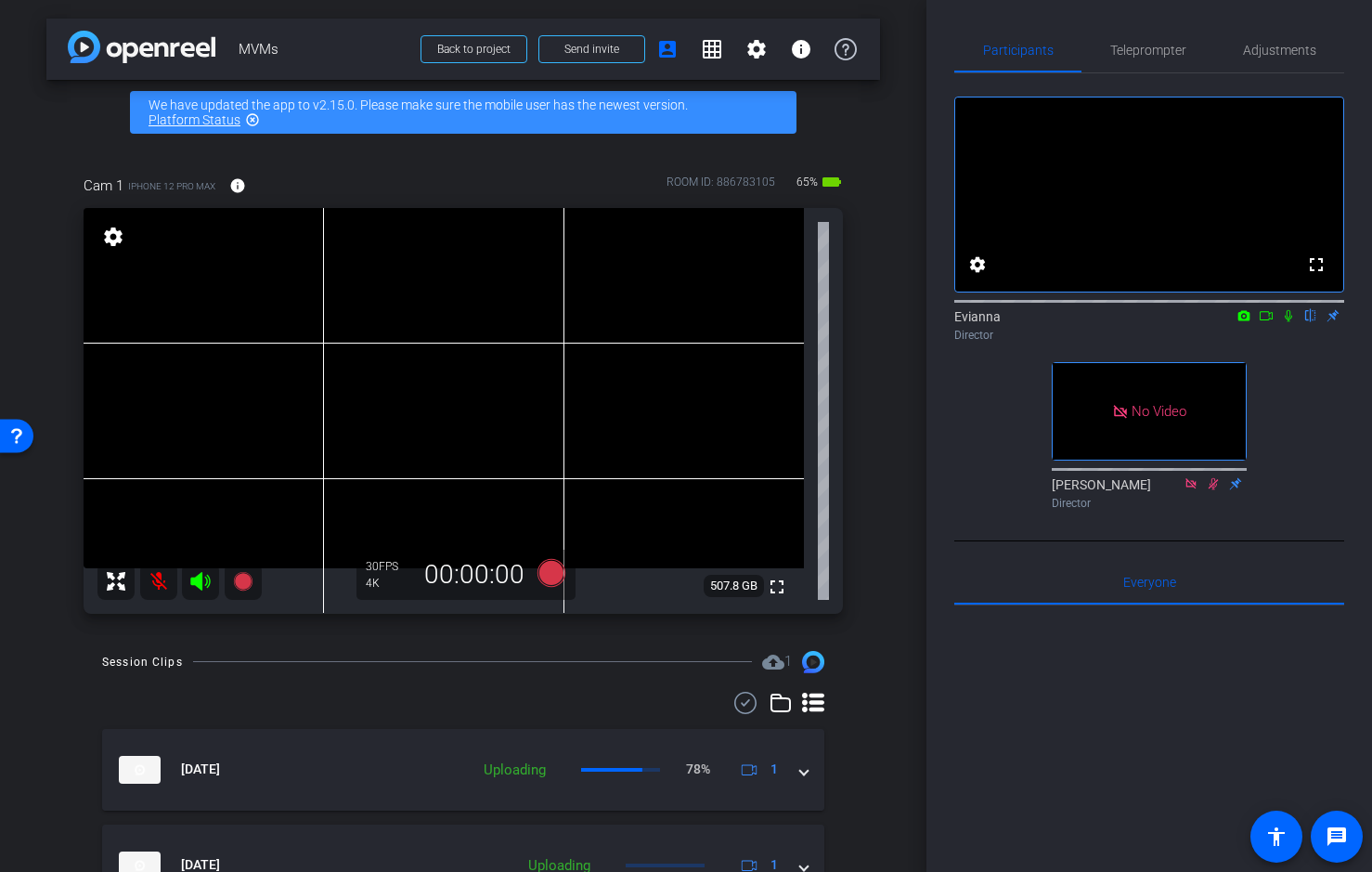
click at [1282, 322] on icon at bounding box center [1288, 316] width 15 height 13
click at [1286, 322] on icon at bounding box center [1289, 317] width 10 height 12
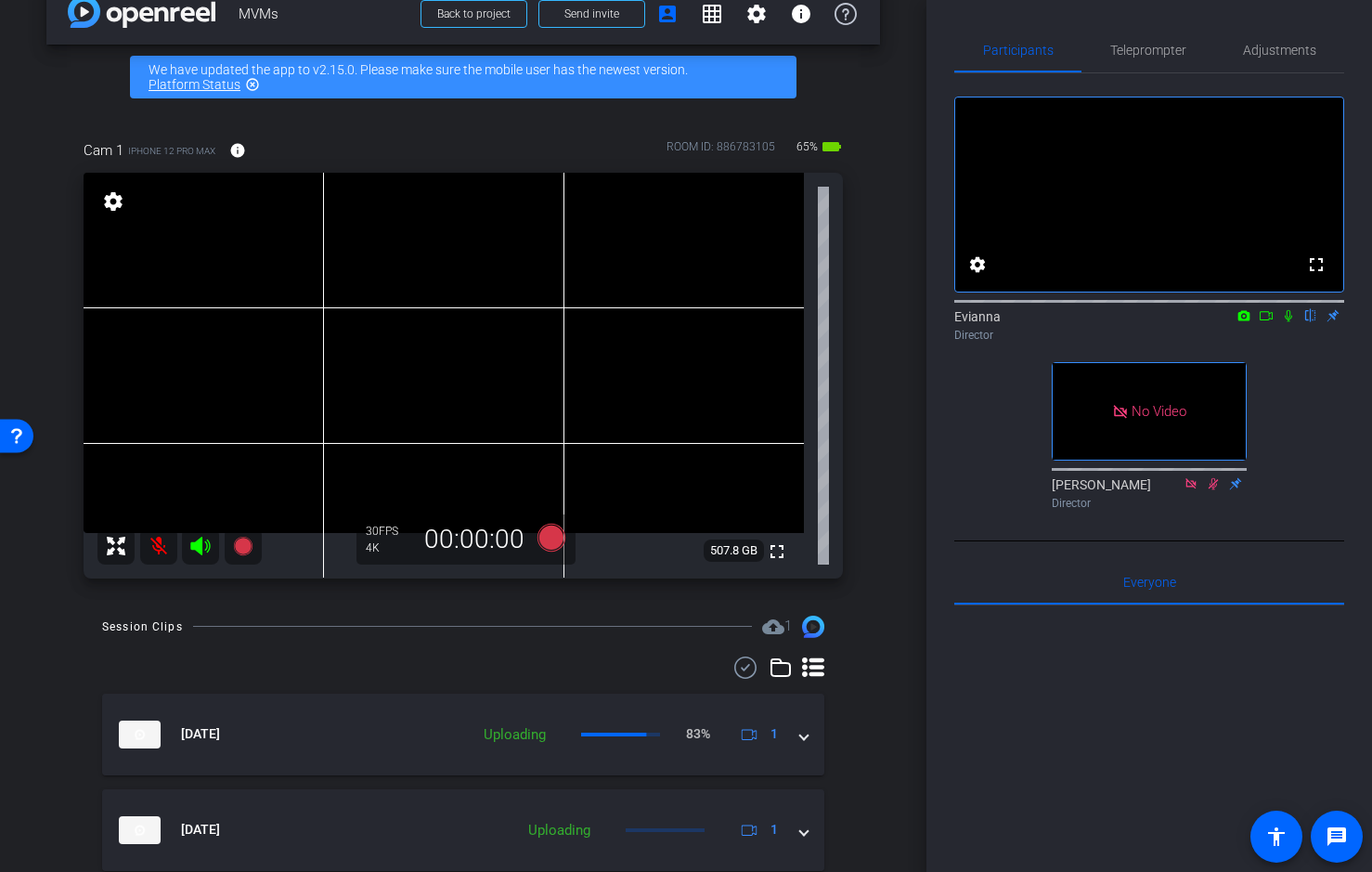
scroll to position [45, 0]
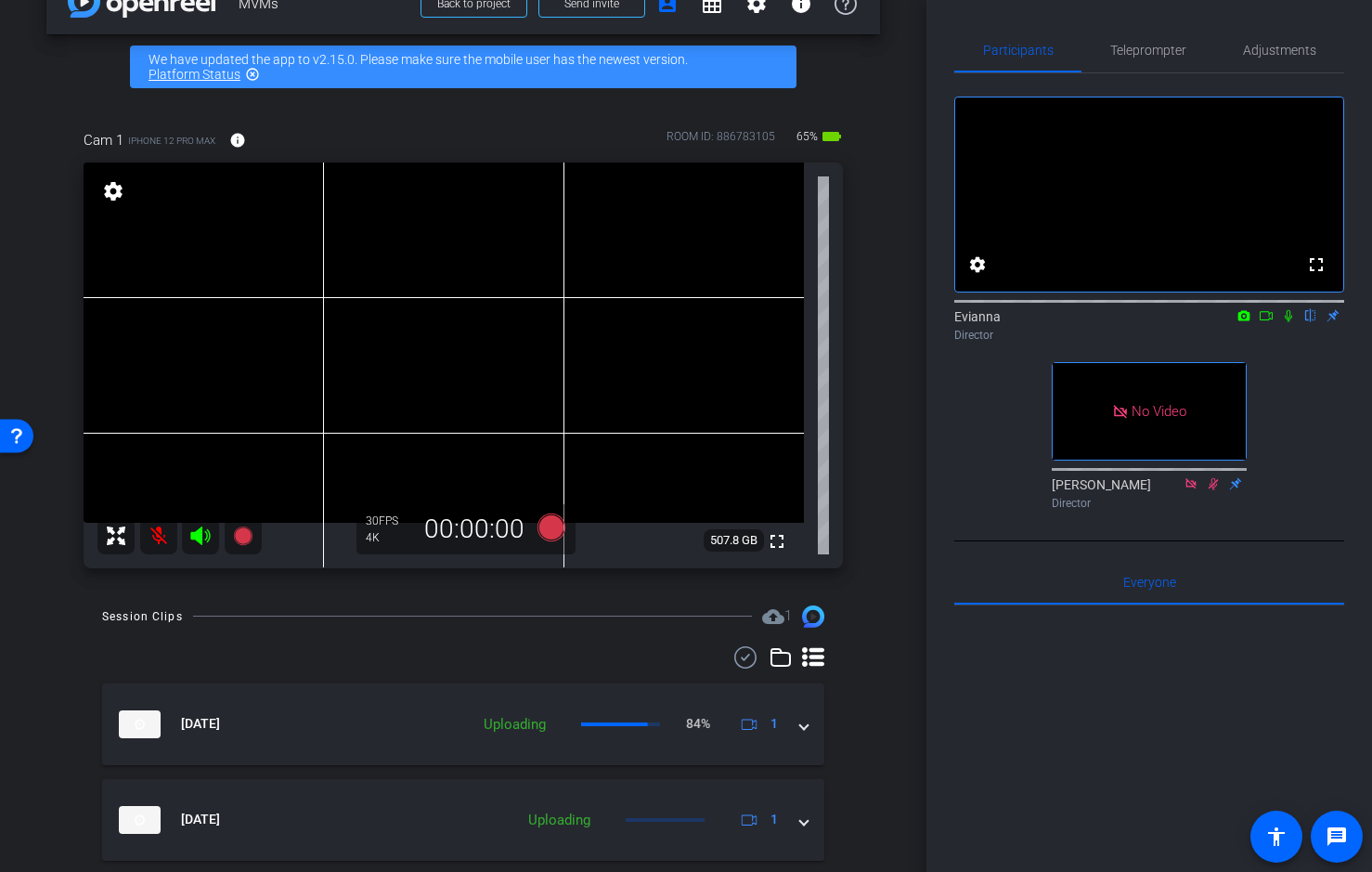
click at [159, 537] on mat-icon at bounding box center [159, 536] width 37 height 37
click at [152, 530] on mat-icon at bounding box center [159, 536] width 37 height 37
click at [1297, 324] on mat-icon at bounding box center [1288, 316] width 23 height 17
click at [161, 536] on mat-icon at bounding box center [159, 536] width 37 height 37
click at [1281, 324] on mat-icon at bounding box center [1288, 316] width 23 height 17
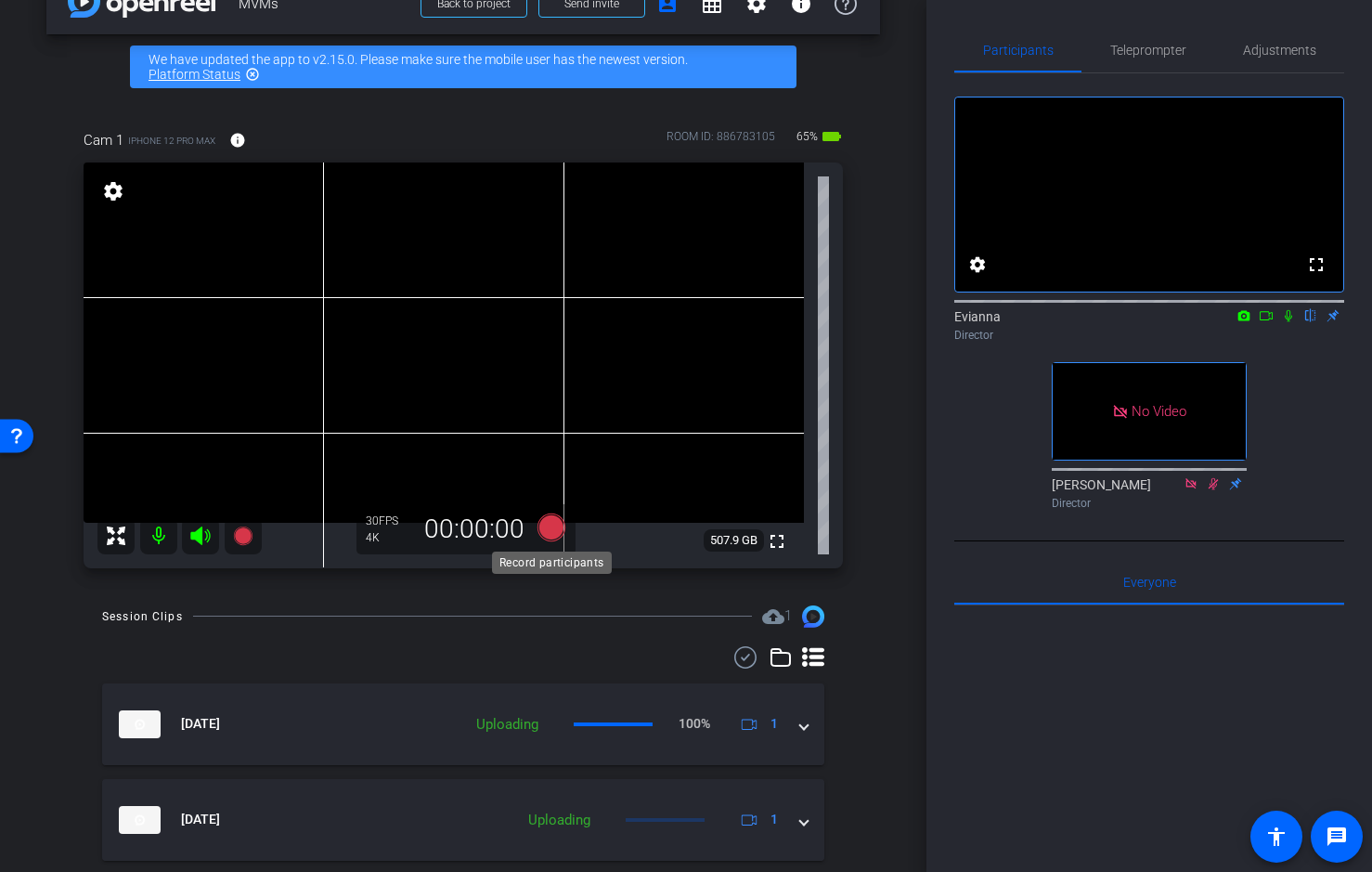
click at [556, 522] on icon at bounding box center [551, 526] width 28 height 28
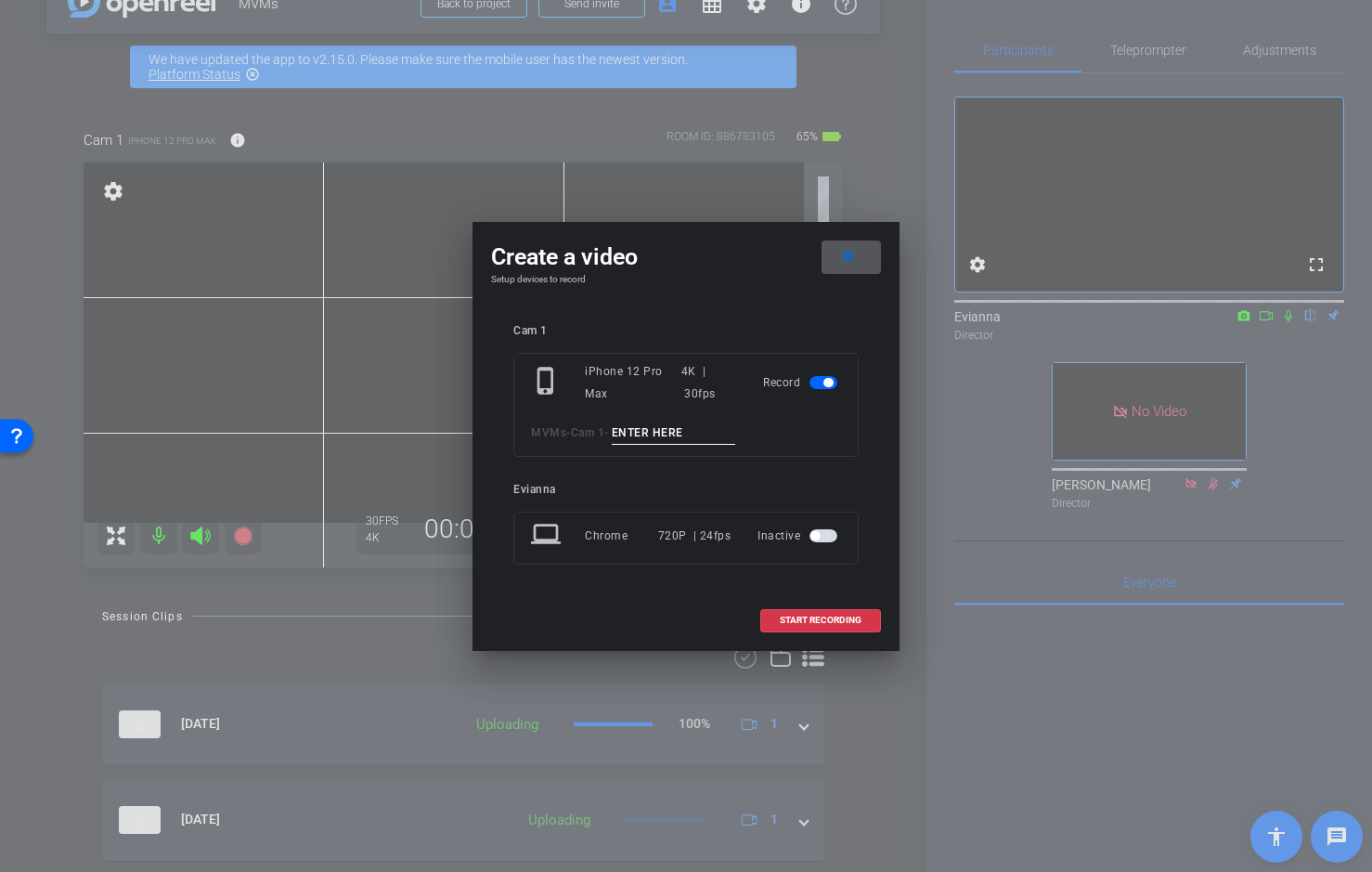
click at [677, 430] on input at bounding box center [674, 434] width 125 height 24
paste input "RVC Demo_Take 05"
type input "RVC Demo_Take 05"
click at [813, 618] on span "START RECORDING" at bounding box center [821, 619] width 82 height 9
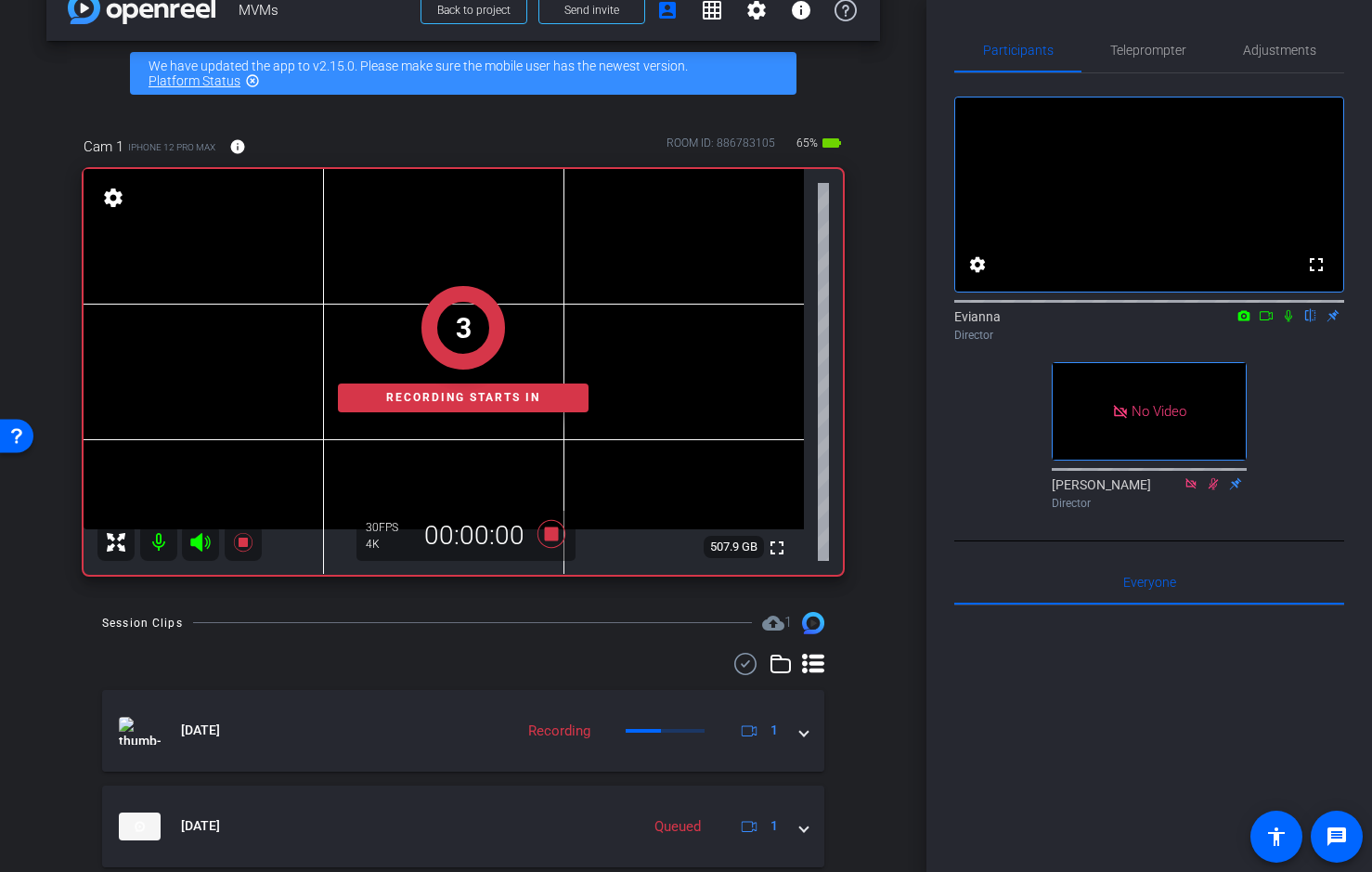
scroll to position [37, 0]
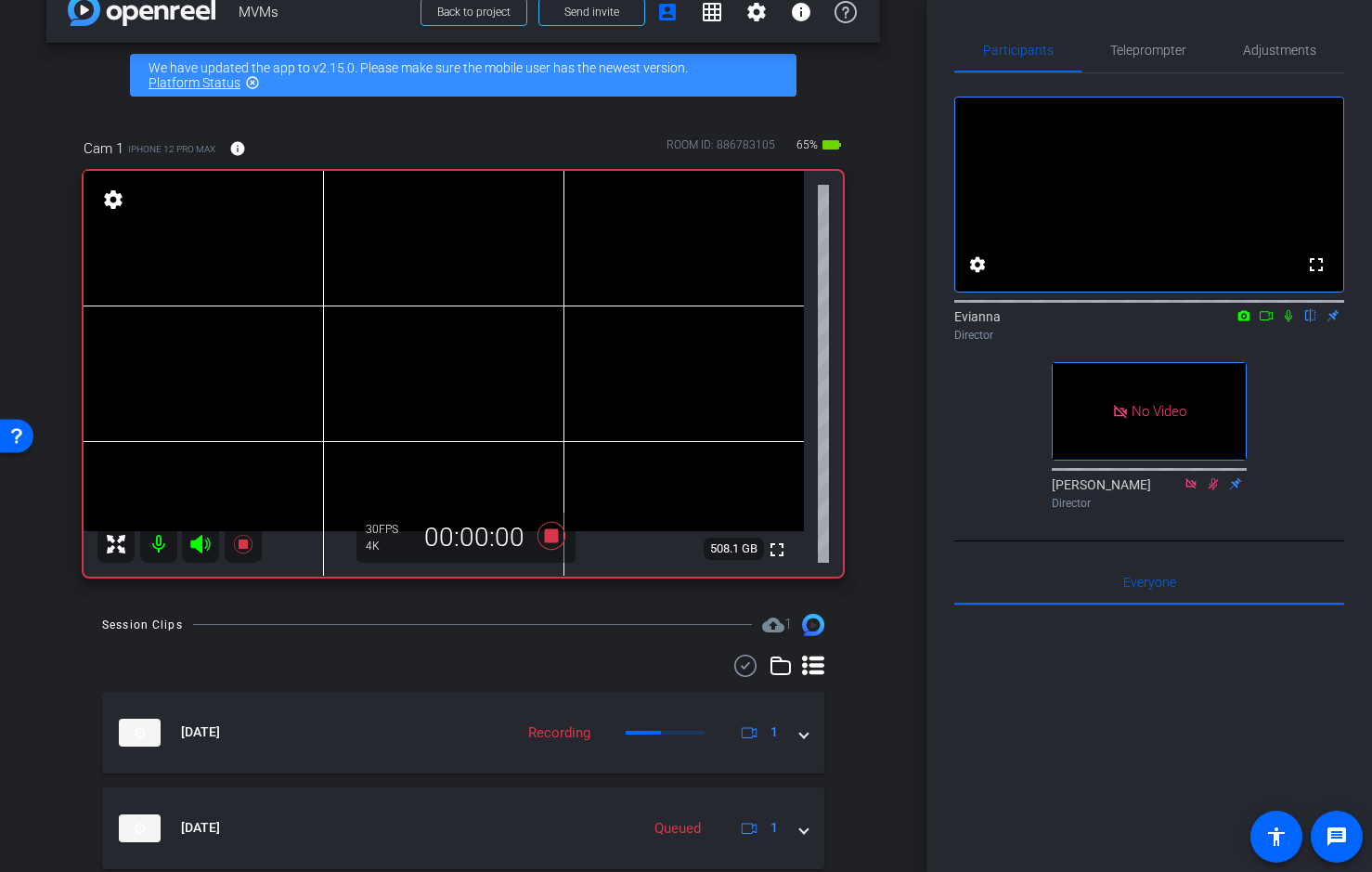
click at [1285, 322] on icon at bounding box center [1288, 316] width 15 height 13
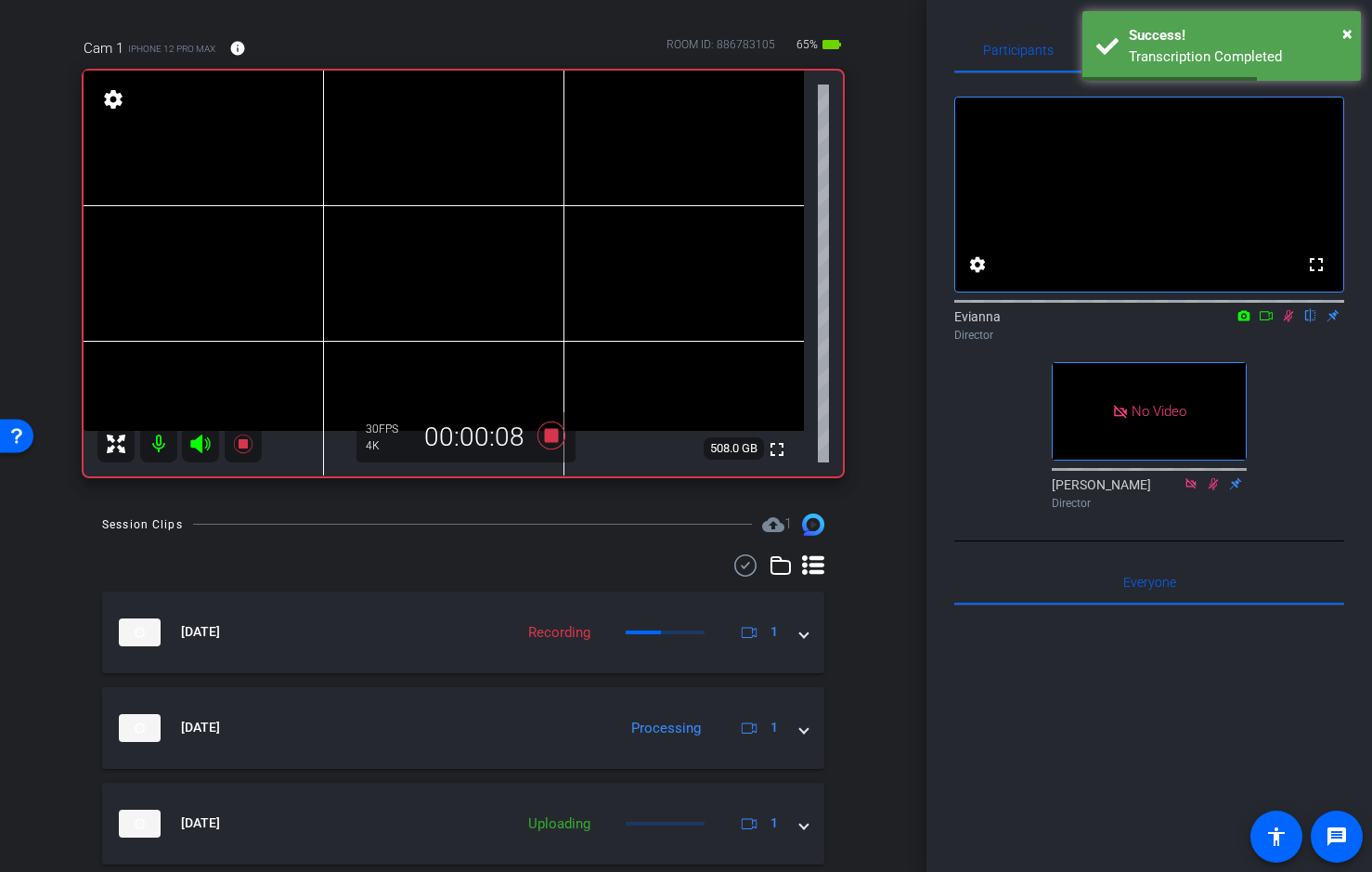
scroll to position [132, 0]
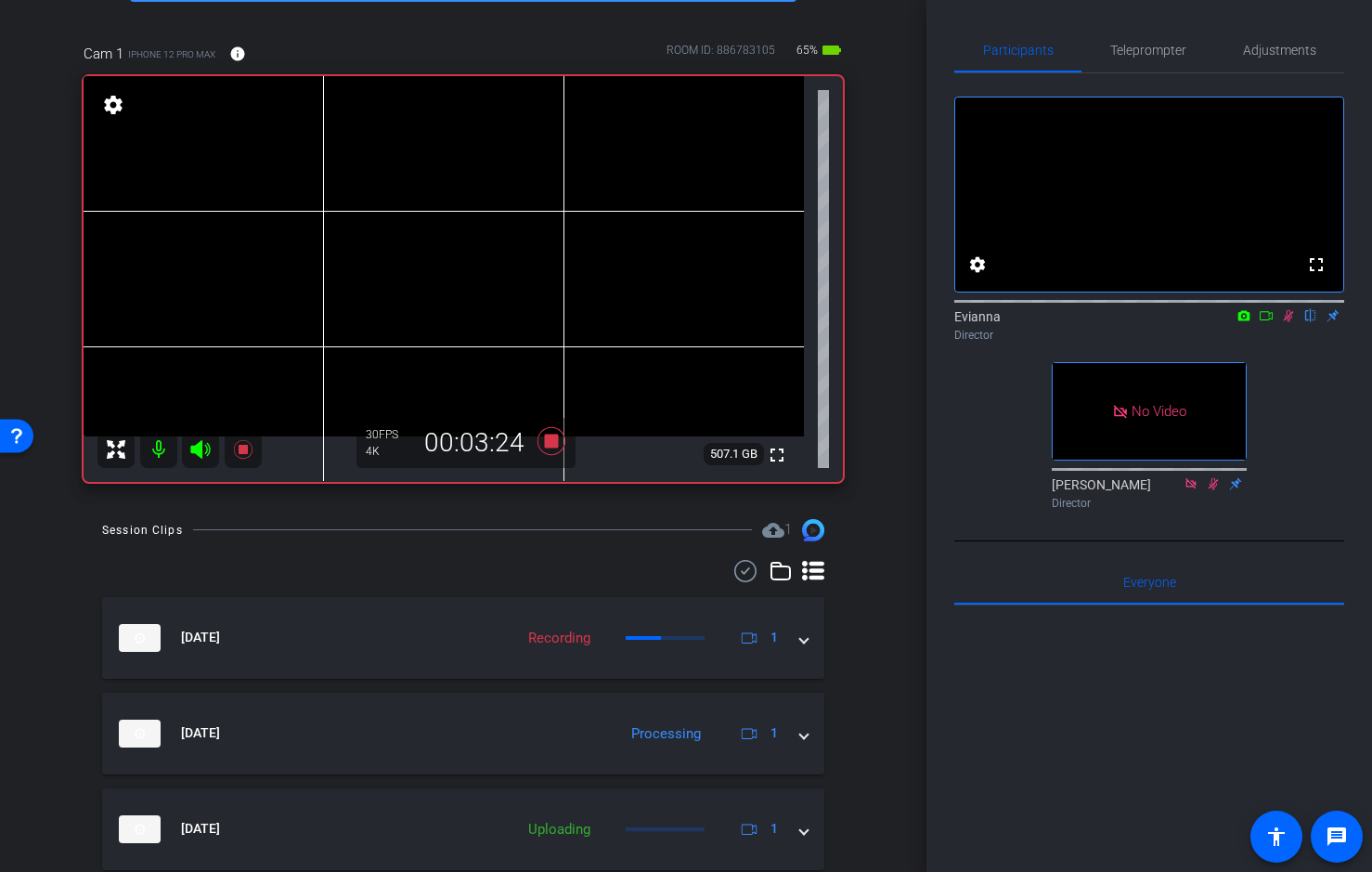
click at [1292, 322] on icon at bounding box center [1288, 316] width 15 height 13
click at [1291, 322] on icon at bounding box center [1288, 316] width 15 height 13
click at [548, 437] on icon at bounding box center [551, 440] width 28 height 28
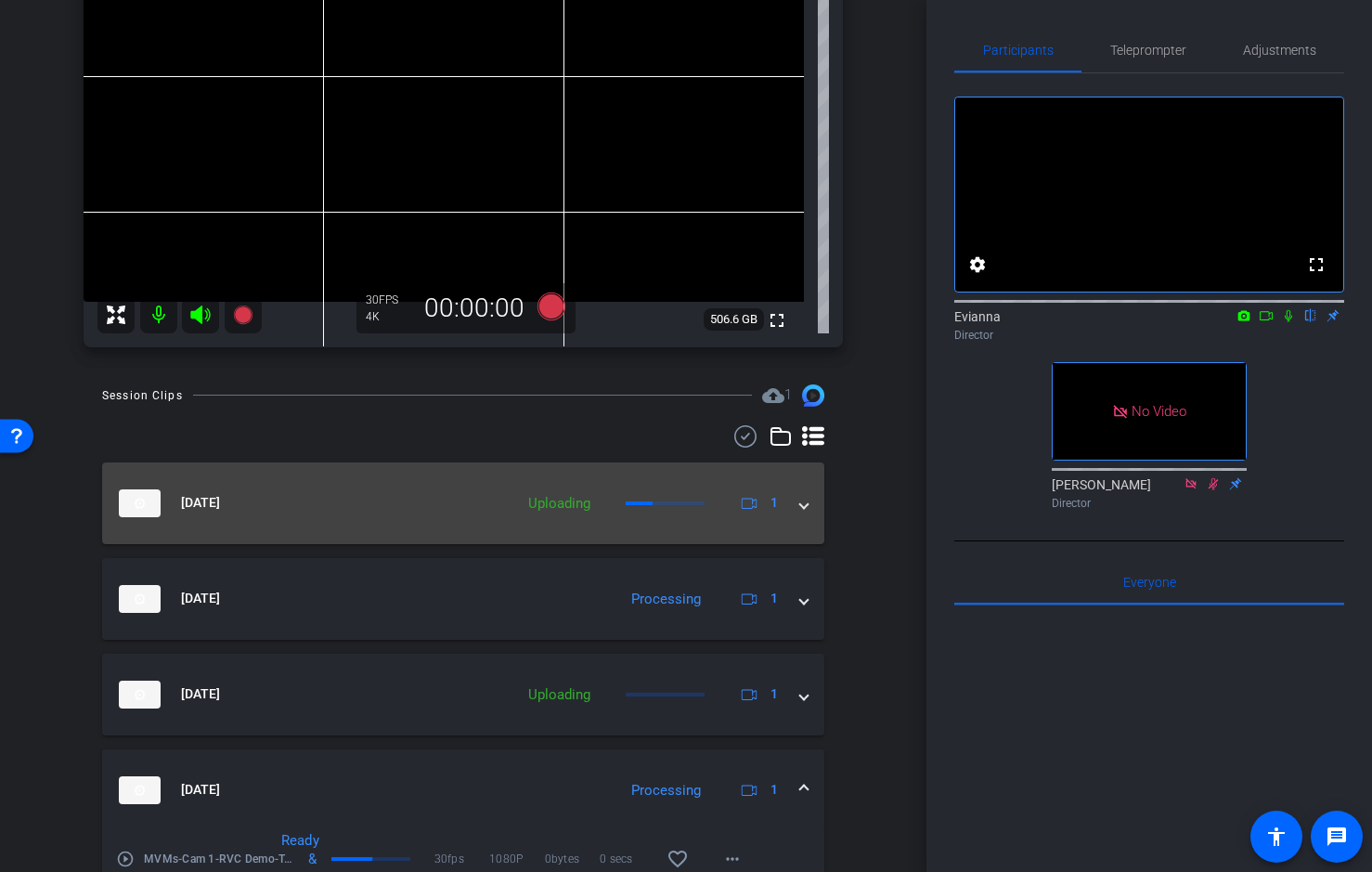
scroll to position [260, 0]
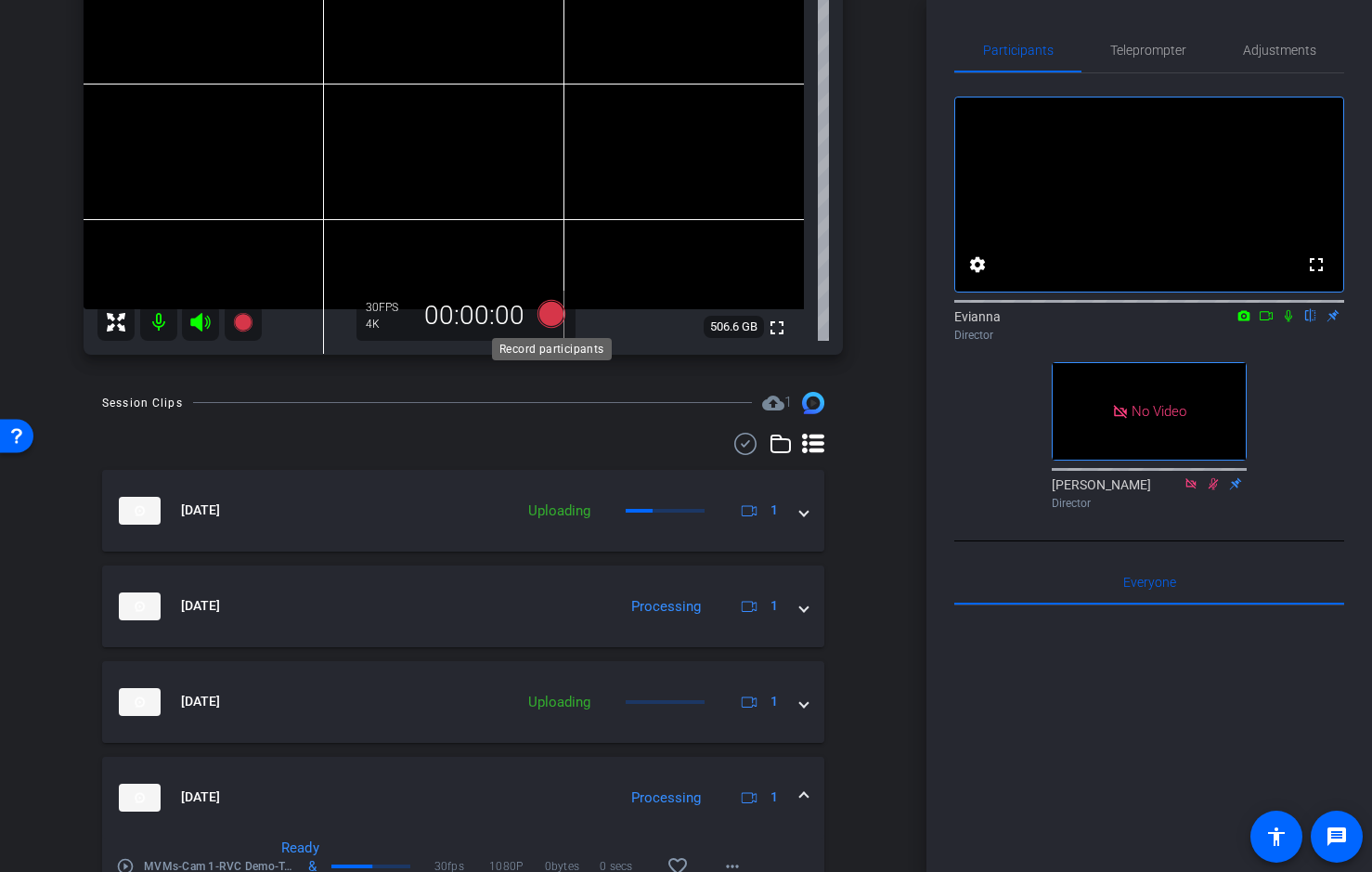
click at [550, 309] on icon at bounding box center [551, 313] width 28 height 28
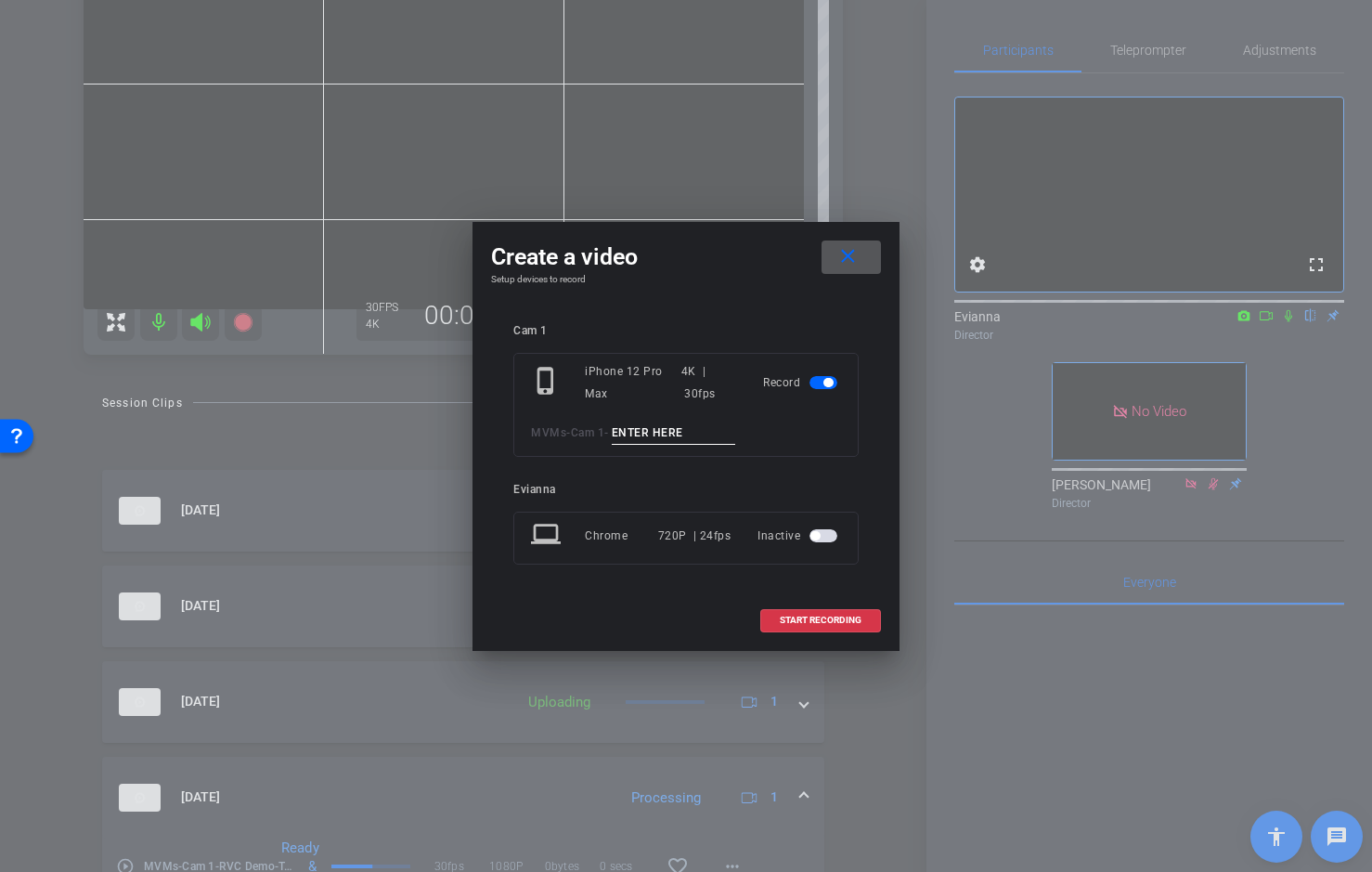
click at [705, 438] on input at bounding box center [674, 434] width 125 height 24
paste input "RVC Demo_Take 05"
drag, startPoint x: 717, startPoint y: 429, endPoint x: 733, endPoint y: 430, distance: 16.0
click at [733, 430] on input "RVC Demo_Take 05" at bounding box center [674, 434] width 125 height 24
drag, startPoint x: 720, startPoint y: 428, endPoint x: 758, endPoint y: 433, distance: 38.3
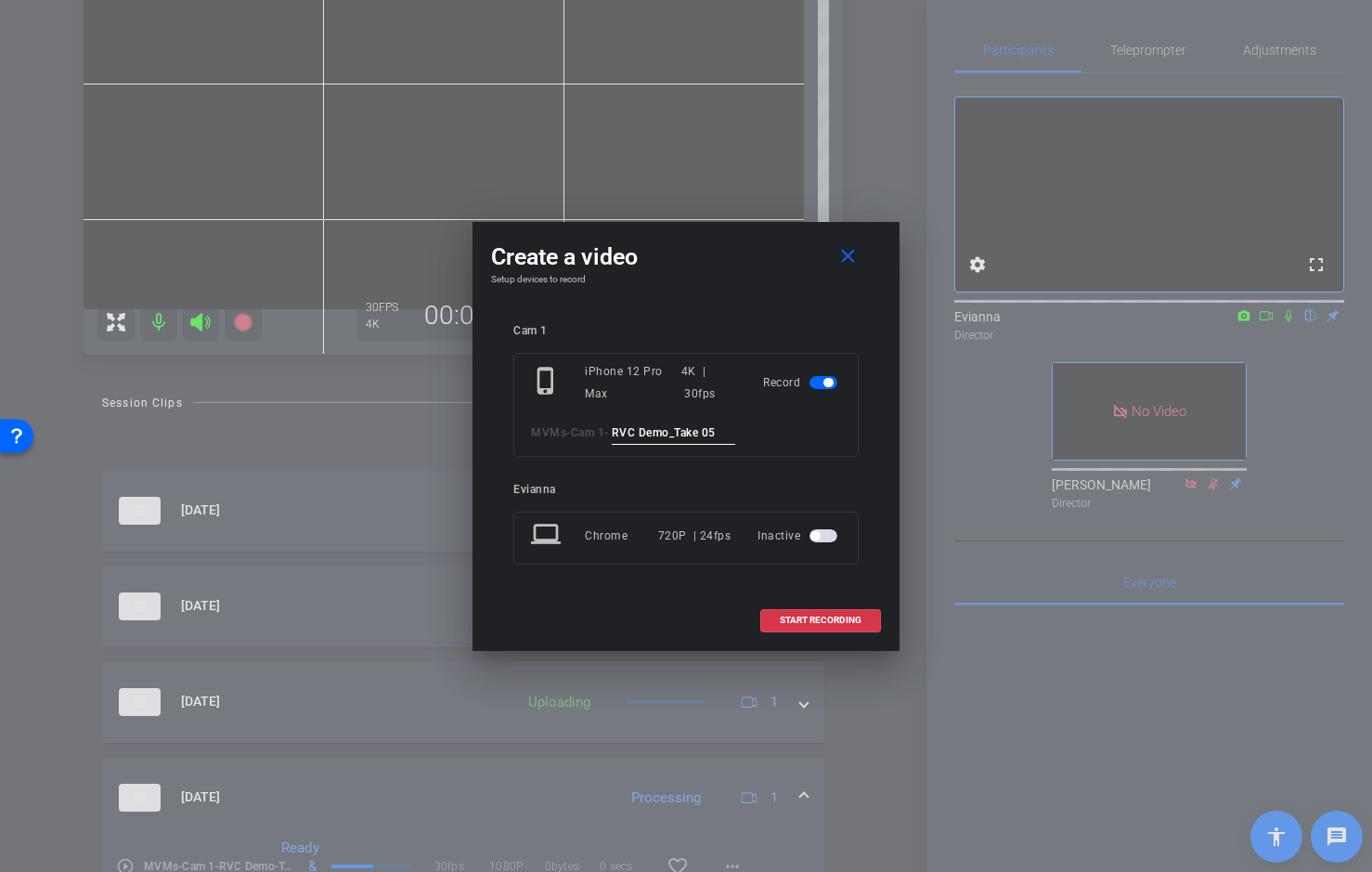
click at [758, 433] on div "MVMs - Cam 1 - RVC Demo_Take 05" at bounding box center [686, 434] width 311 height 24
type input "RVC Demo_Take 06"
click at [816, 618] on span "START RECORDING" at bounding box center [821, 619] width 82 height 9
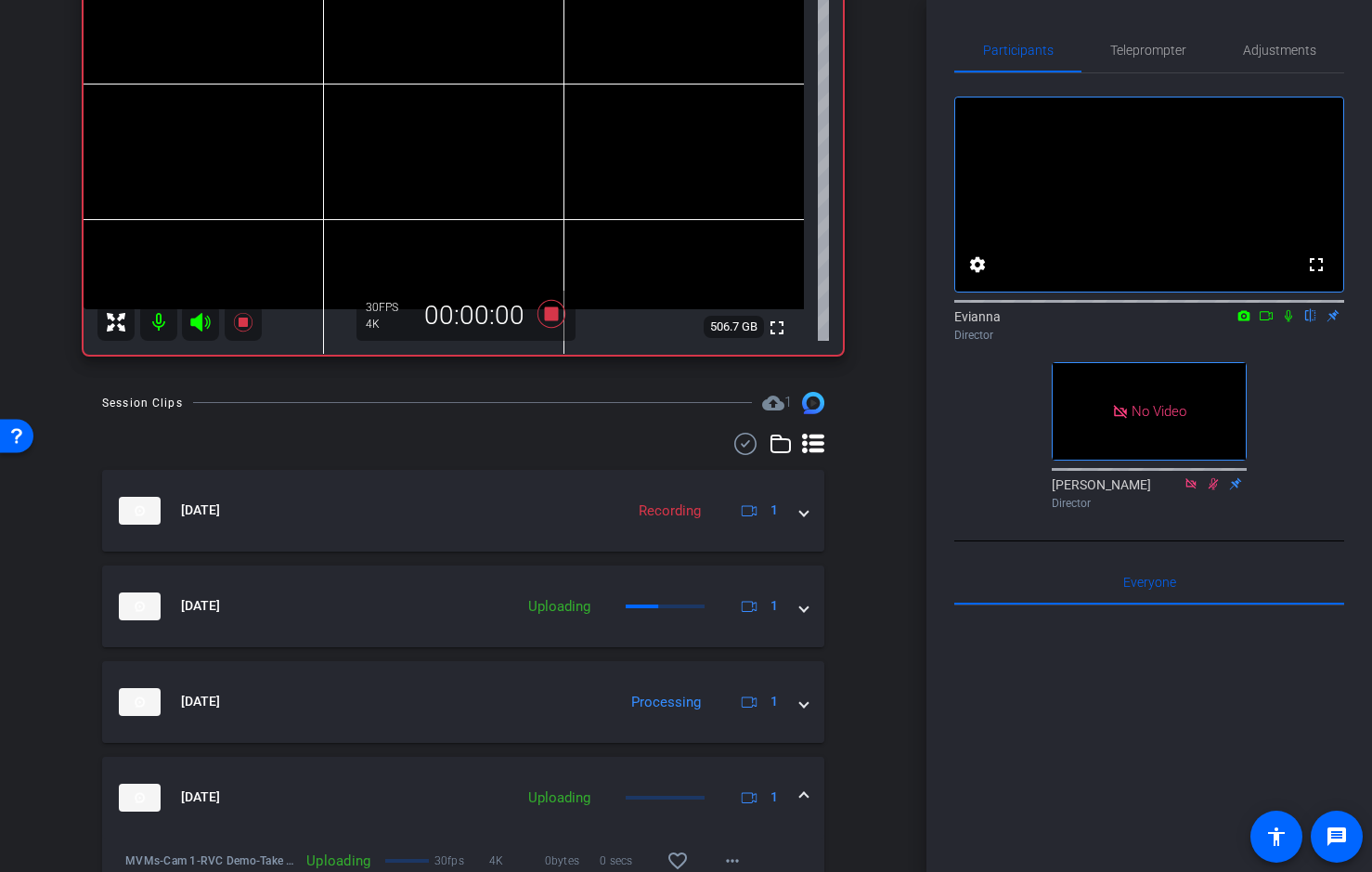
click at [1291, 322] on icon at bounding box center [1288, 316] width 15 height 13
click at [1286, 322] on icon at bounding box center [1288, 316] width 15 height 13
click at [1287, 322] on icon at bounding box center [1289, 317] width 8 height 12
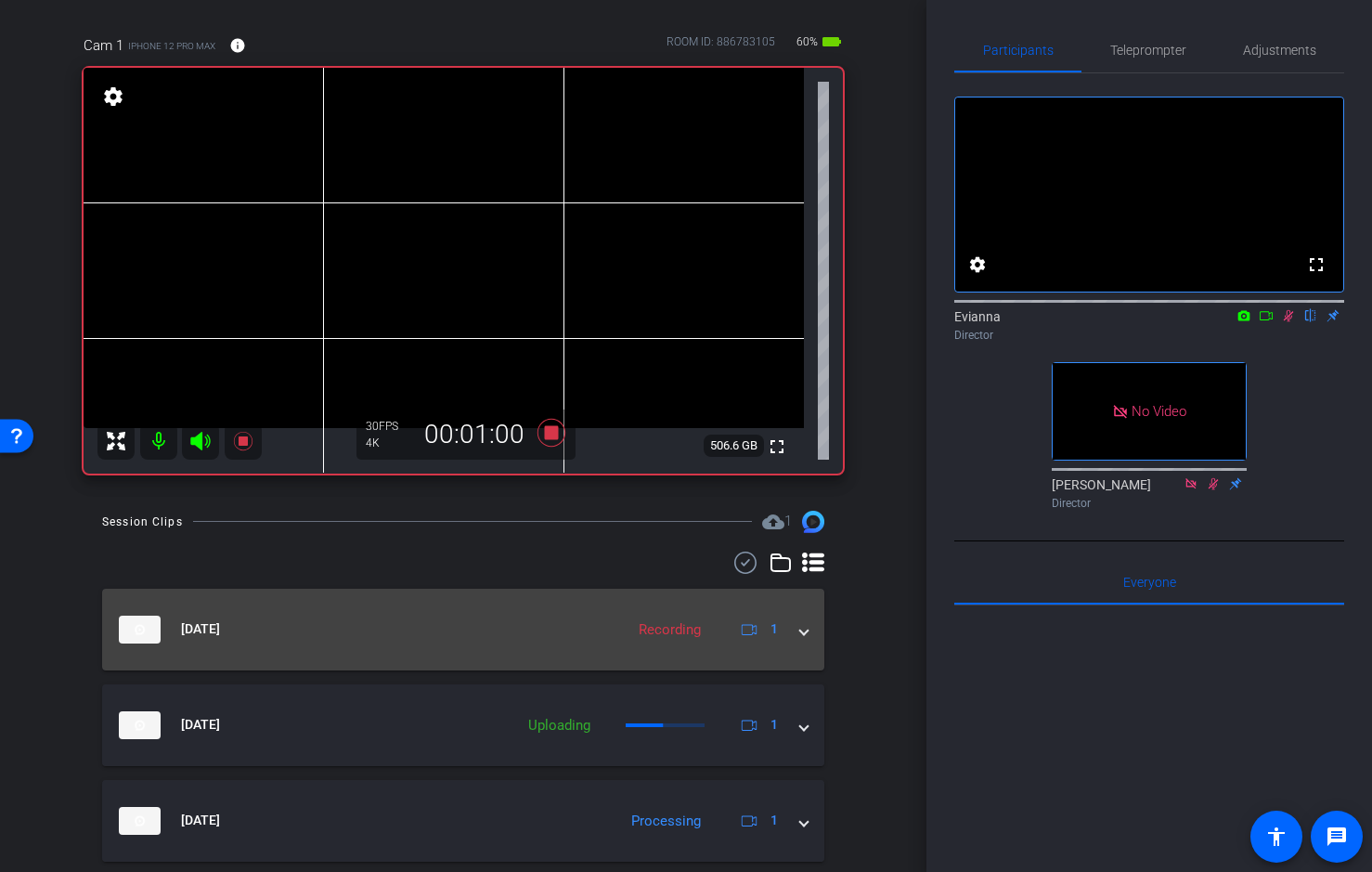
scroll to position [143, 0]
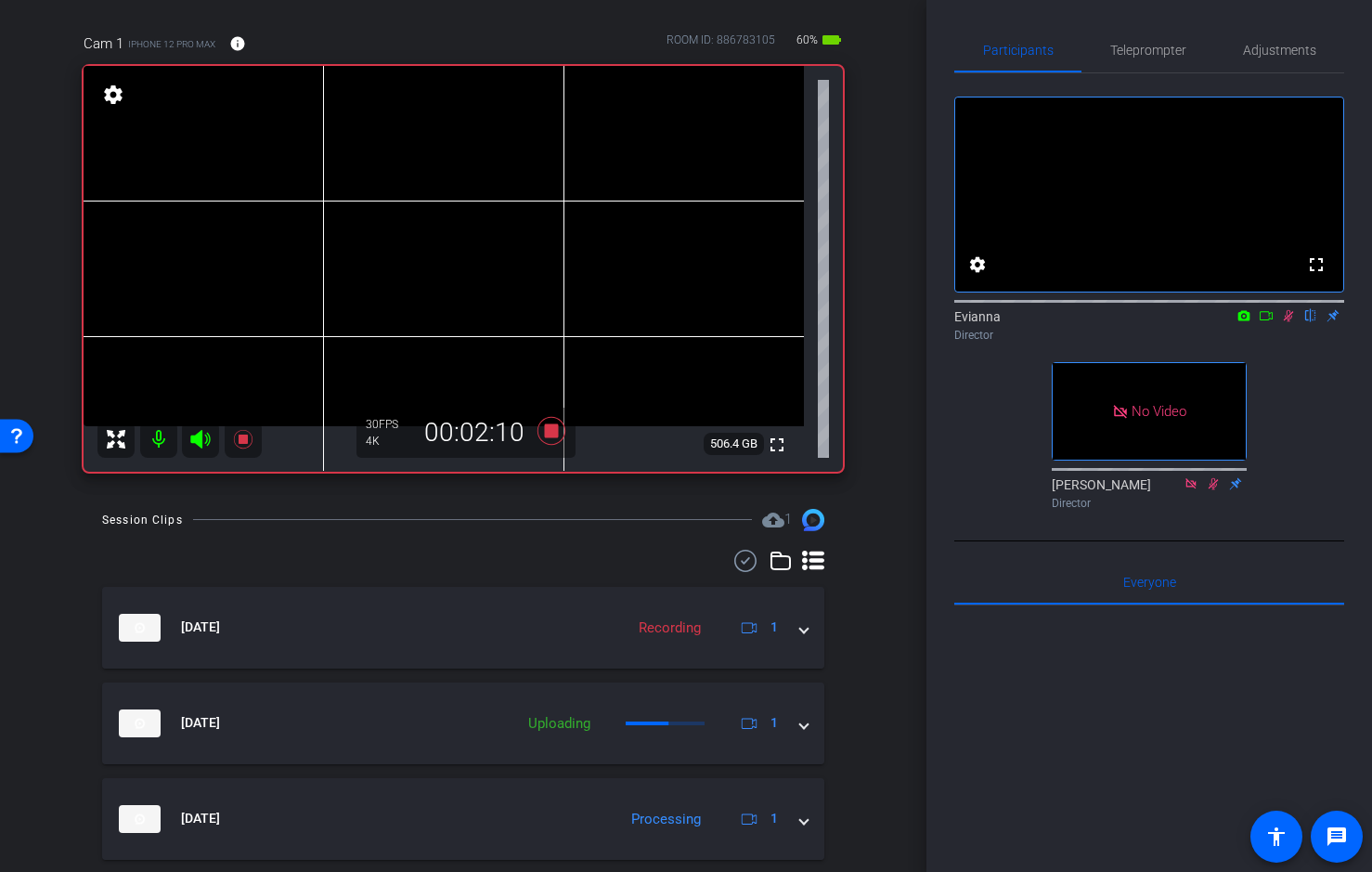
click at [1286, 322] on icon at bounding box center [1289, 317] width 10 height 12
click at [1286, 322] on icon at bounding box center [1289, 317] width 8 height 12
click at [1291, 322] on icon at bounding box center [1288, 316] width 15 height 13
click at [1294, 324] on mat-icon at bounding box center [1288, 316] width 23 height 17
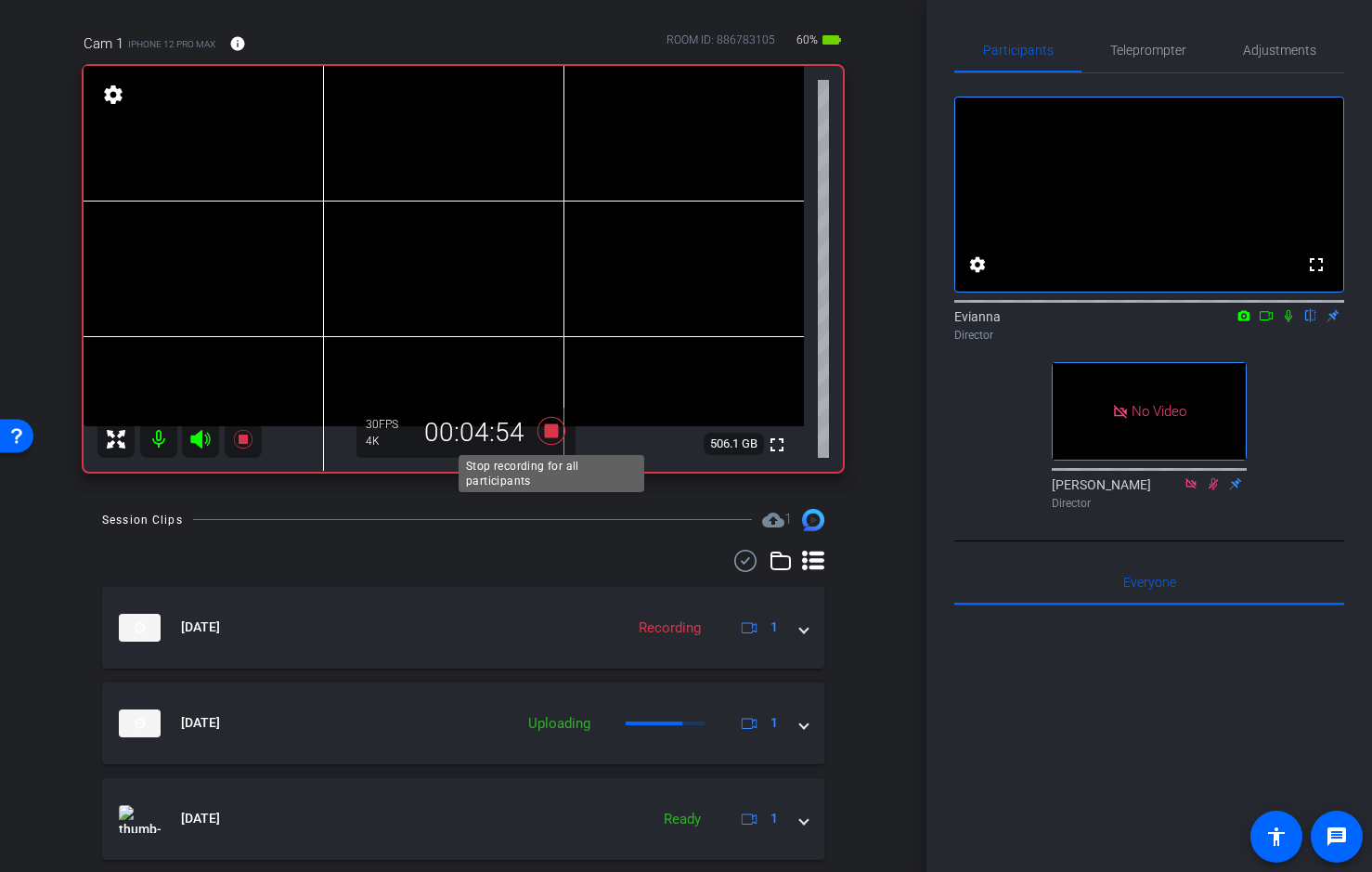
click at [550, 426] on icon at bounding box center [551, 430] width 28 height 28
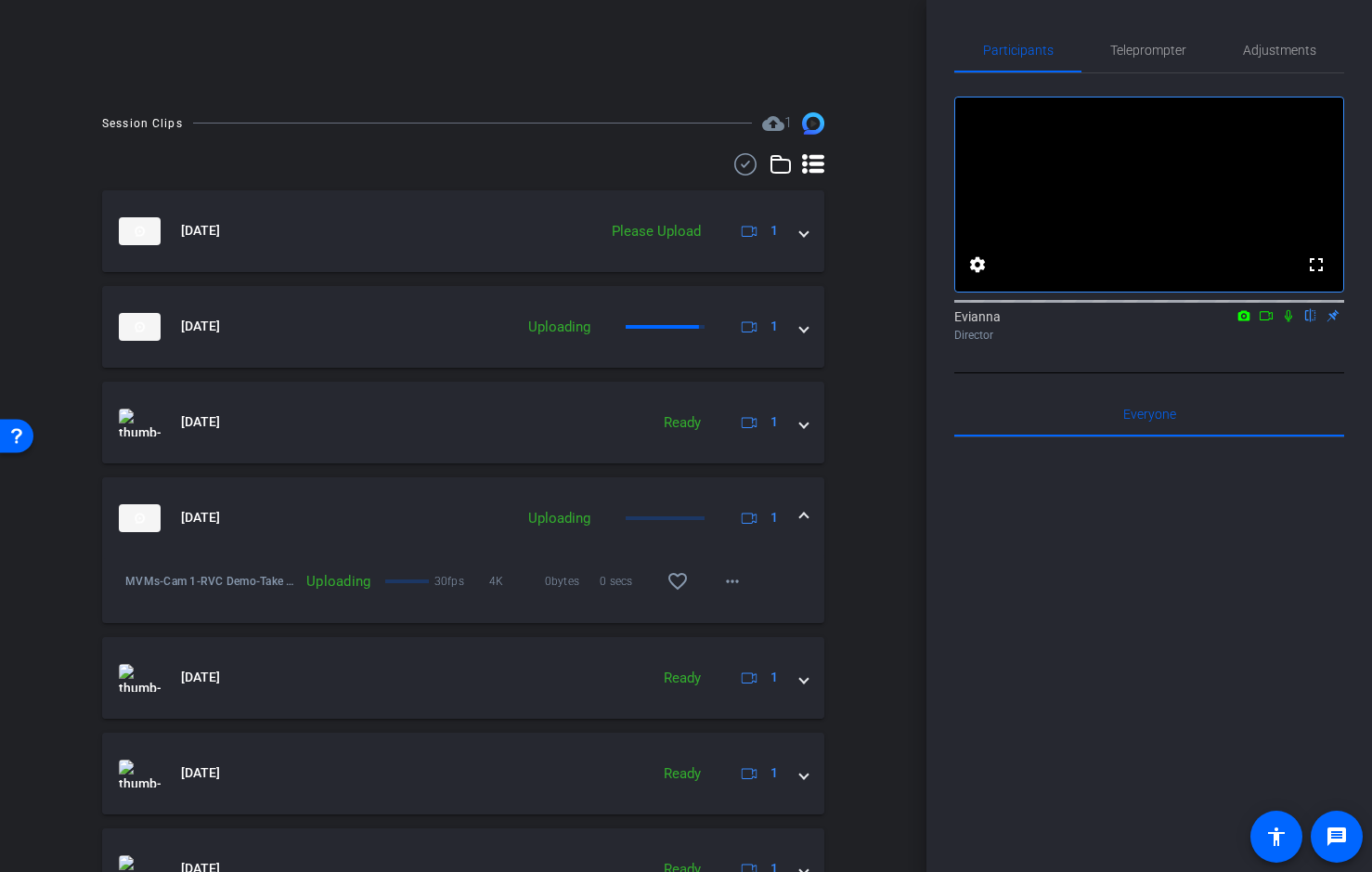
scroll to position [445, 0]
